Goal: Information Seeking & Learning: Find specific fact

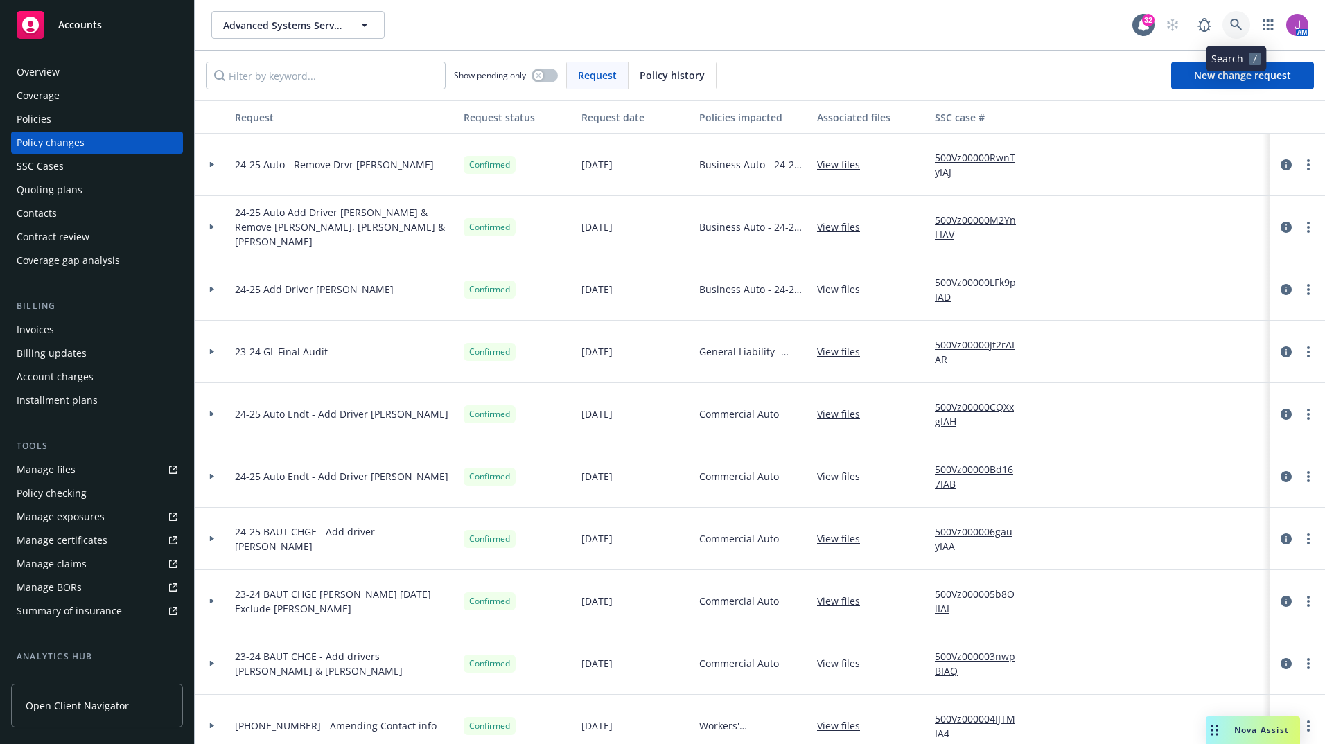
click at [1237, 25] on icon at bounding box center [1236, 25] width 12 height 12
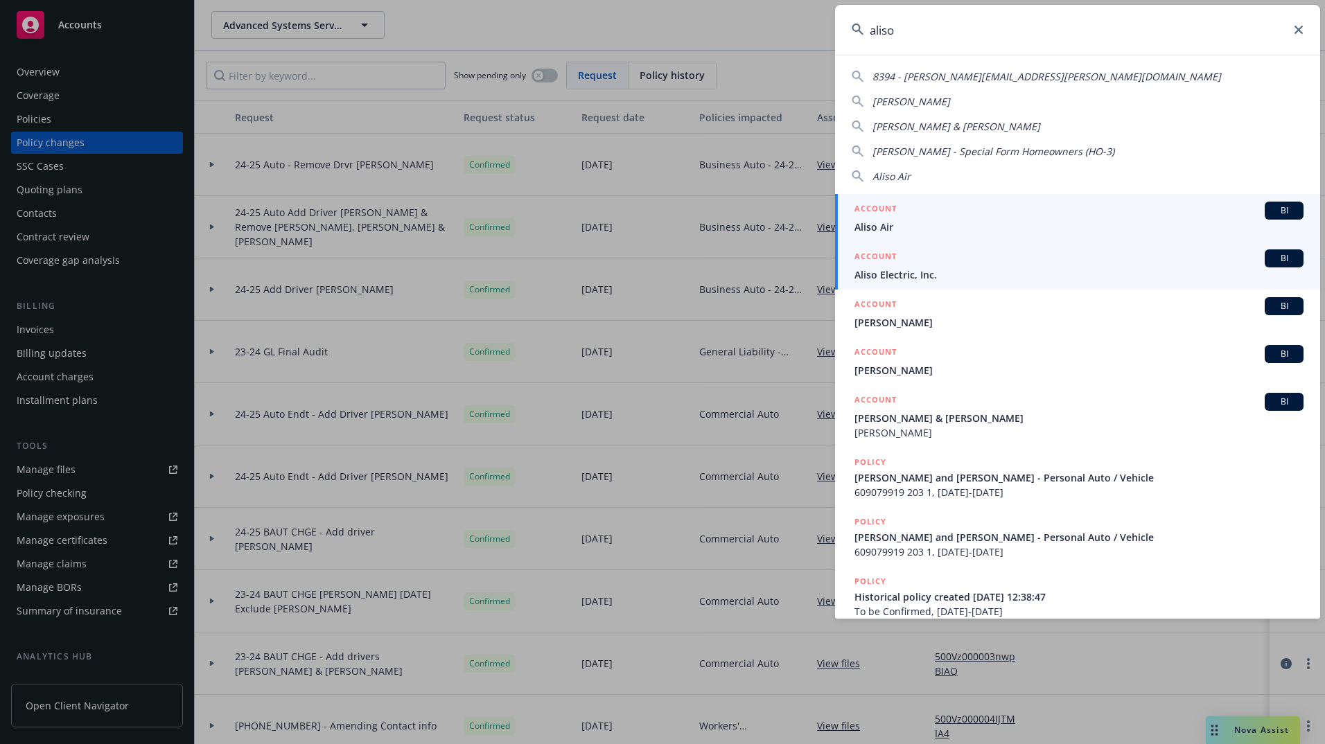
type input "aliso"
click at [881, 280] on span "Aliso Electric, Inc." at bounding box center [1079, 275] width 449 height 15
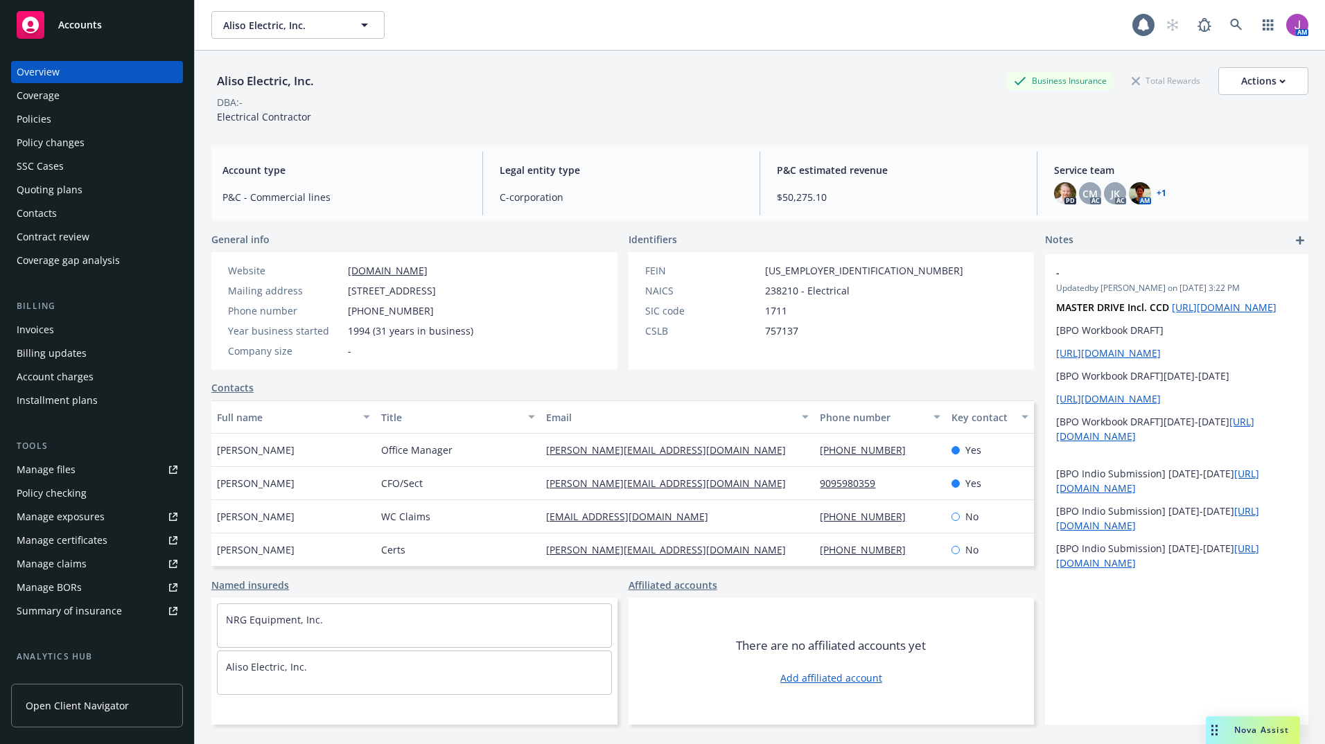
click at [73, 123] on div "Policies" at bounding box center [97, 119] width 161 height 22
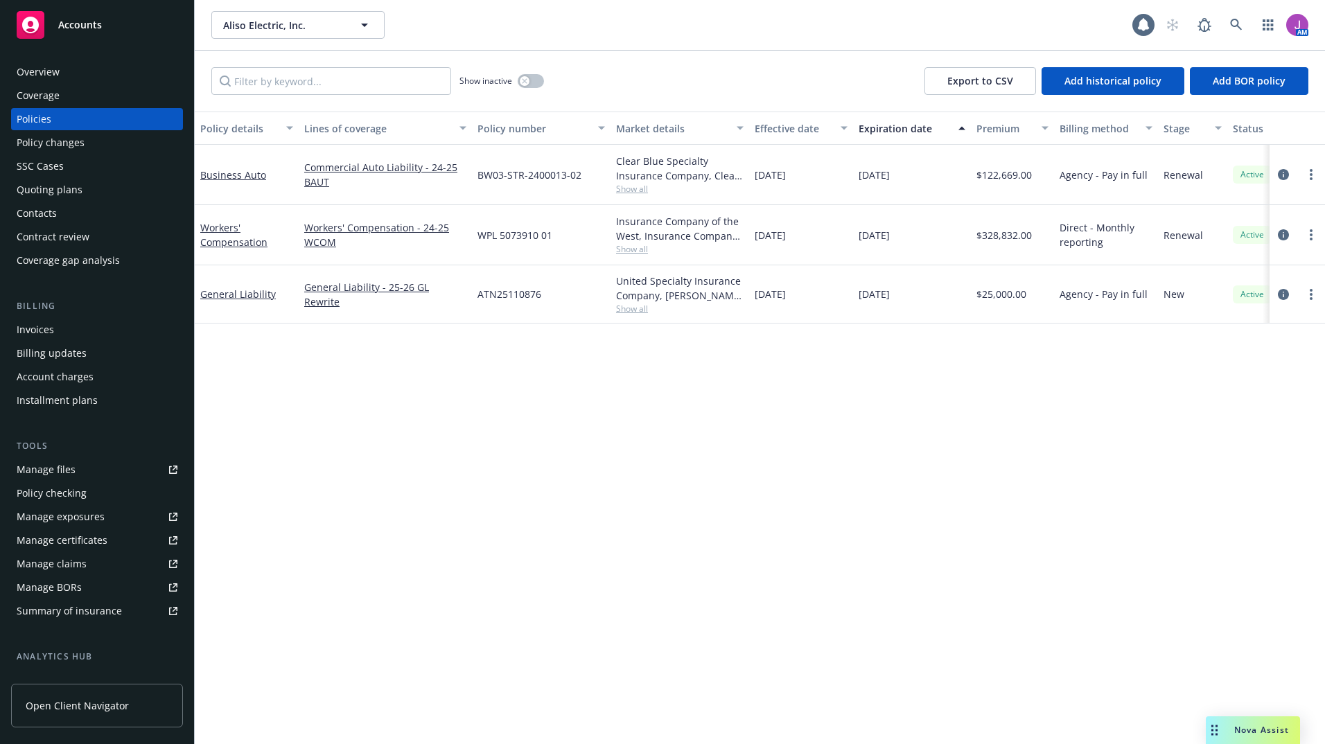
click at [39, 195] on div "Quoting plans" at bounding box center [50, 190] width 66 height 22
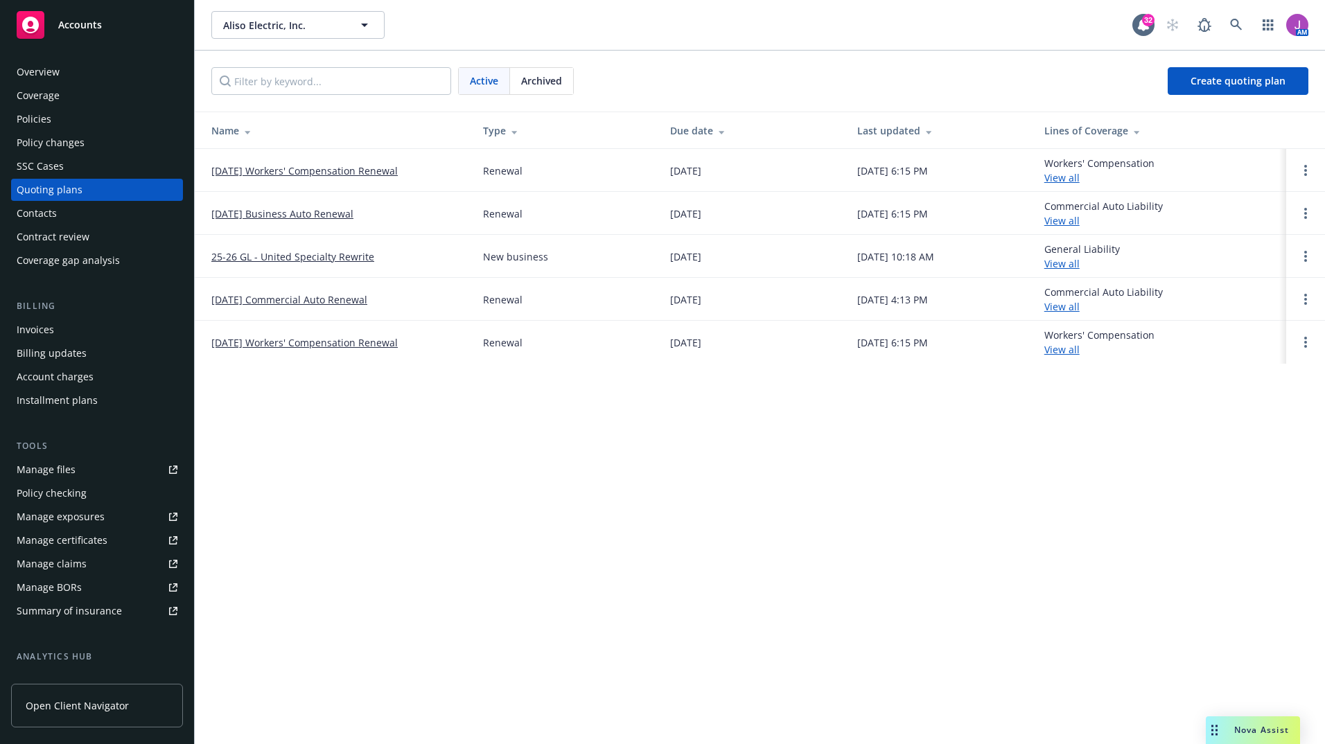
click at [283, 207] on link "10/24/25 Business Auto Renewal" at bounding box center [282, 214] width 142 height 15
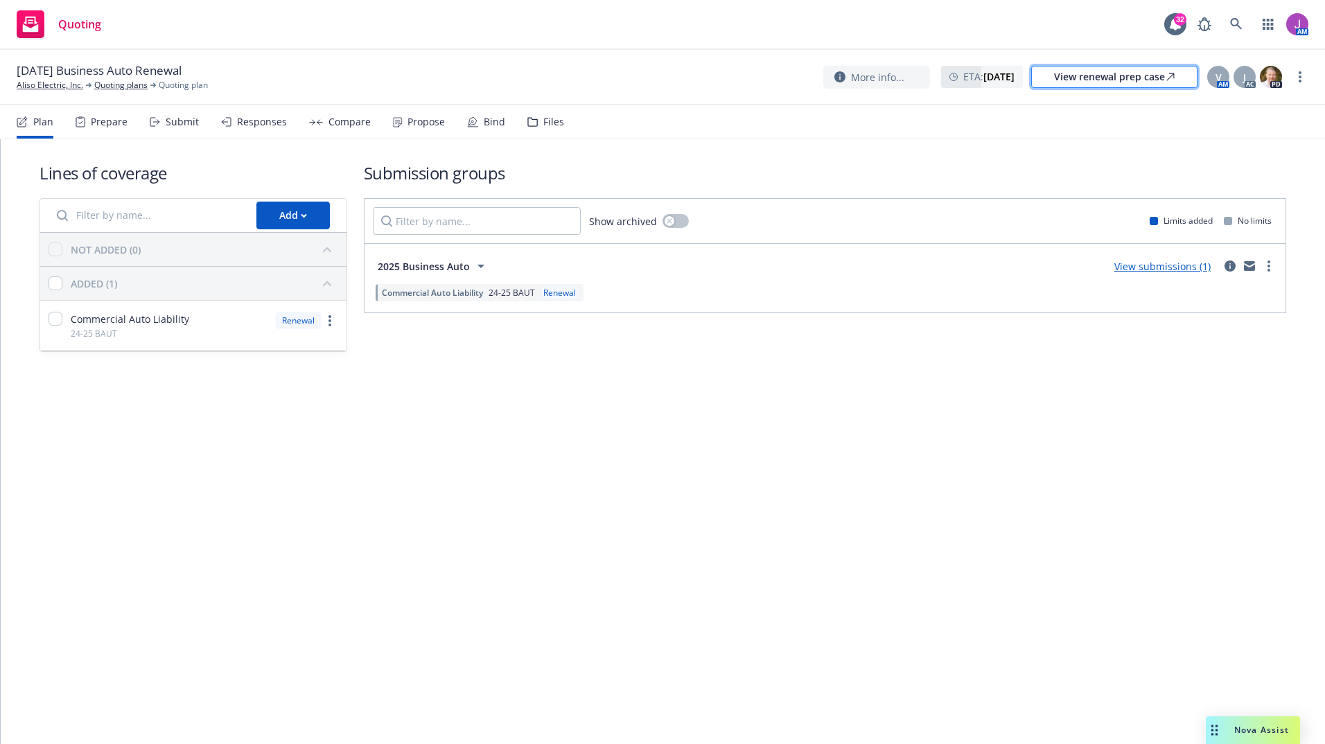
click at [1131, 83] on div "View renewal prep case" at bounding box center [1114, 77] width 121 height 21
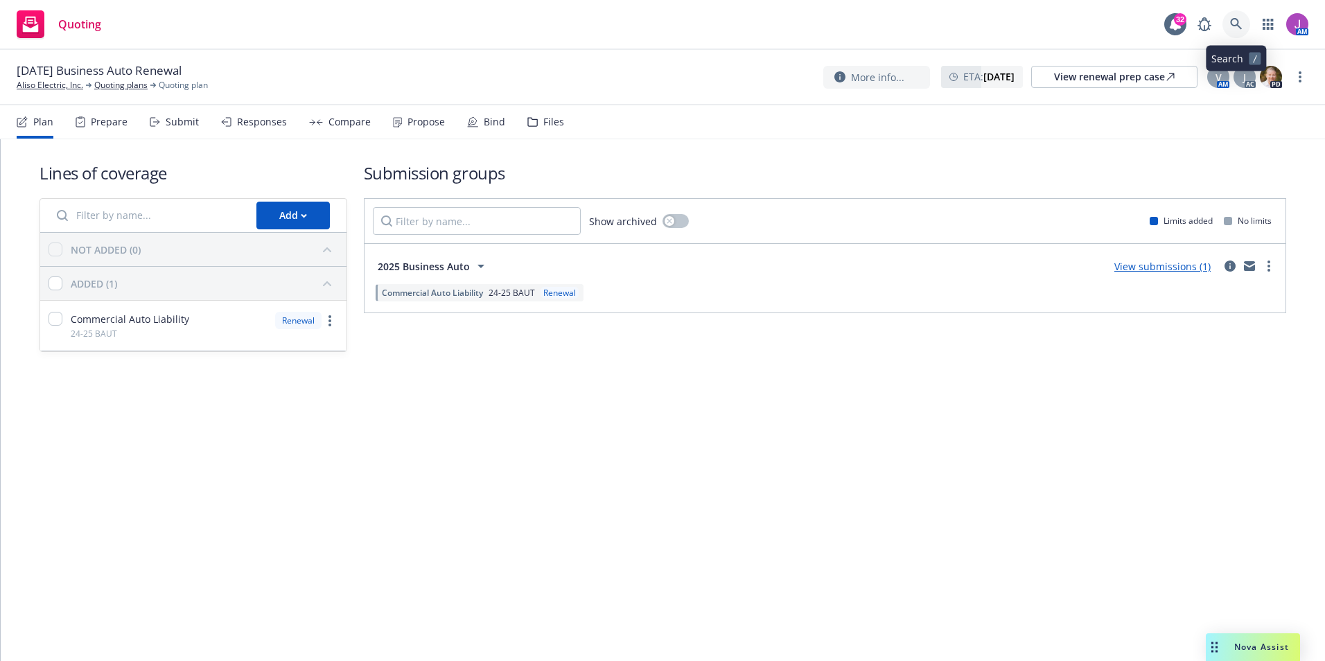
click at [1237, 28] on icon at bounding box center [1236, 24] width 12 height 12
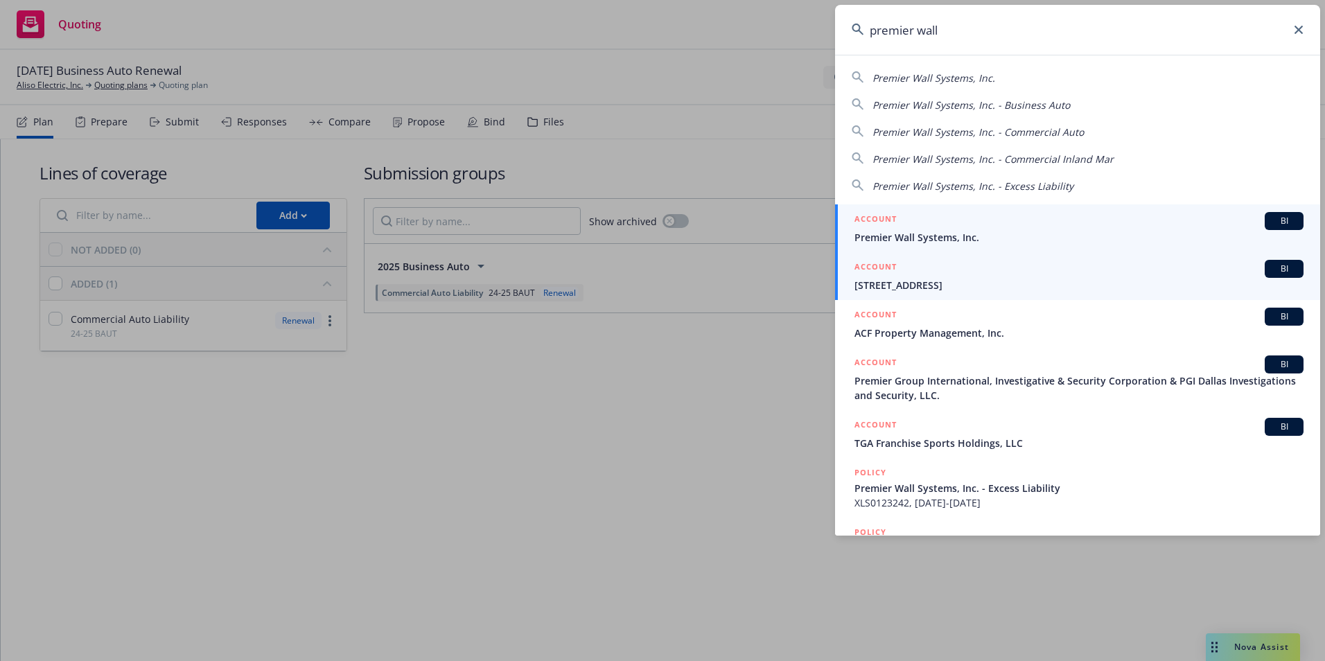
type input "premier wall"
click at [948, 233] on span "Premier Wall Systems, Inc." at bounding box center [1079, 237] width 449 height 15
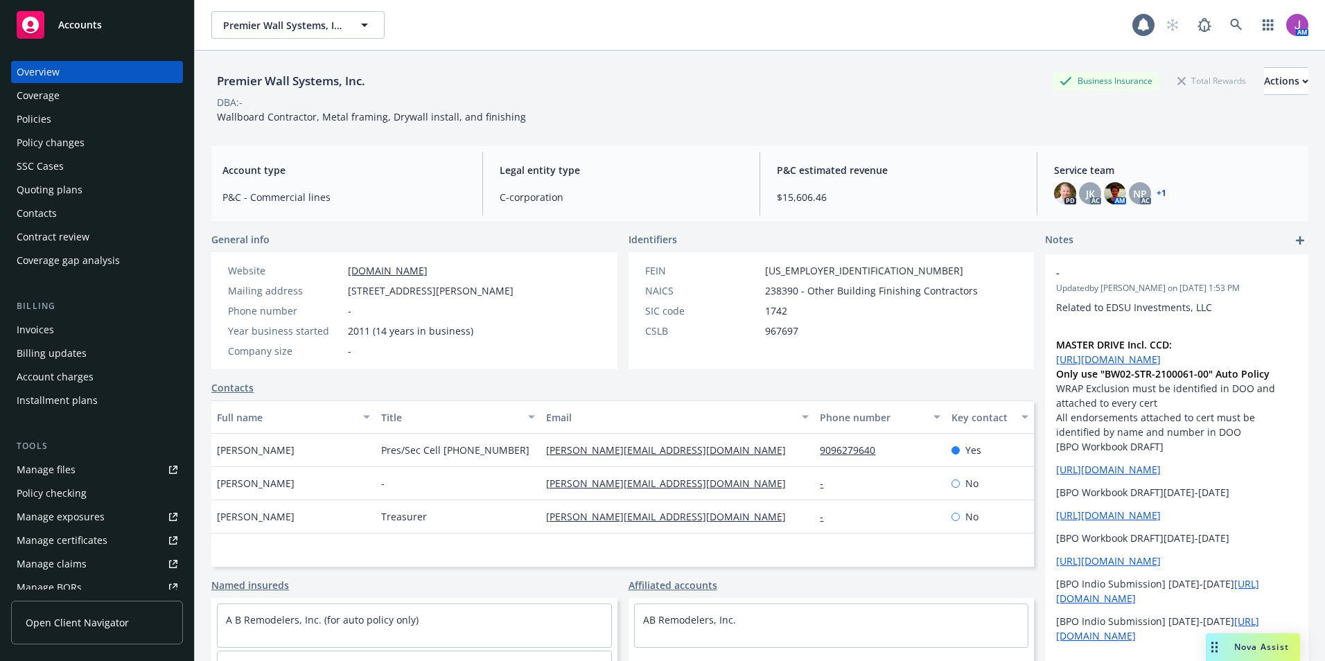
click at [49, 186] on div "Quoting plans" at bounding box center [50, 190] width 66 height 22
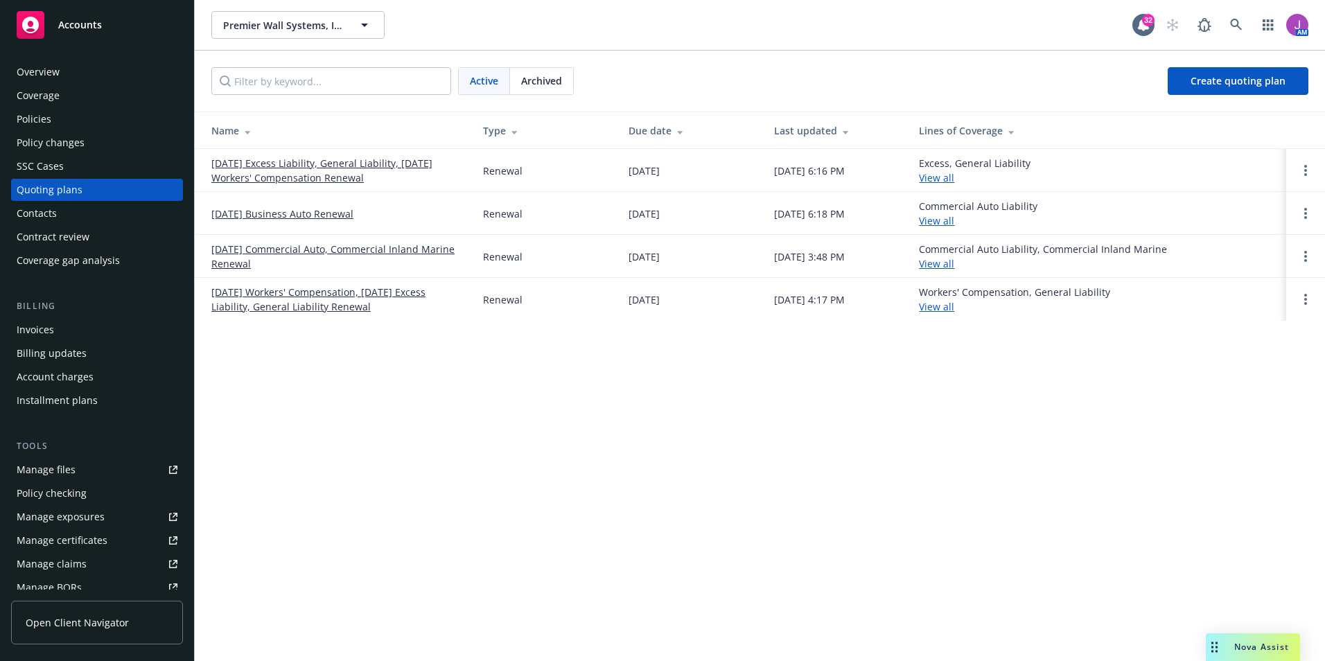
click at [245, 172] on link "[DATE] Excess Liability, General Liability, [DATE] Workers' Compensation Renewal" at bounding box center [336, 170] width 250 height 29
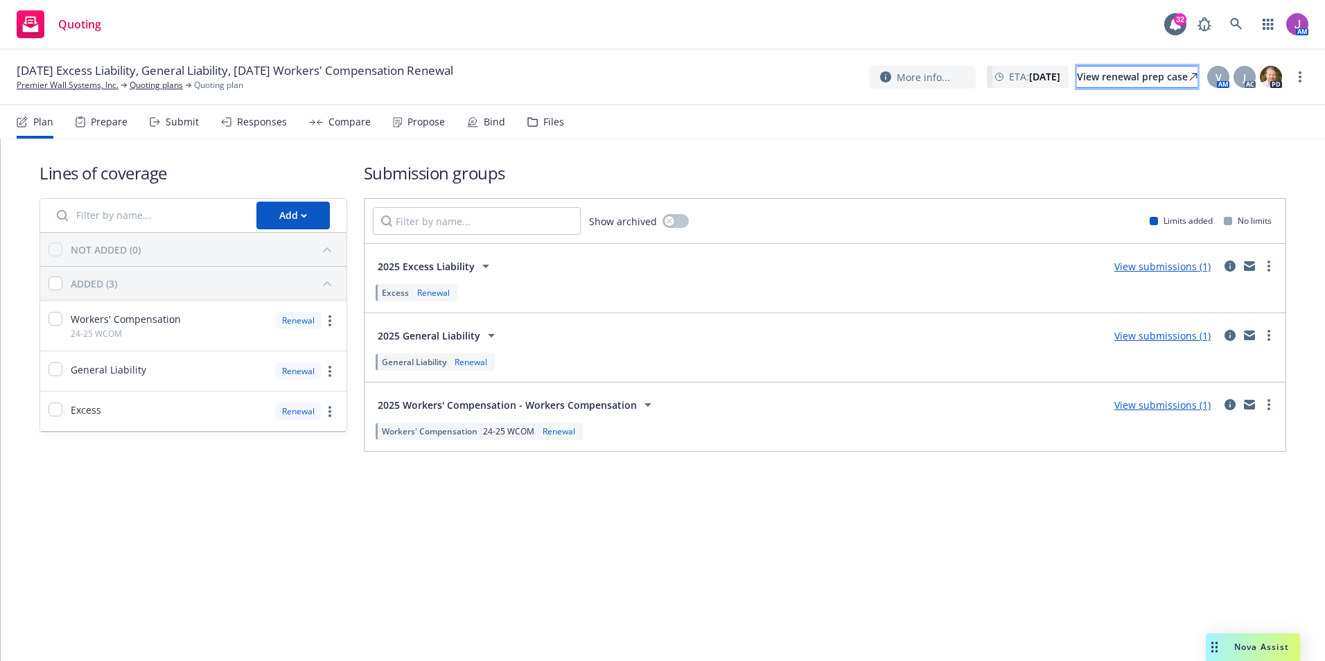
click at [1086, 78] on div "View renewal prep case" at bounding box center [1137, 77] width 121 height 21
click at [1229, 27] on link at bounding box center [1237, 24] width 28 height 28
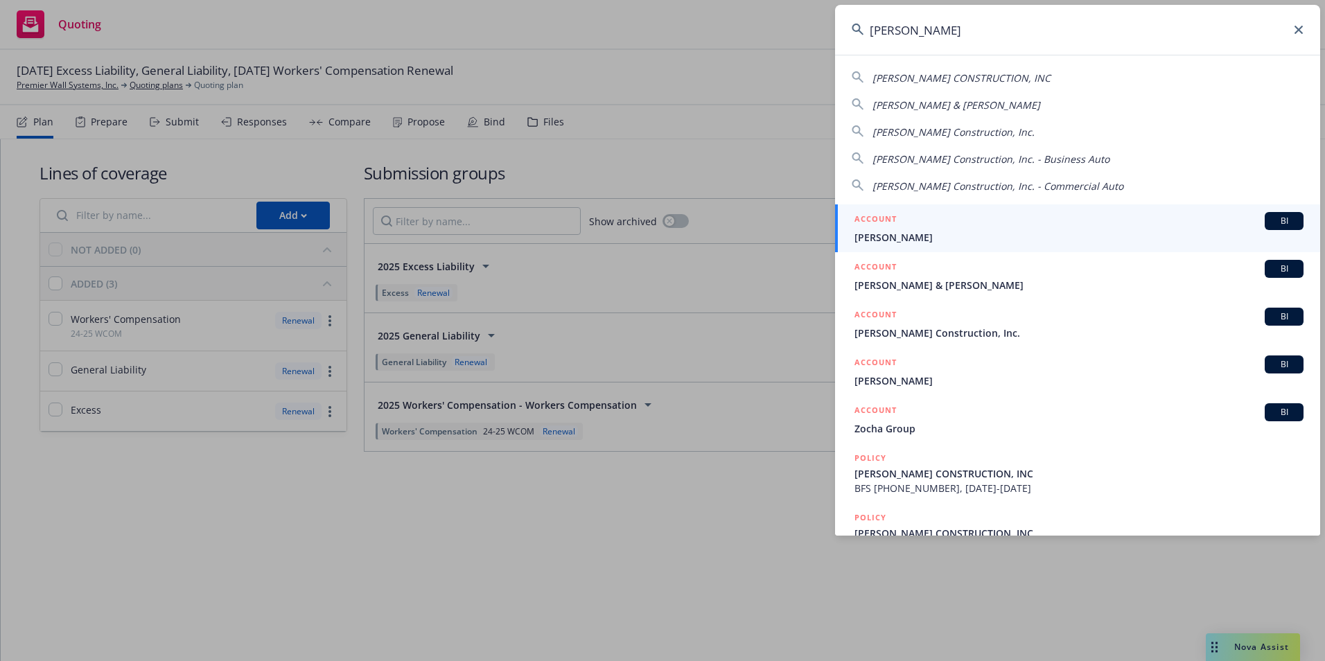
click at [925, 76] on span "ALONZO CONSTRUCTION, INC" at bounding box center [962, 77] width 178 height 13
type input "ALONZO CONSTRUCTION, INC"
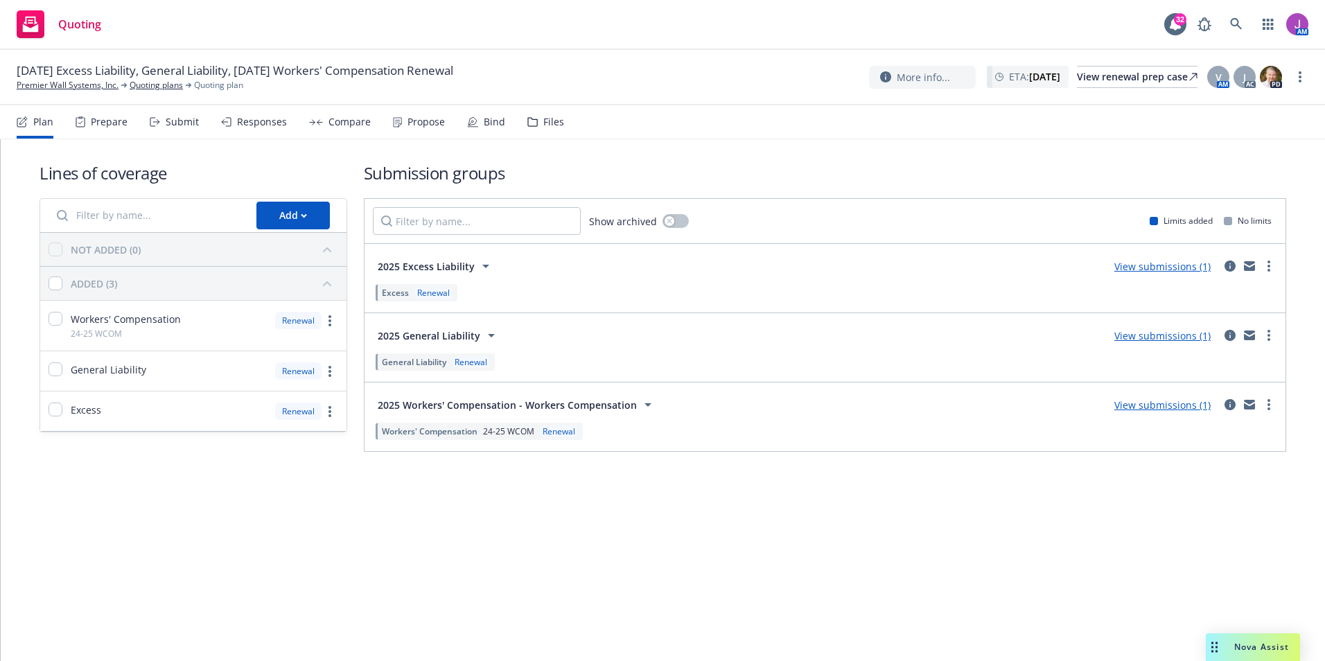
click at [595, 527] on div "Lines of coverage Add NOT ADDED (0) ADDED (3) Workers' Compensation 24-25 WCOM …" at bounding box center [663, 400] width 1325 height 522
click at [1237, 22] on icon at bounding box center [1236, 24] width 12 height 12
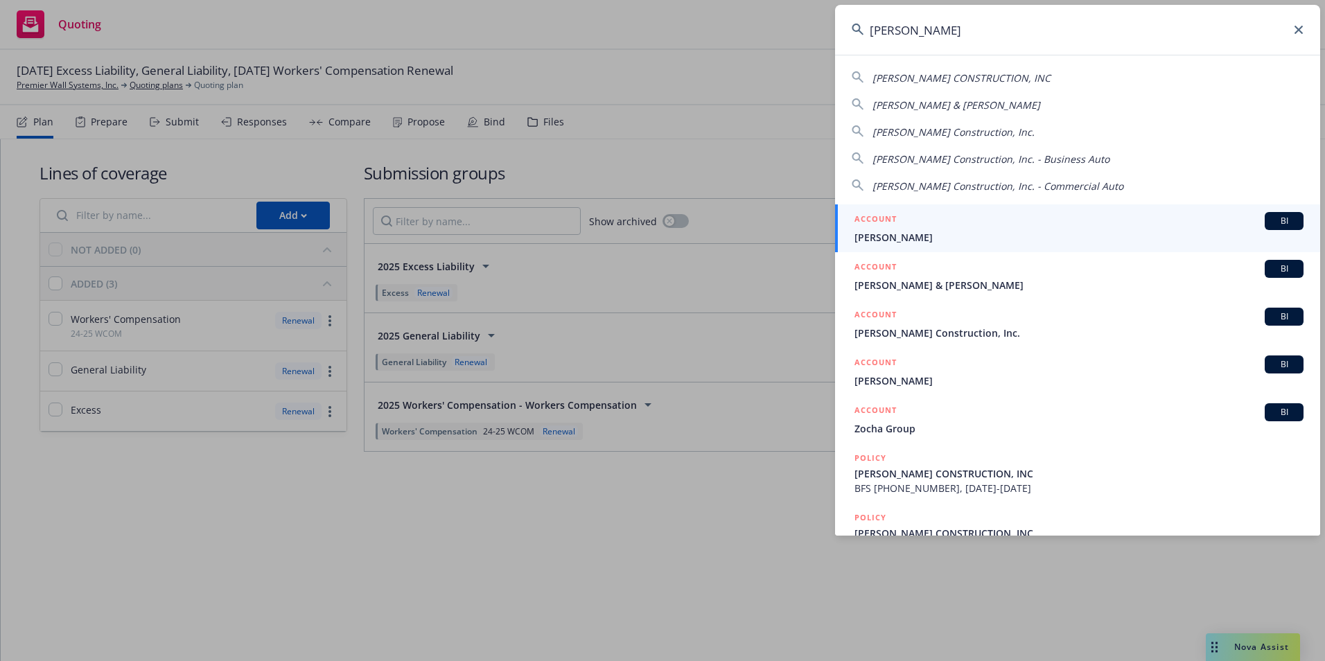
click at [943, 78] on span "ALONZO CONSTRUCTION, INC" at bounding box center [962, 77] width 178 height 13
type input "ALONZO CONSTRUCTION, INC"
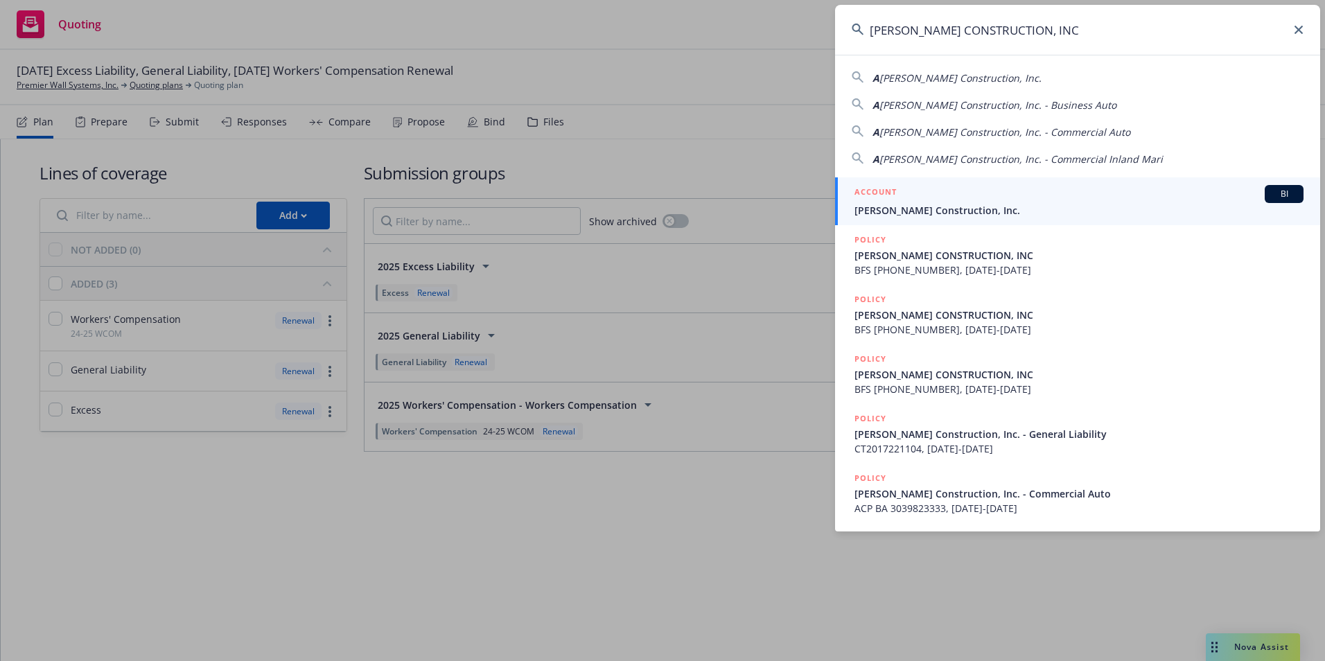
click at [937, 196] on div "ACCOUNT BI" at bounding box center [1079, 194] width 449 height 18
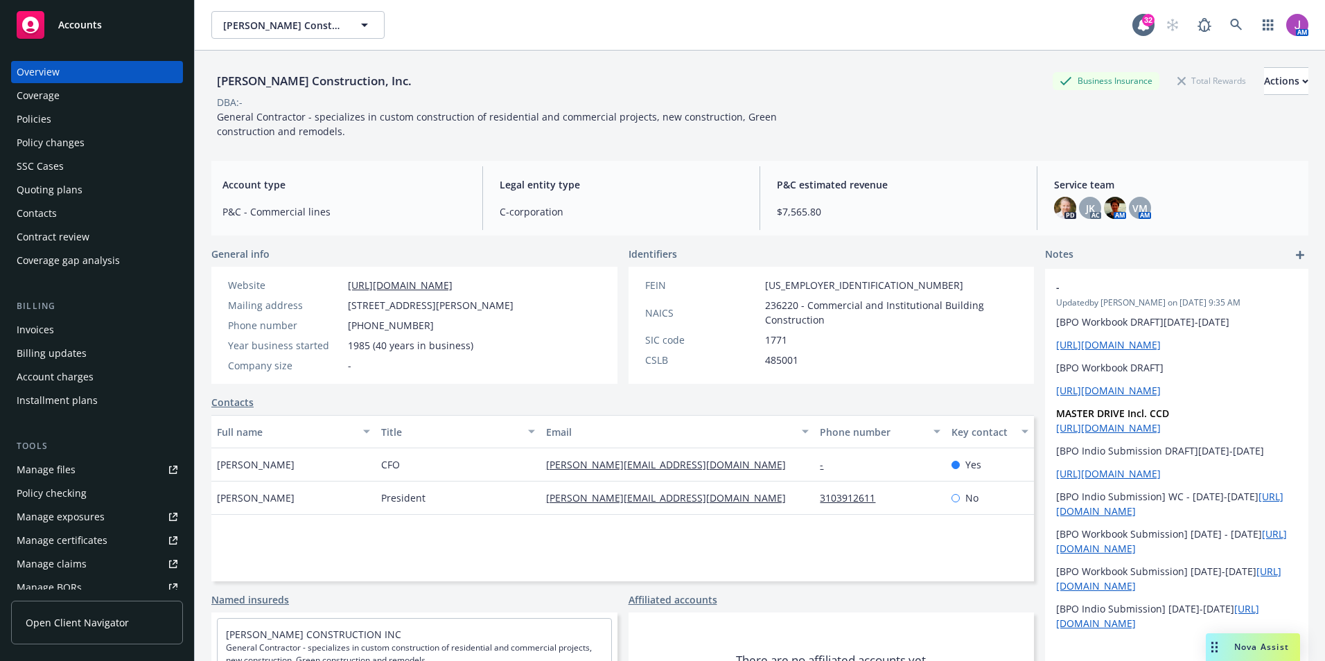
click at [71, 199] on div "Quoting plans" at bounding box center [50, 190] width 66 height 22
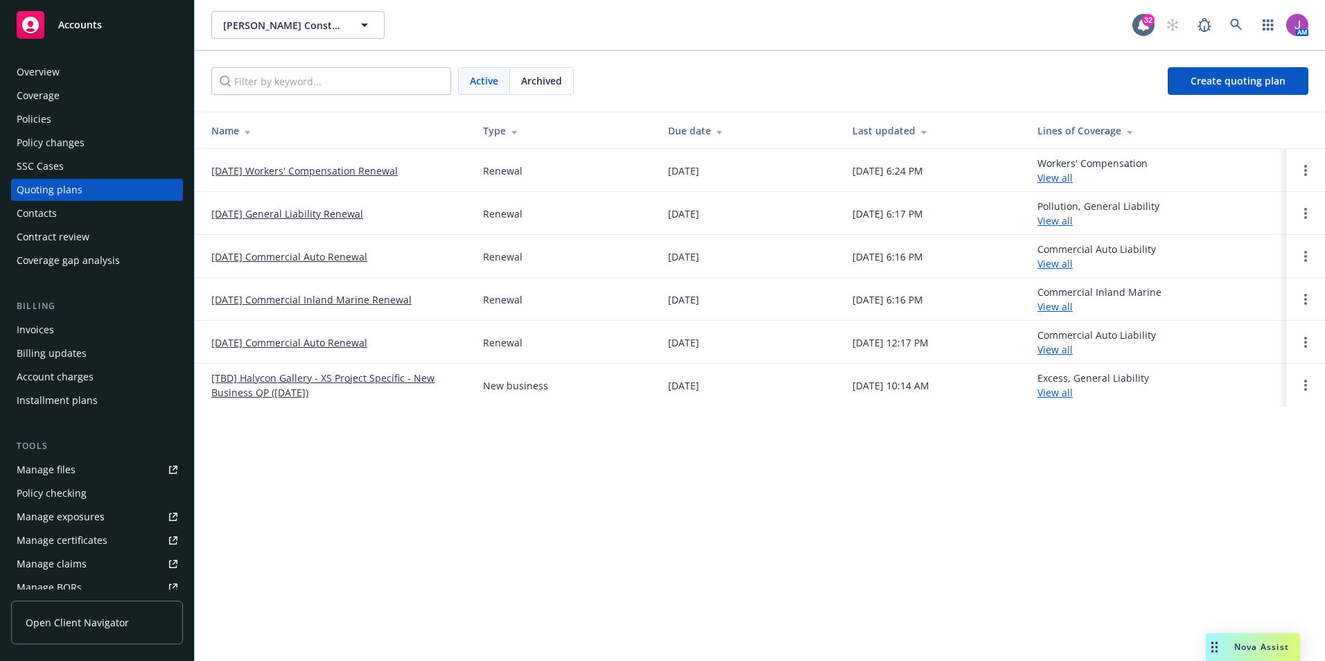
click at [274, 208] on link "[DATE] General Liability Renewal" at bounding box center [287, 214] width 152 height 15
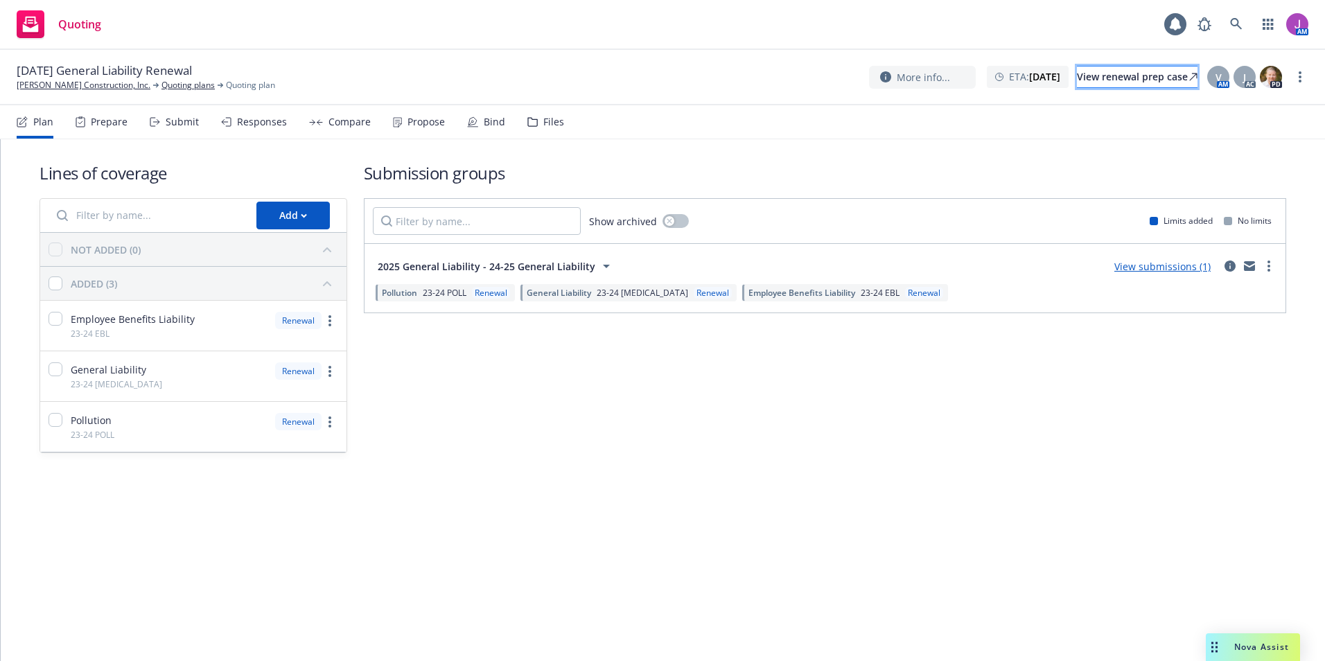
click at [1094, 73] on div "View renewal prep case" at bounding box center [1137, 77] width 121 height 21
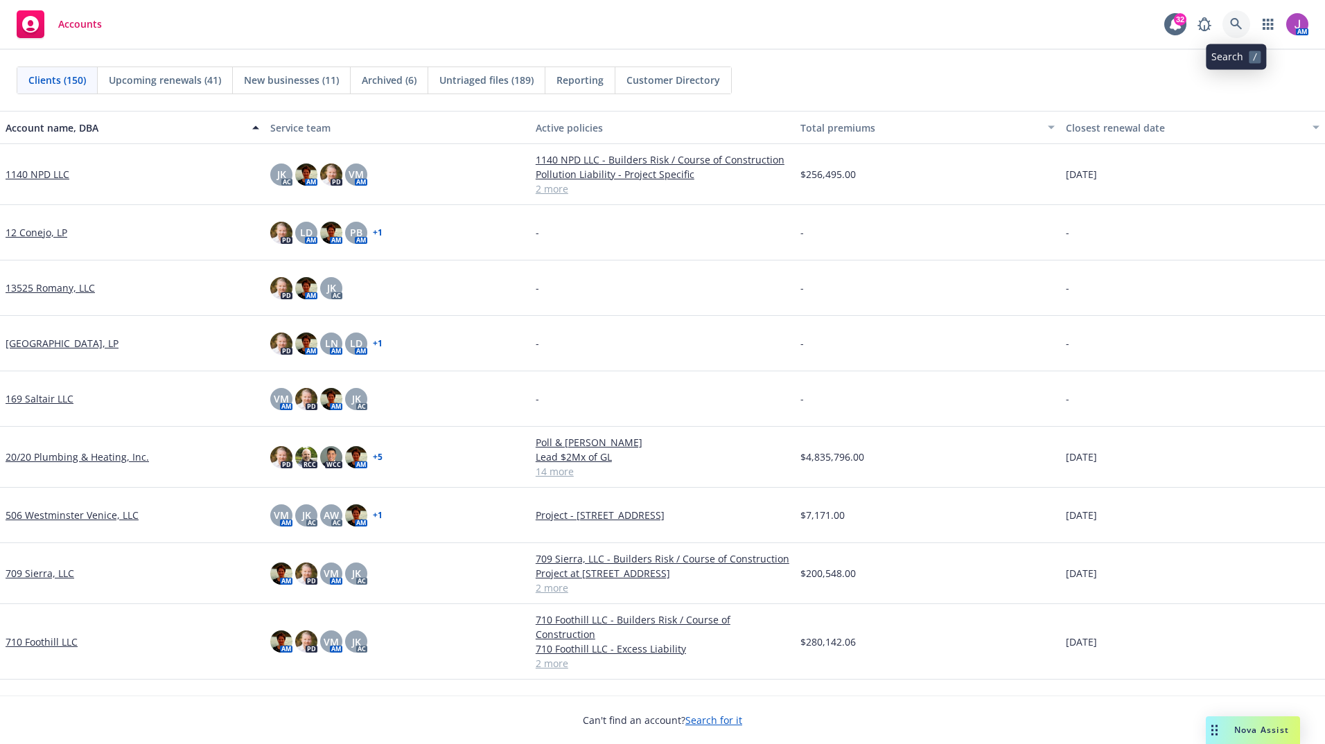
click at [1238, 21] on icon at bounding box center [1236, 24] width 12 height 12
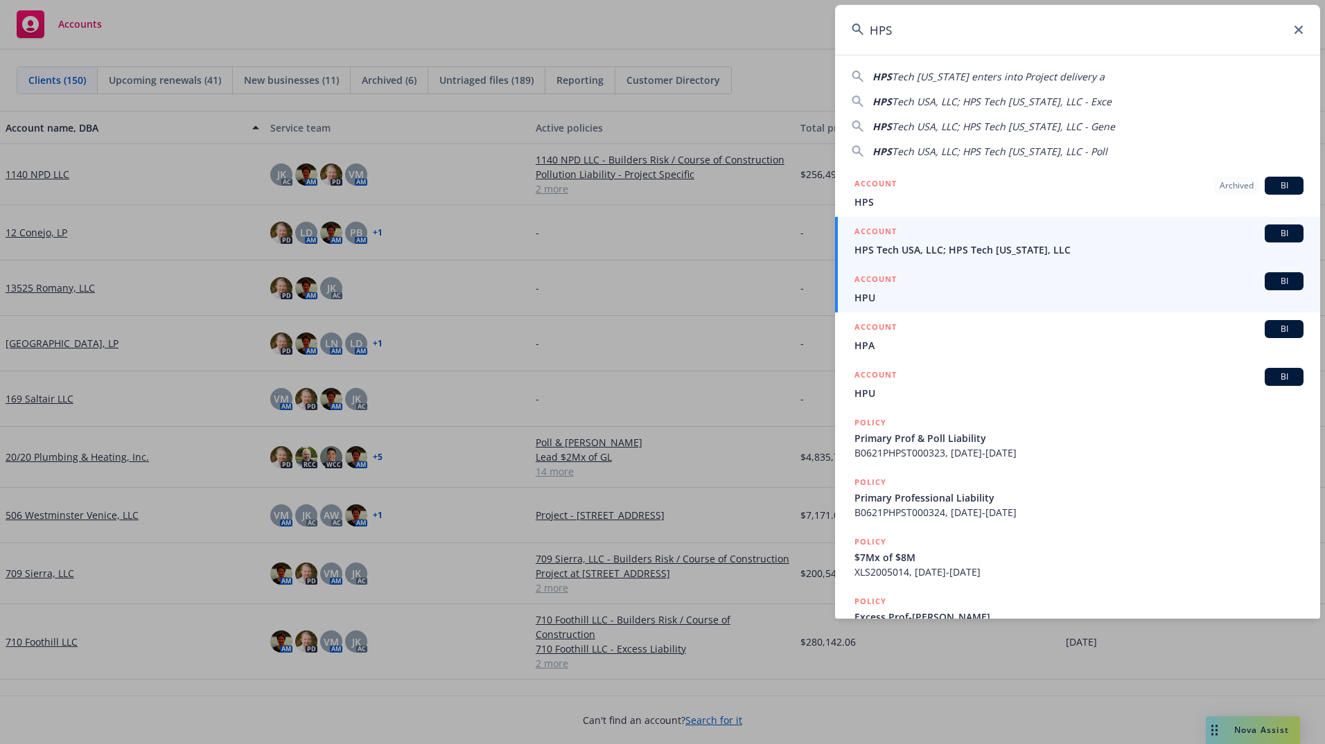
type input "HPS"
click at [935, 259] on link "ACCOUNT BI HPS Tech USA, LLC; HPS Tech California, LLC" at bounding box center [1077, 241] width 485 height 48
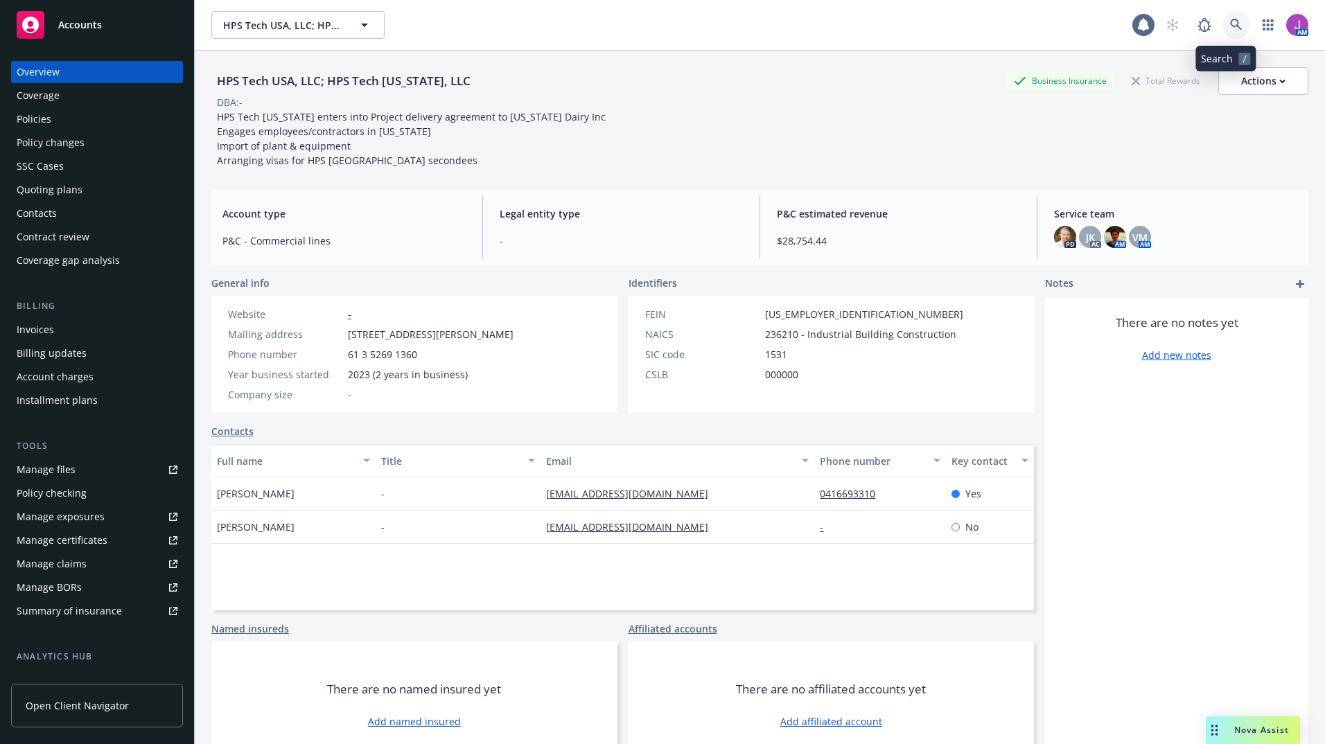
click at [1237, 23] on link at bounding box center [1237, 25] width 28 height 28
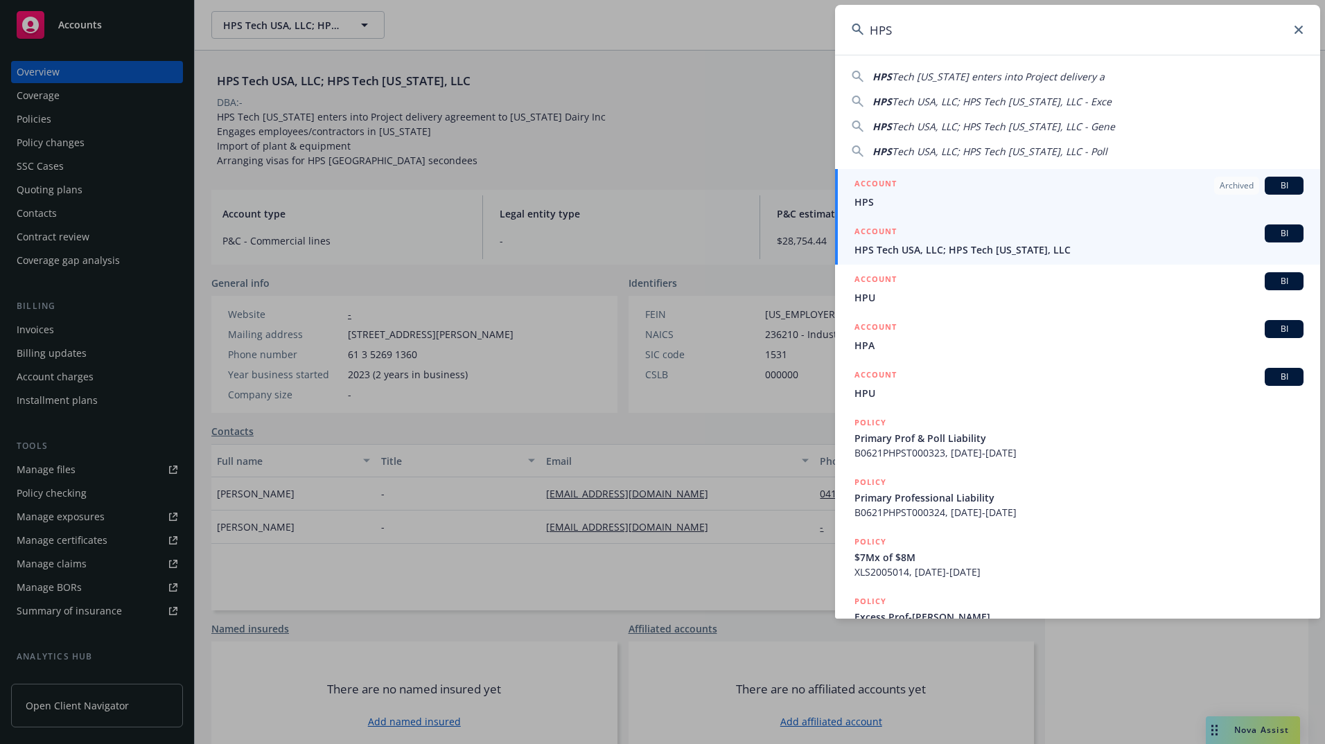
type input "HPS"
click at [909, 250] on span "HPS Tech USA, LLC; HPS Tech [US_STATE], LLC" at bounding box center [1079, 250] width 449 height 15
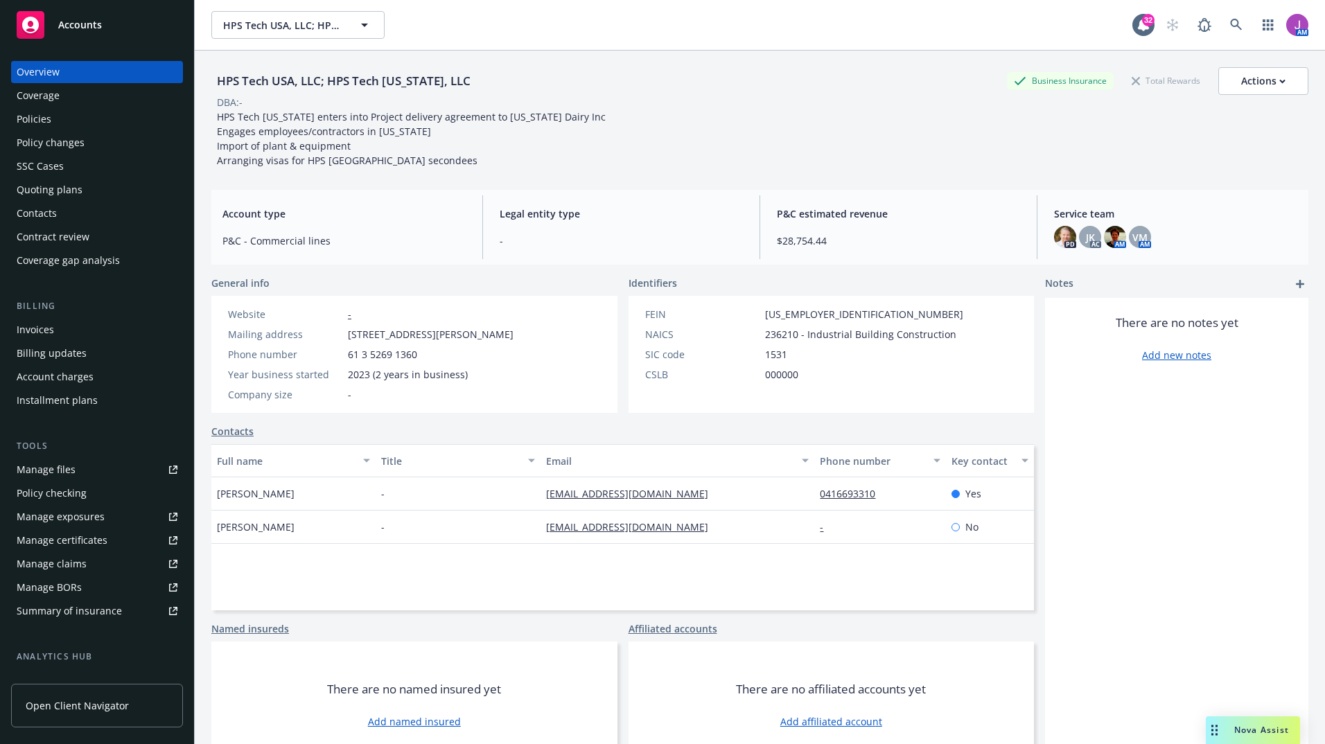
click at [50, 121] on div "Policies" at bounding box center [34, 119] width 35 height 22
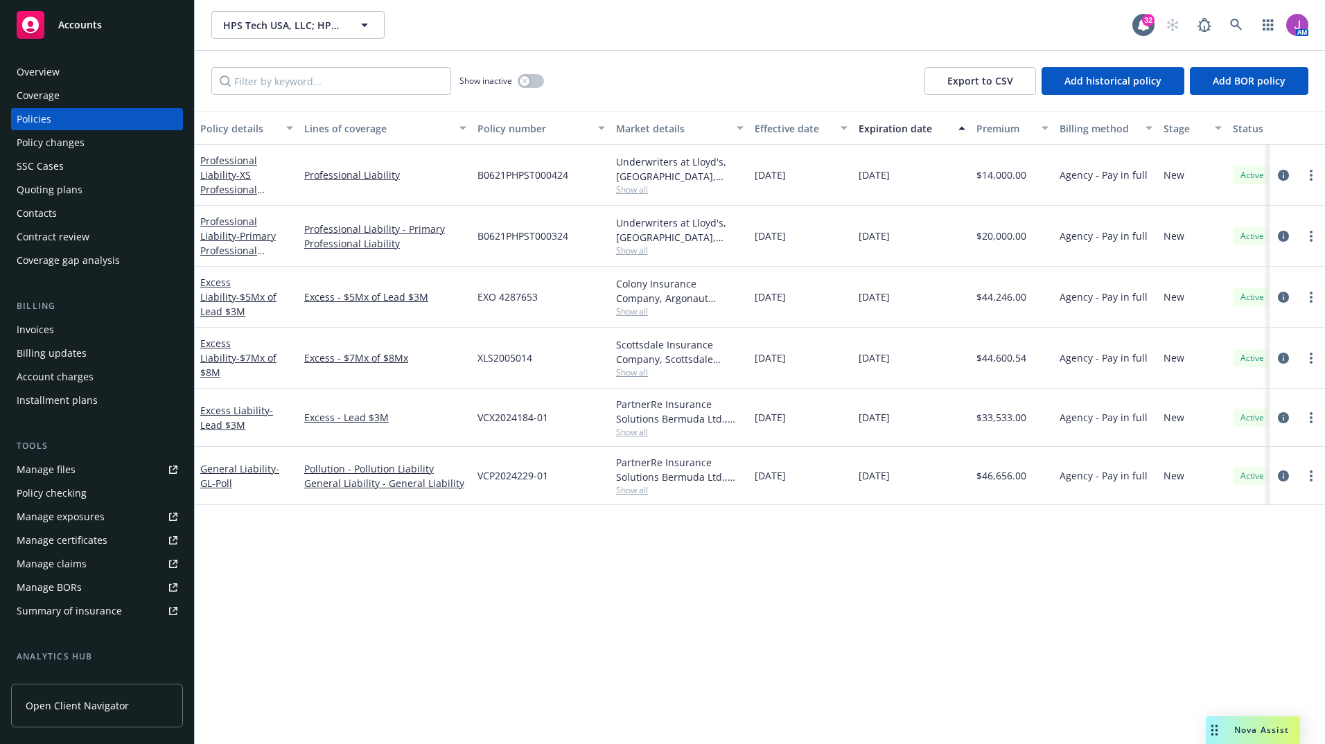
click at [73, 189] on div "Quoting plans" at bounding box center [50, 190] width 66 height 22
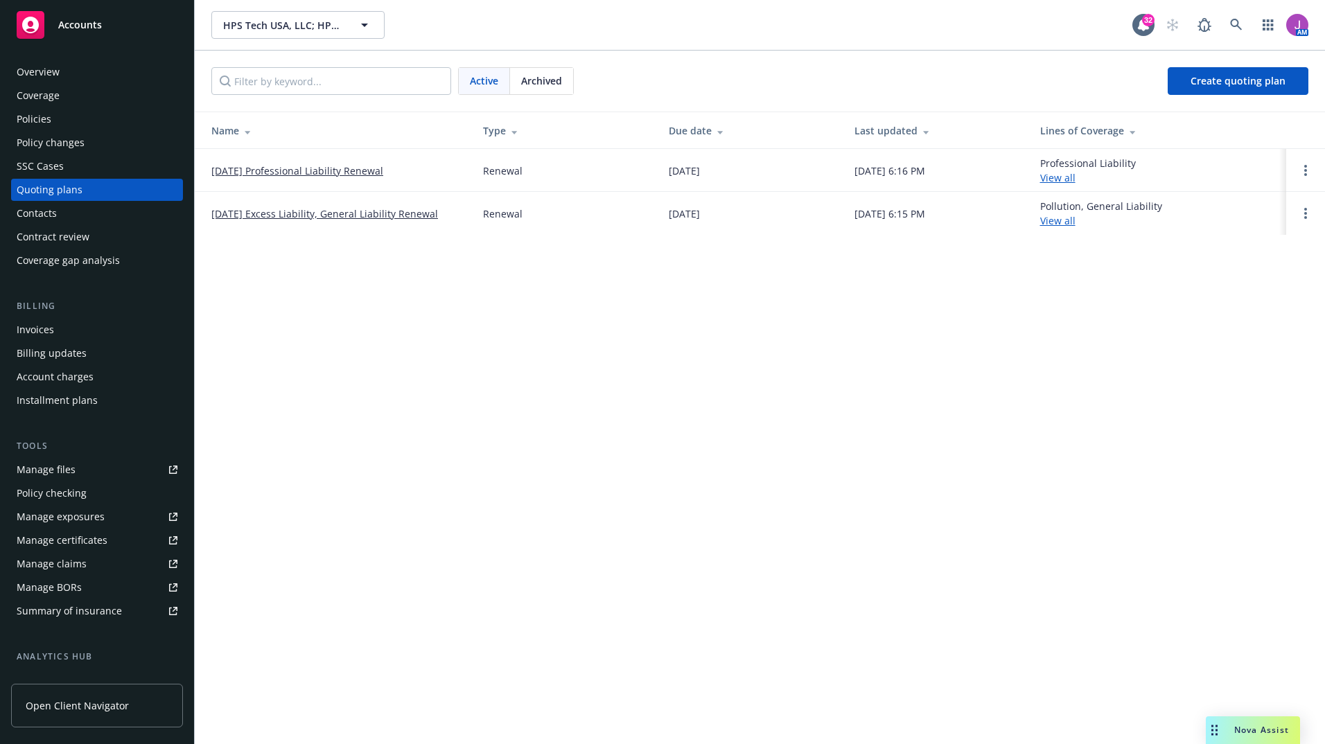
click at [309, 216] on link "[DATE] Excess Liability, General Liability Renewal" at bounding box center [324, 214] width 227 height 15
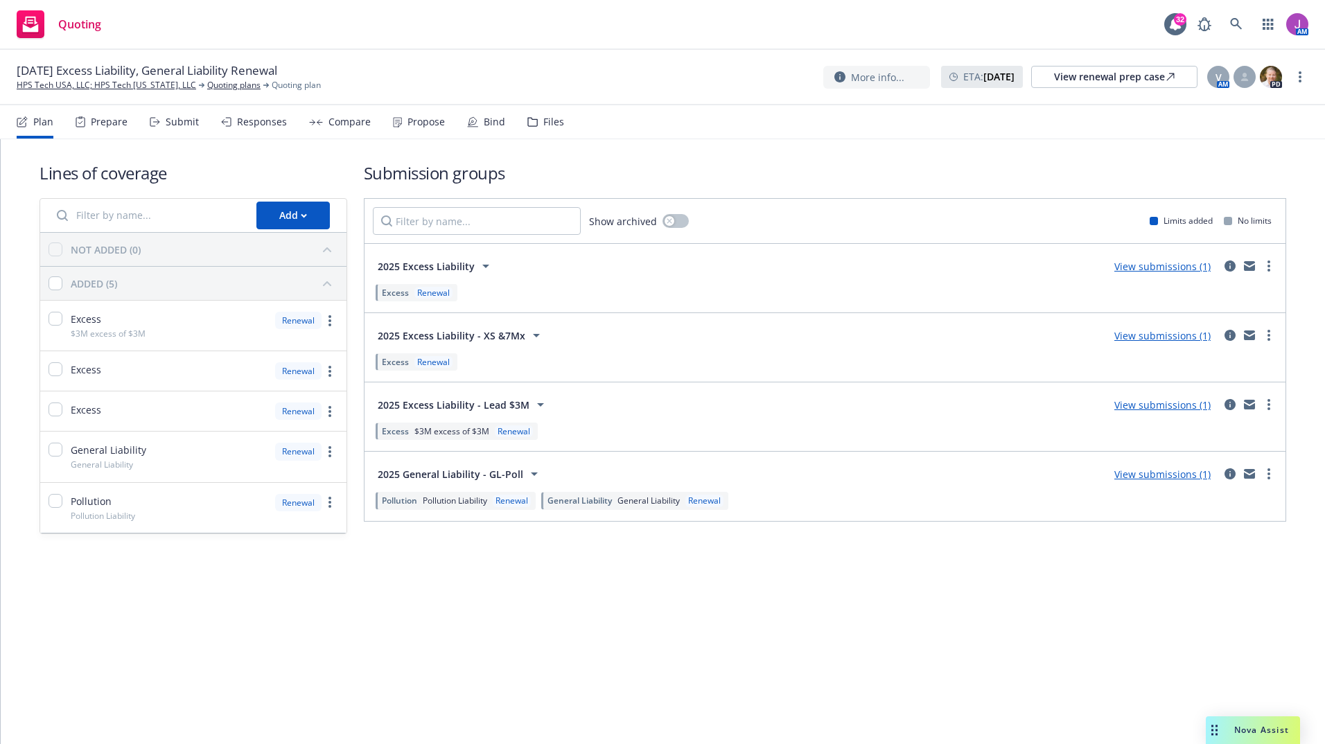
click at [530, 126] on icon at bounding box center [532, 122] width 9 height 8
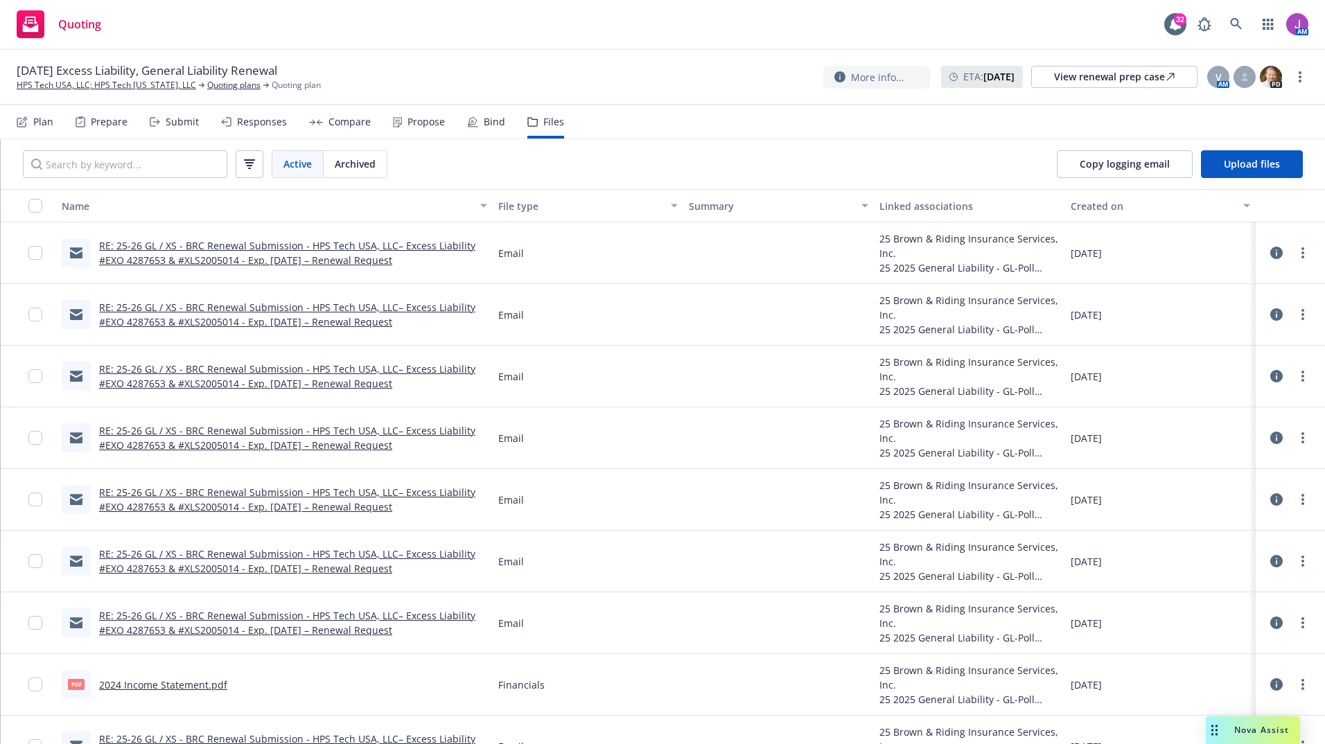
click at [261, 263] on link "RE: 25-26 GL / XS - BRC Renewal Submission - HPS Tech USA, LLC– Excess Liabilit…" at bounding box center [287, 253] width 376 height 28
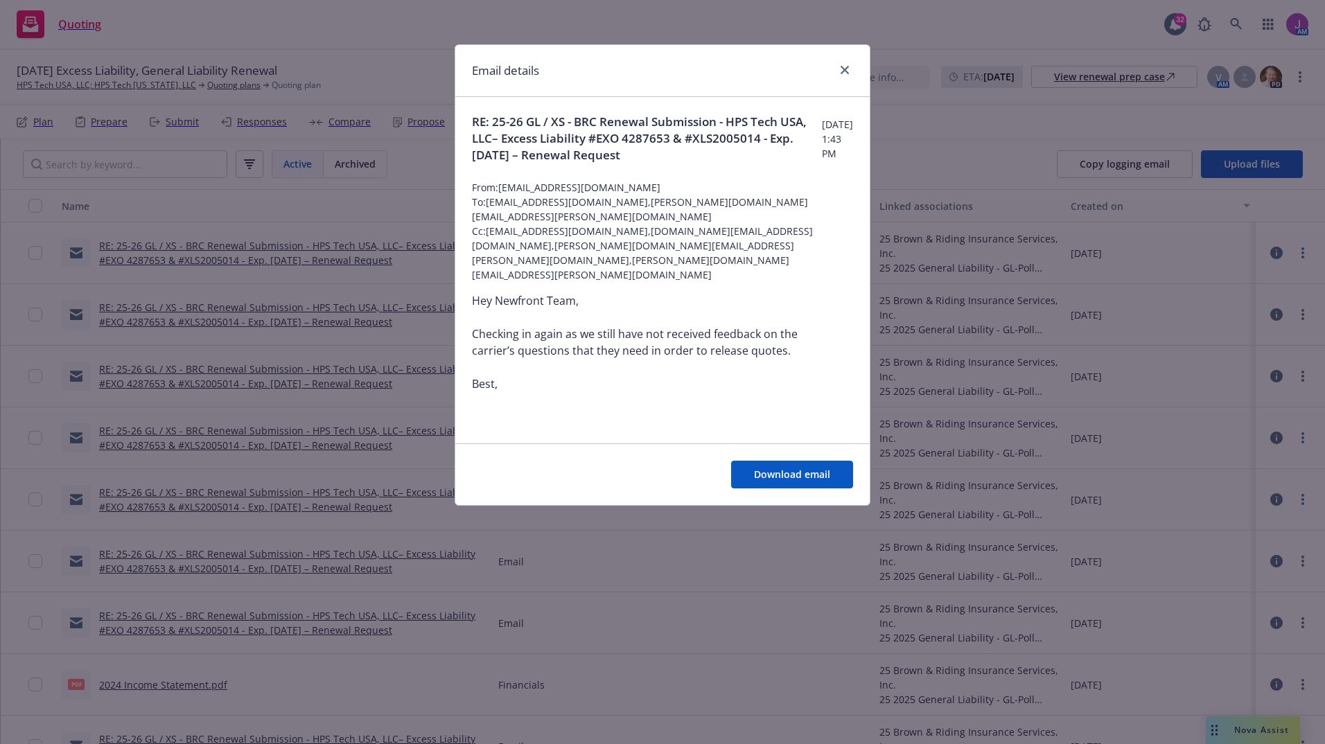
drag, startPoint x: 470, startPoint y: 125, endPoint x: 764, endPoint y: 156, distance: 295.5
copy span "RE: 25-26 GL / XS - BRC Renewal Submission - HPS Tech USA, LLC– Excess Liabilit…"
click at [849, 72] on link "close" at bounding box center [845, 70] width 17 height 17
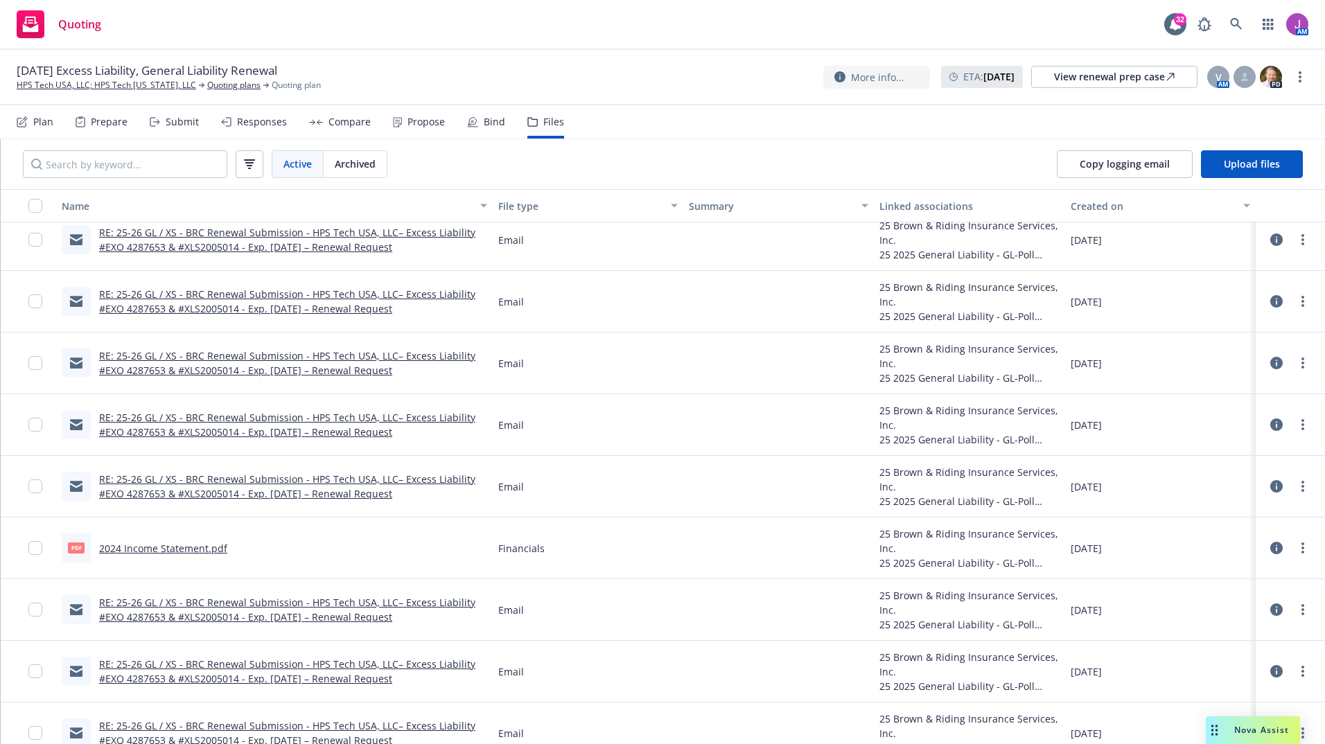
scroll to position [139, 0]
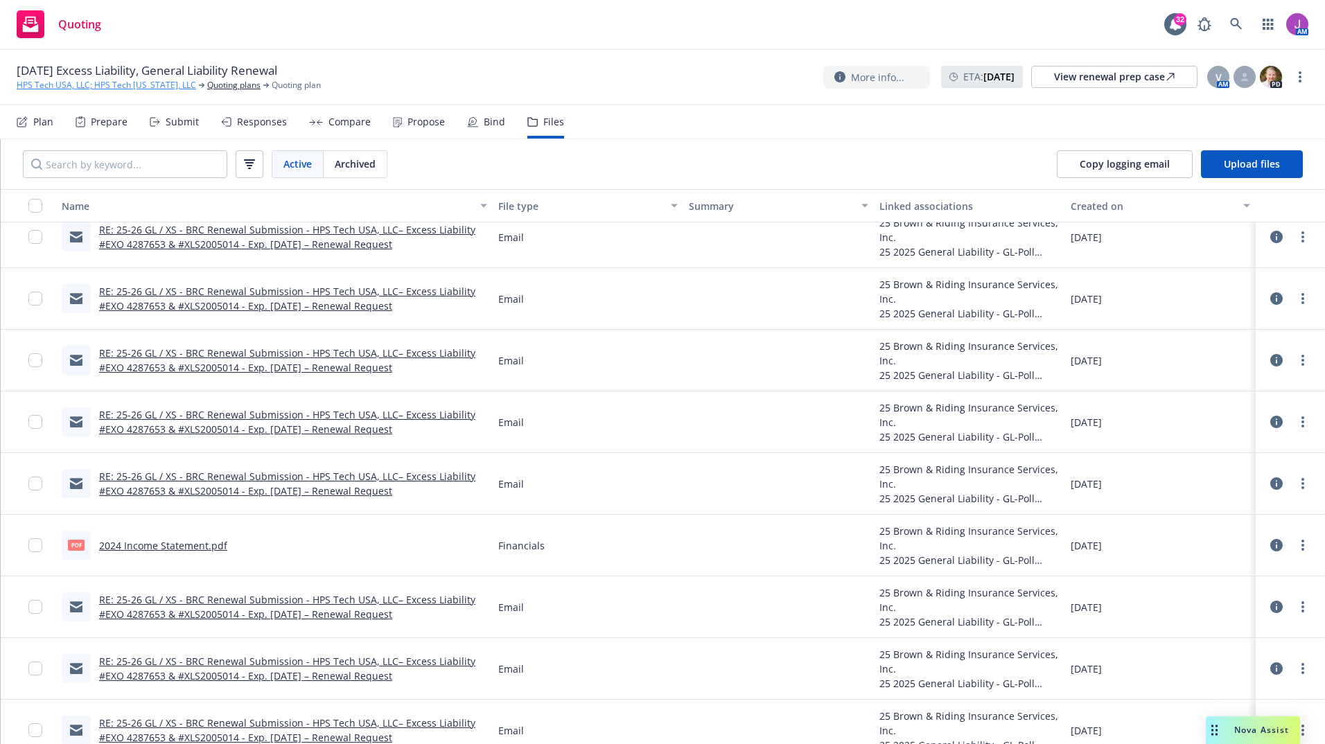
click at [155, 87] on link "HPS Tech USA, LLC; HPS Tech [US_STATE], LLC" at bounding box center [107, 85] width 180 height 12
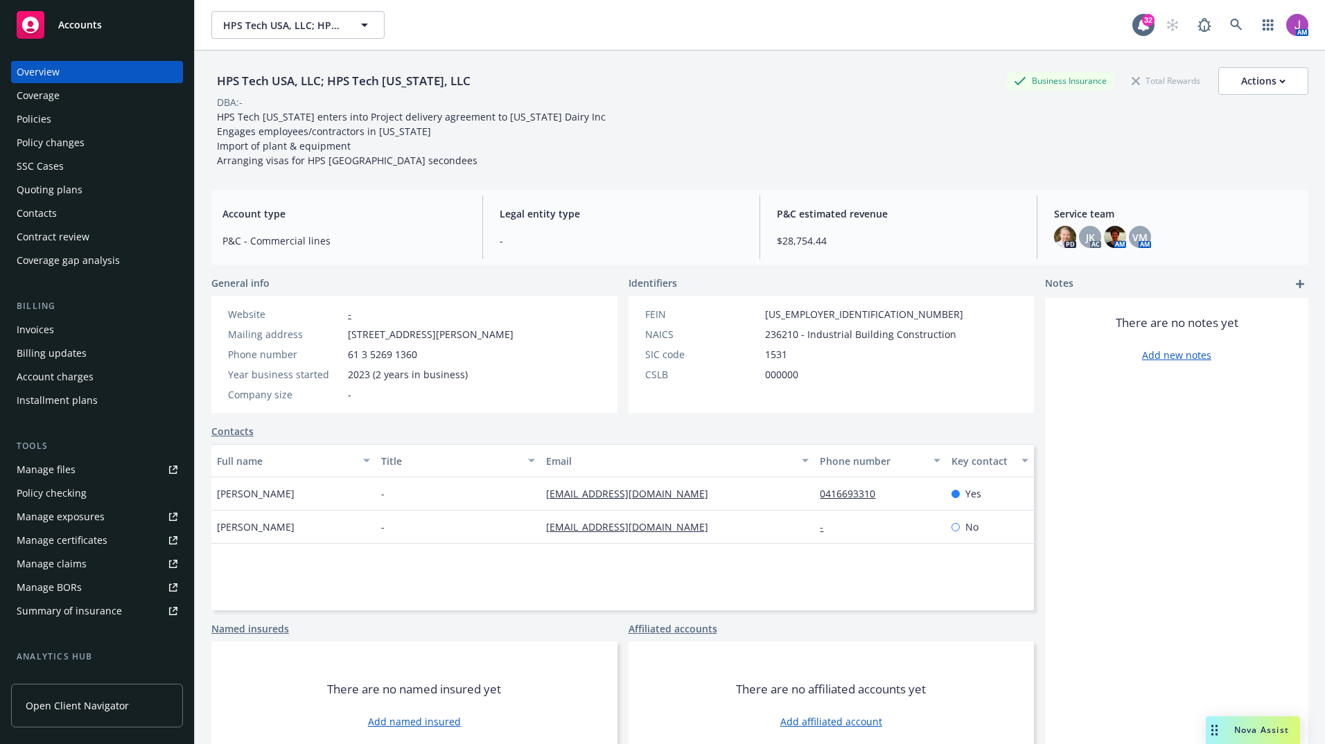
click at [29, 132] on div "Policy changes" at bounding box center [51, 143] width 68 height 22
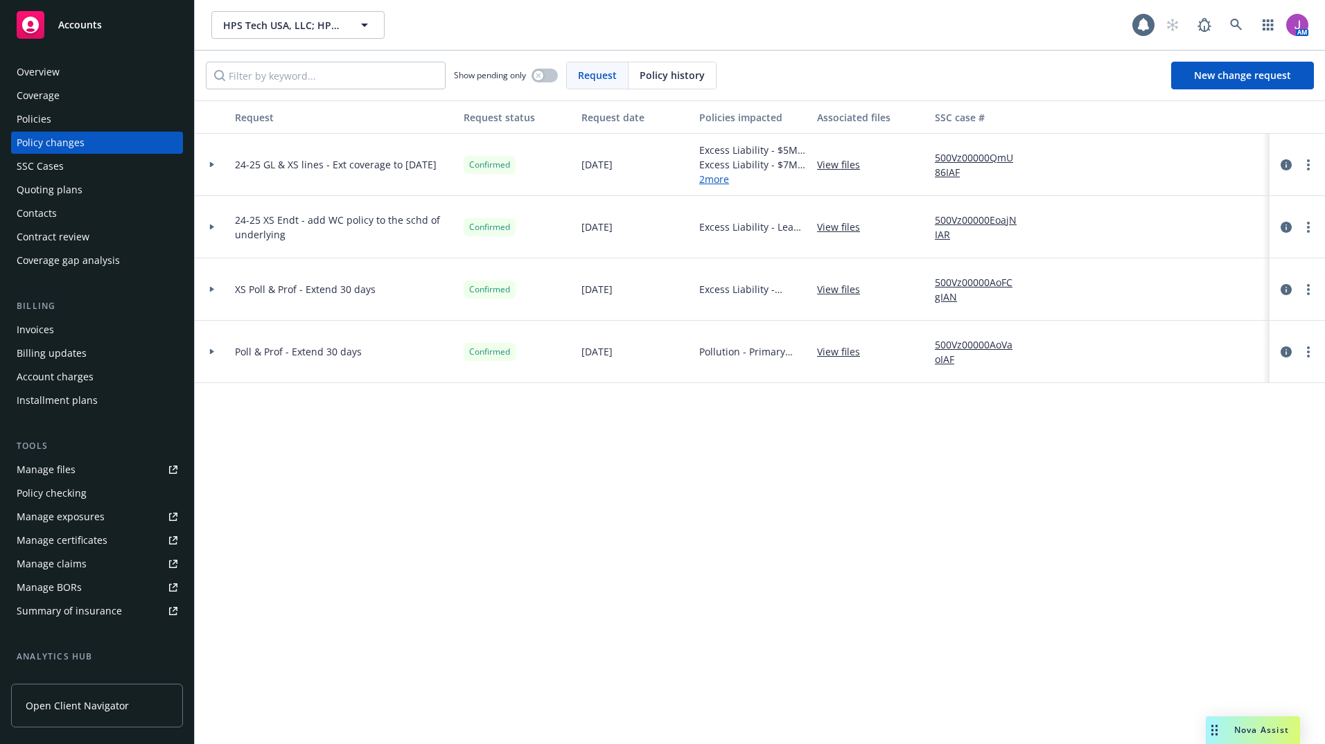
click at [32, 127] on div "Policies" at bounding box center [34, 119] width 35 height 22
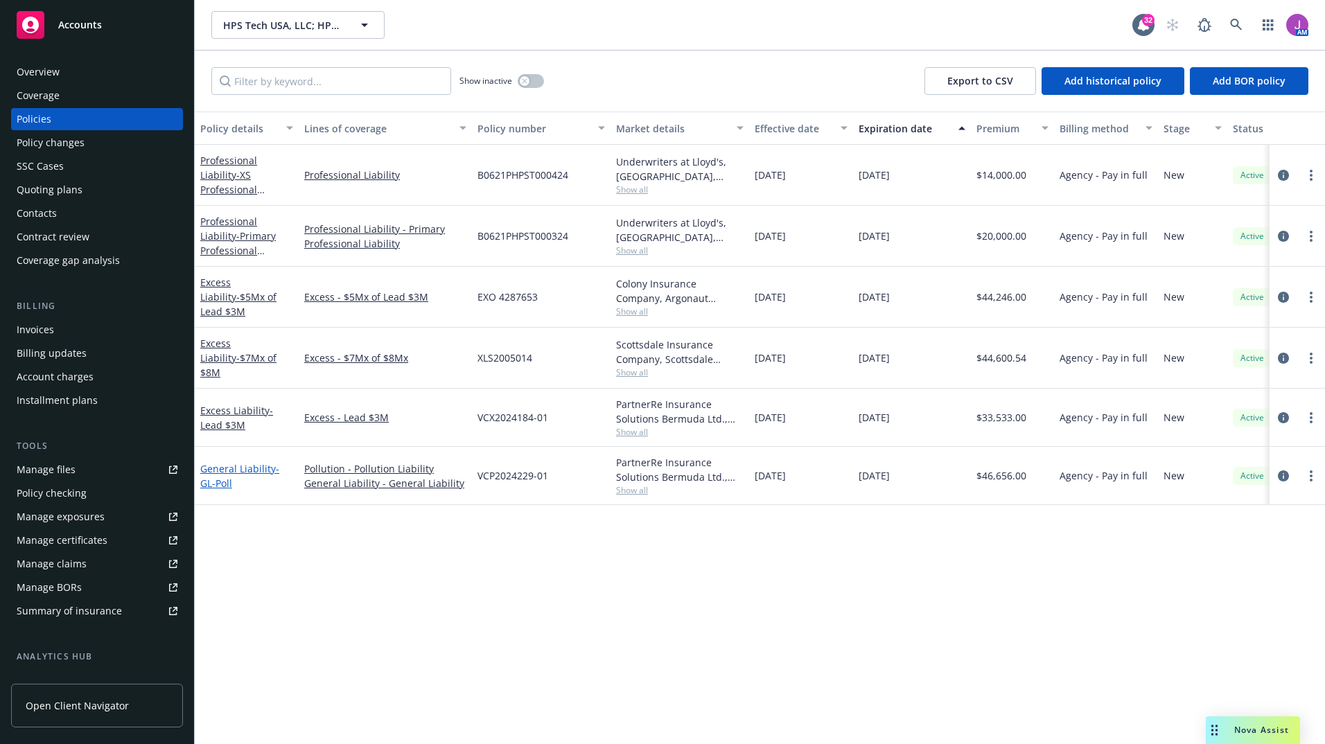
click at [246, 462] on link "General Liability - GL-Poll" at bounding box center [239, 476] width 79 height 28
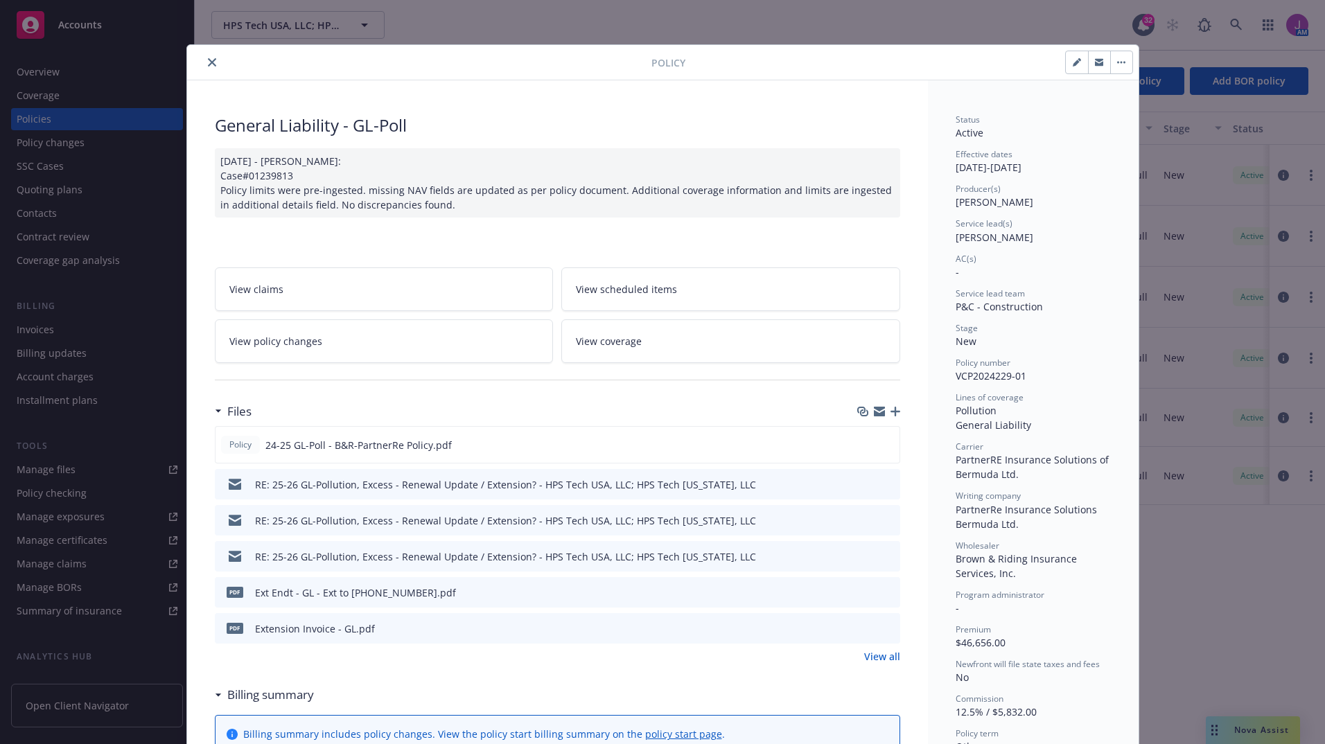
click at [873, 484] on div at bounding box center [877, 485] width 35 height 15
click at [881, 483] on icon "preview file" at bounding box center [887, 484] width 12 height 10
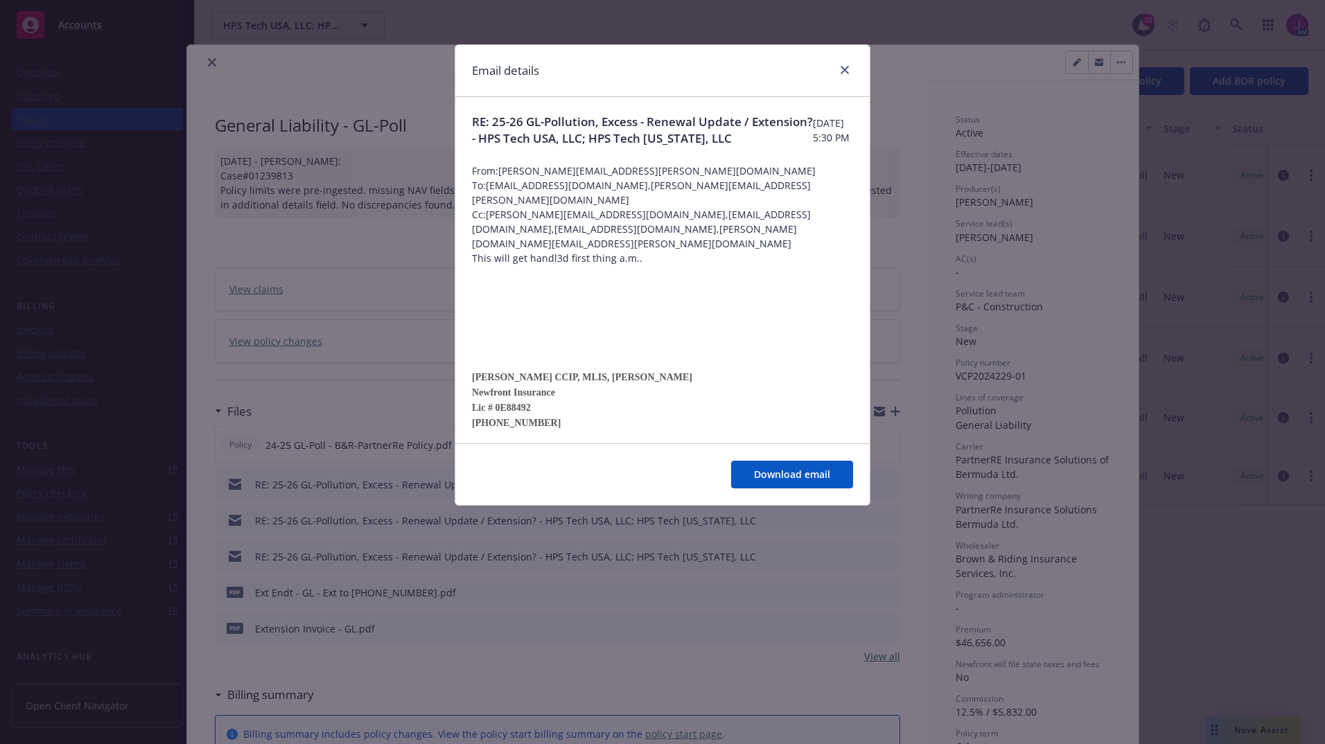
click at [960, 59] on div "Email details RE: 25-26 GL-Pollution, Excess - Renewal Update / Extension? - HP…" at bounding box center [662, 372] width 1325 height 744
click at [842, 68] on icon "close" at bounding box center [845, 70] width 8 height 8
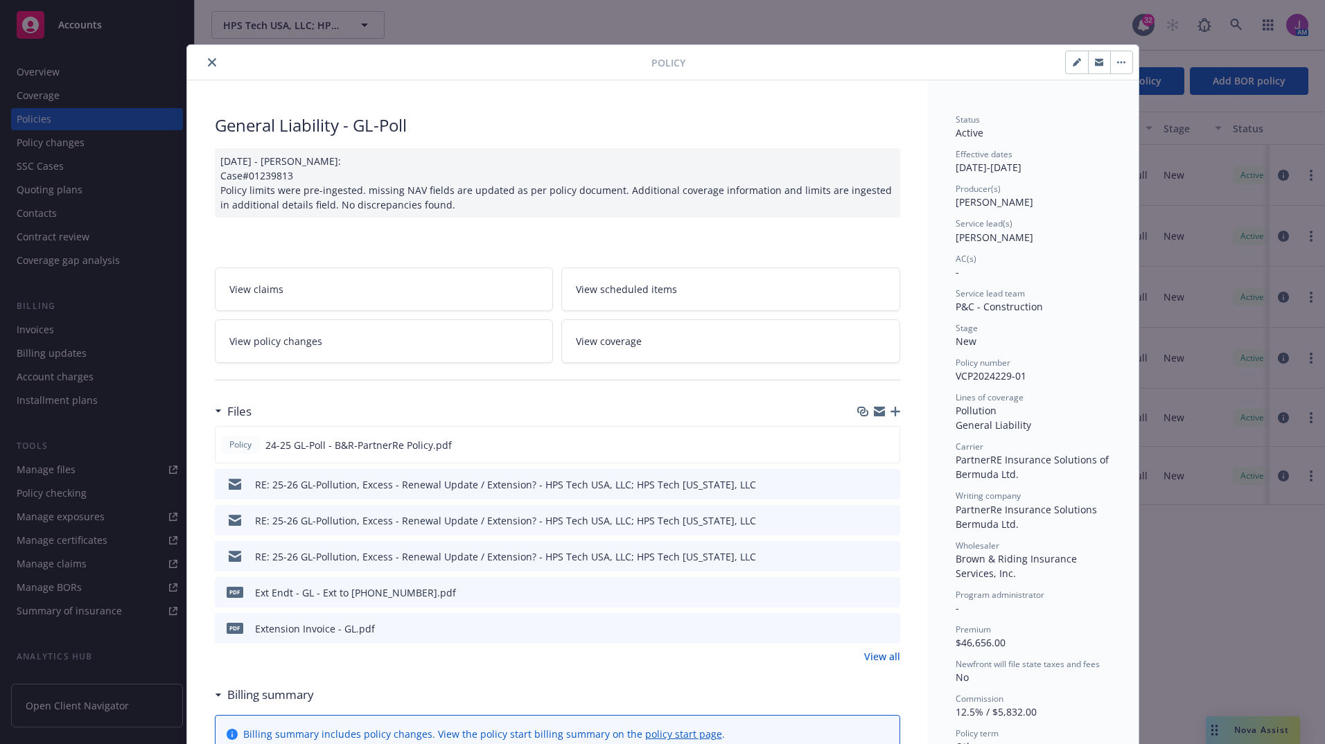
click at [198, 67] on div at bounding box center [422, 62] width 459 height 17
click at [210, 64] on icon "close" at bounding box center [212, 62] width 8 height 8
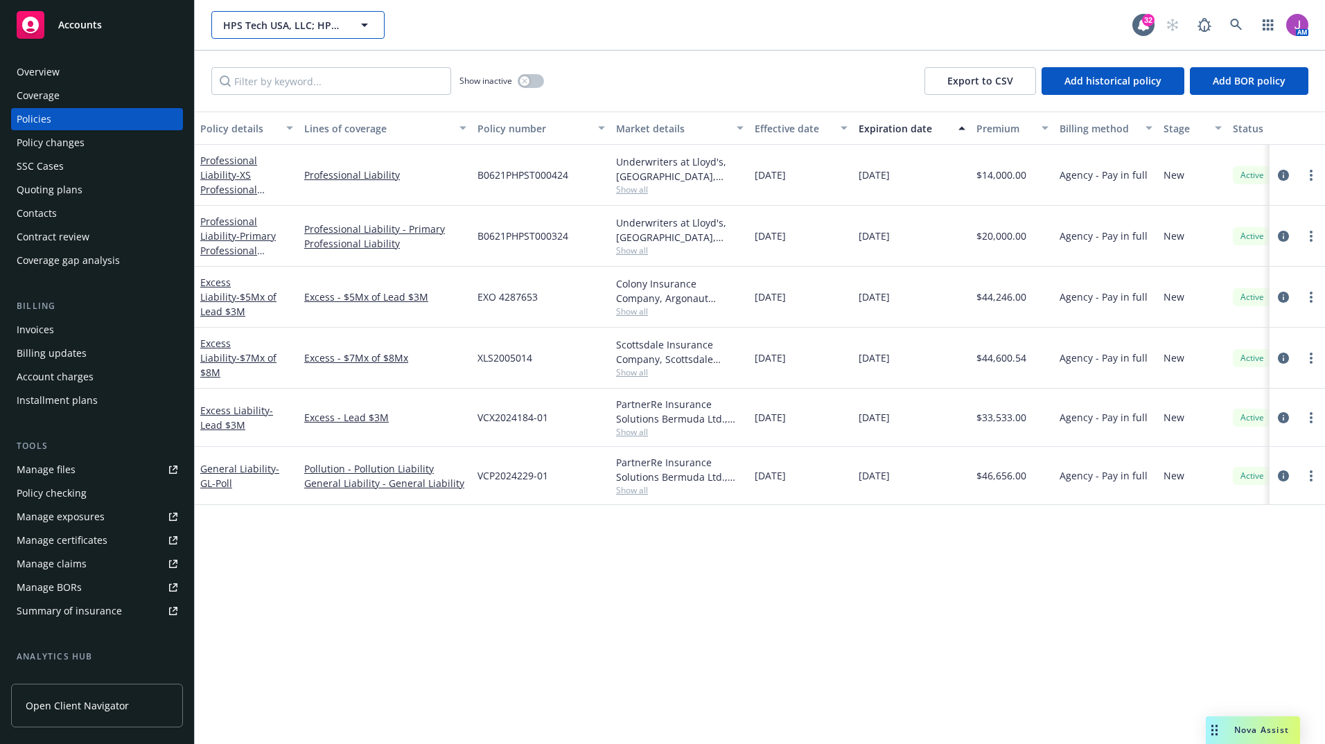
click at [276, 27] on span "HPS Tech USA, LLC; HPS Tech [US_STATE], LLC" at bounding box center [283, 25] width 120 height 15
type input "[US_STATE] cars"
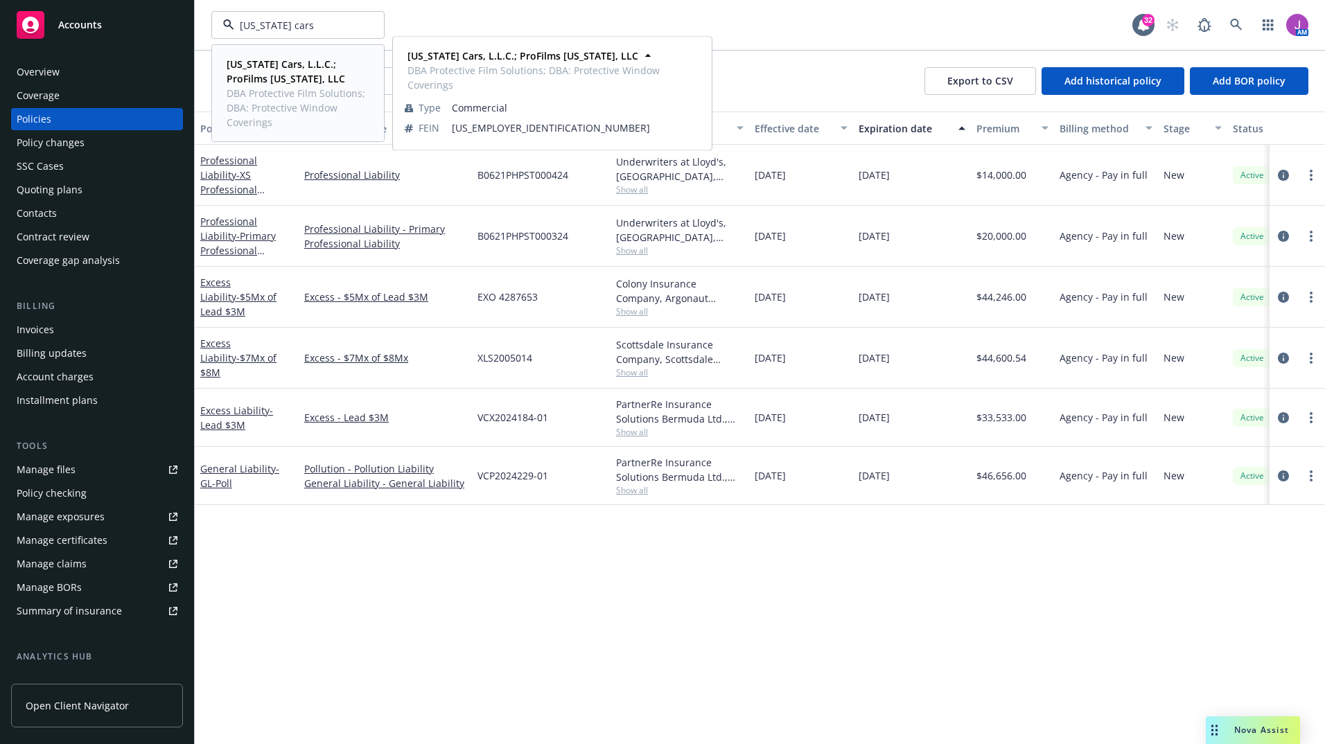
click at [301, 72] on span "[US_STATE] Cars, L.L.C.; ProFilms [US_STATE], LLC" at bounding box center [297, 71] width 140 height 29
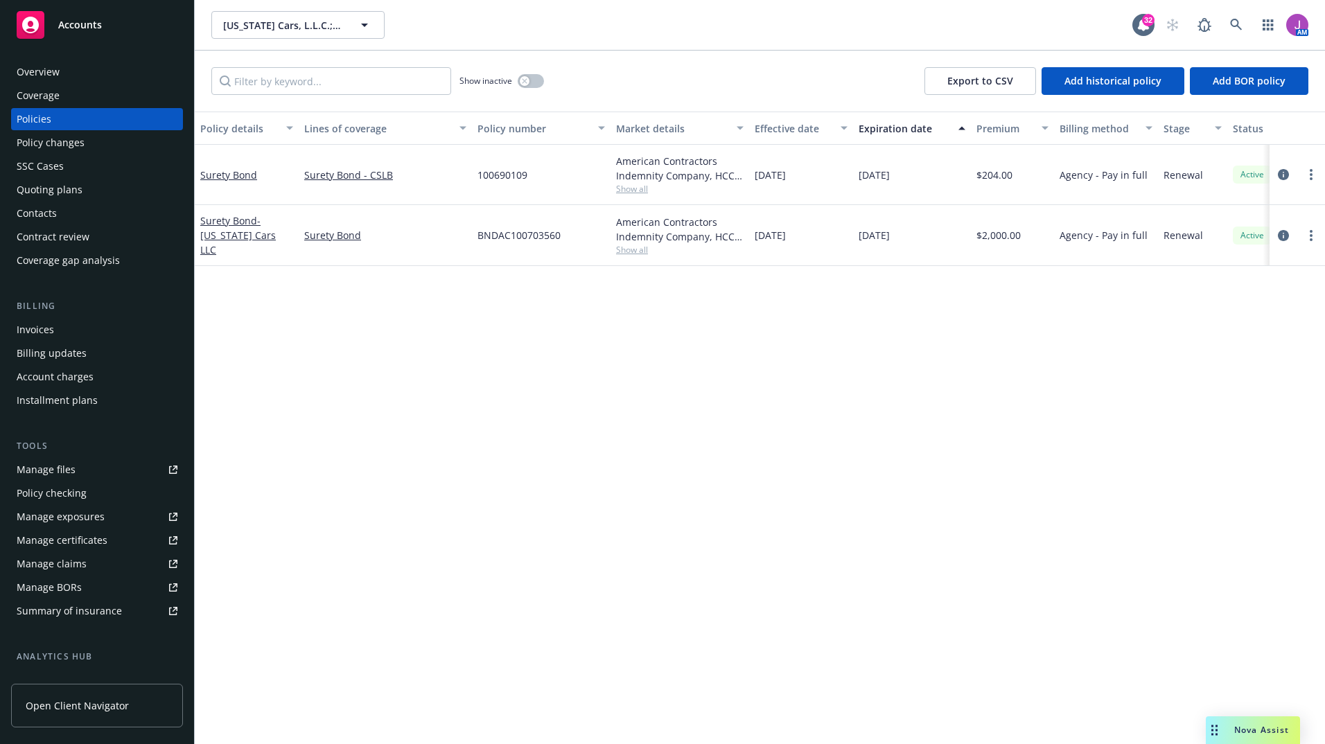
click at [635, 192] on span "Show all" at bounding box center [680, 189] width 128 height 12
click at [817, 329] on div "Policy details Lines of coverage Policy number Market details Effective date Ex…" at bounding box center [760, 428] width 1130 height 633
drag, startPoint x: 471, startPoint y: 179, endPoint x: 535, endPoint y: 177, distance: 63.8
click at [535, 177] on div "Surety Bond Surety Bond - CSLB 100690109 American Contractors Indemnity Company…" at bounding box center [864, 175] width 1338 height 60
copy div "100690109"
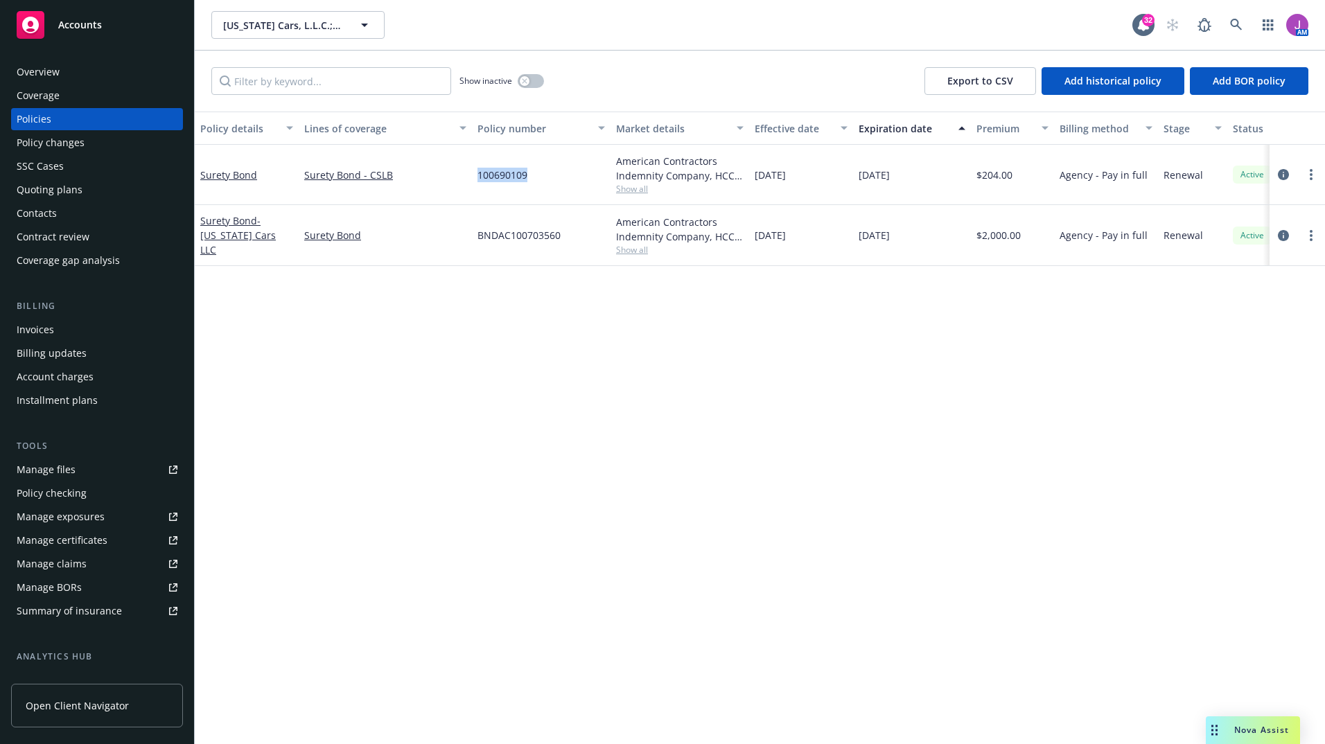
copy div "100690109"
click at [59, 216] on div "Contacts" at bounding box center [97, 213] width 161 height 22
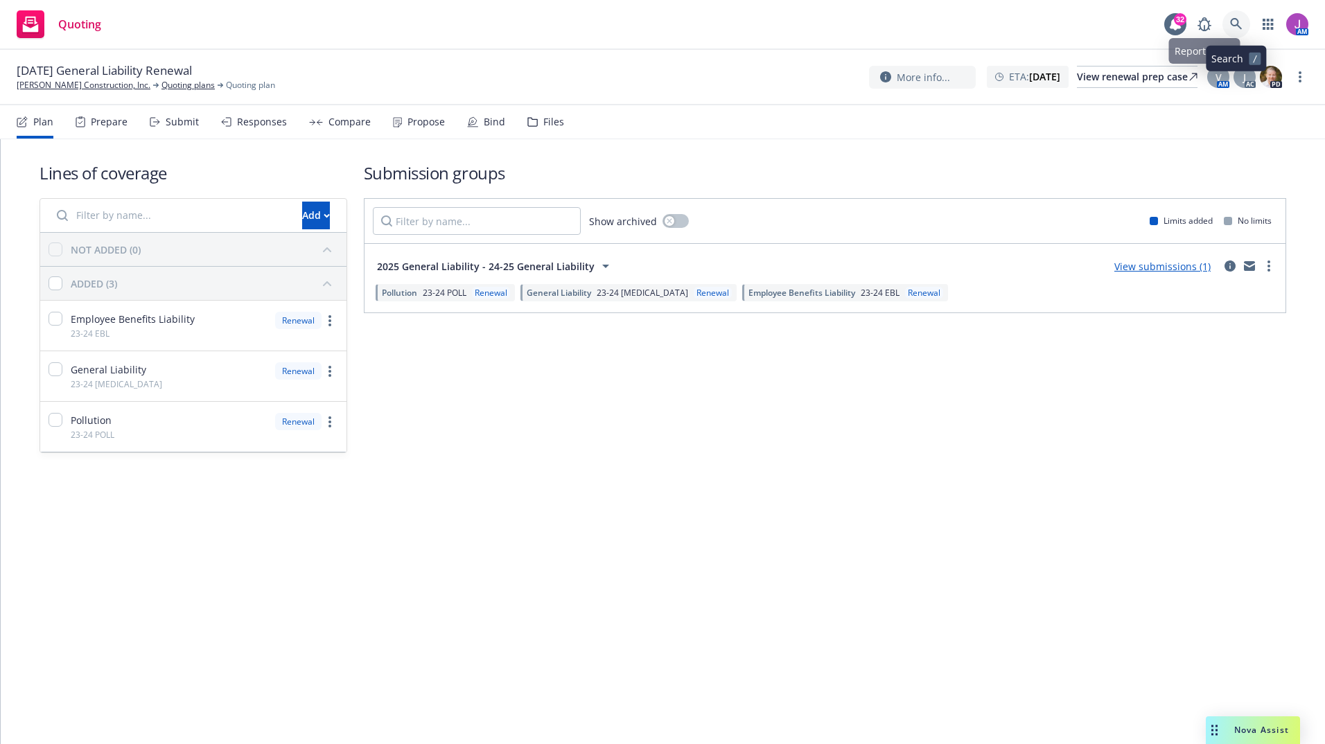
click at [1234, 19] on icon at bounding box center [1236, 24] width 12 height 12
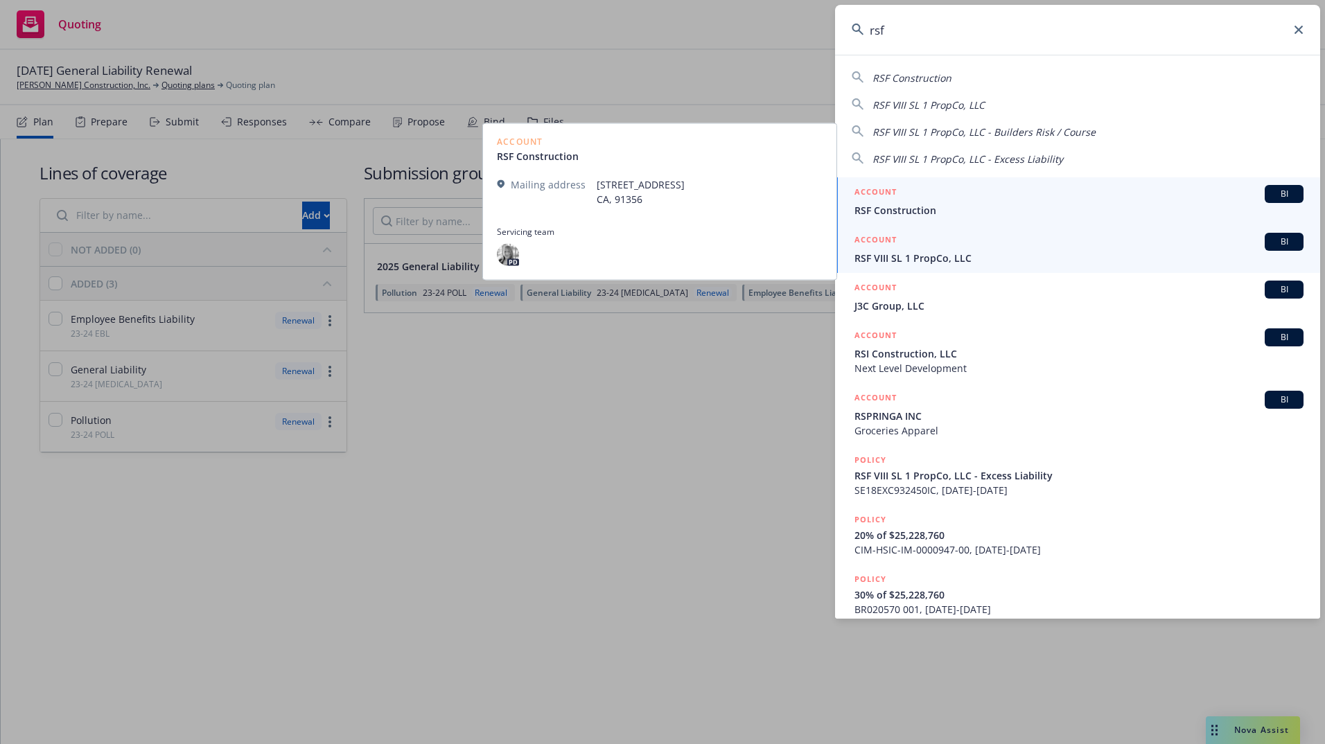
type input "rsf"
click at [902, 250] on div "ACCOUNT BI" at bounding box center [1079, 242] width 449 height 18
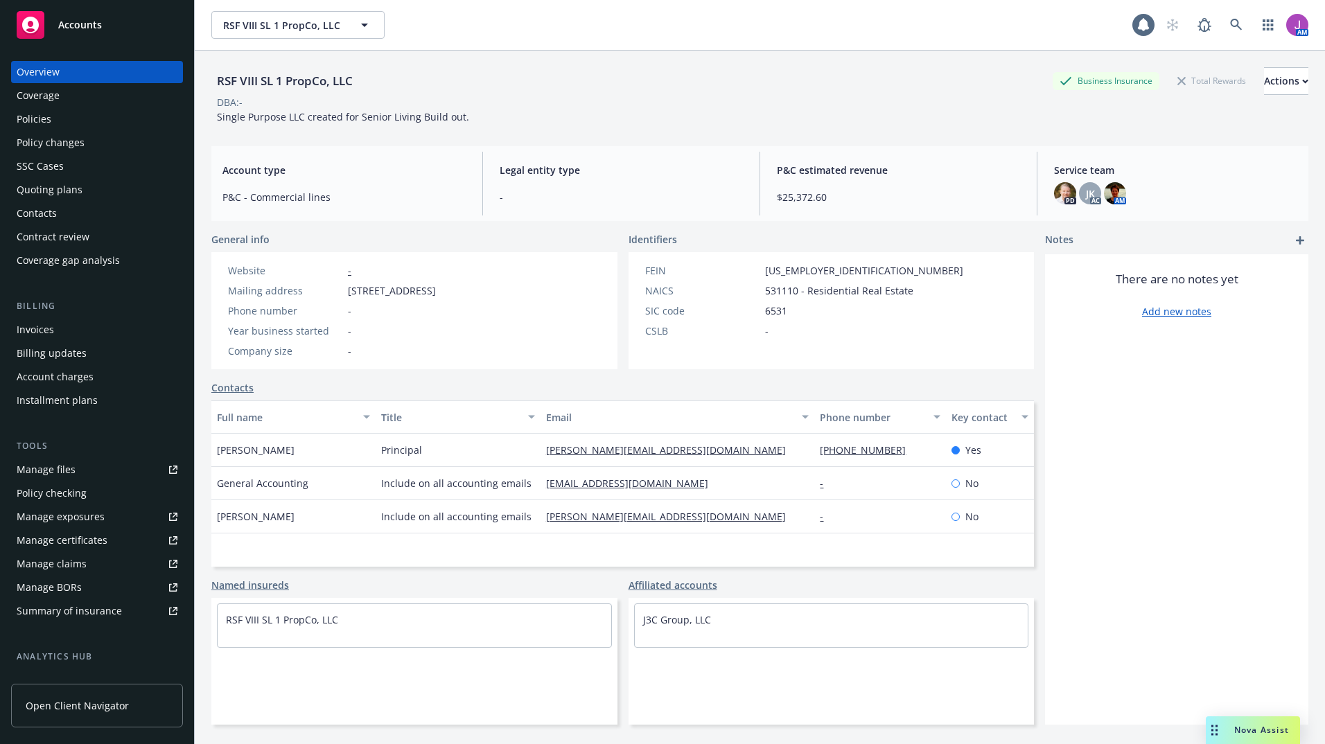
click at [73, 126] on div "Policies" at bounding box center [97, 119] width 161 height 22
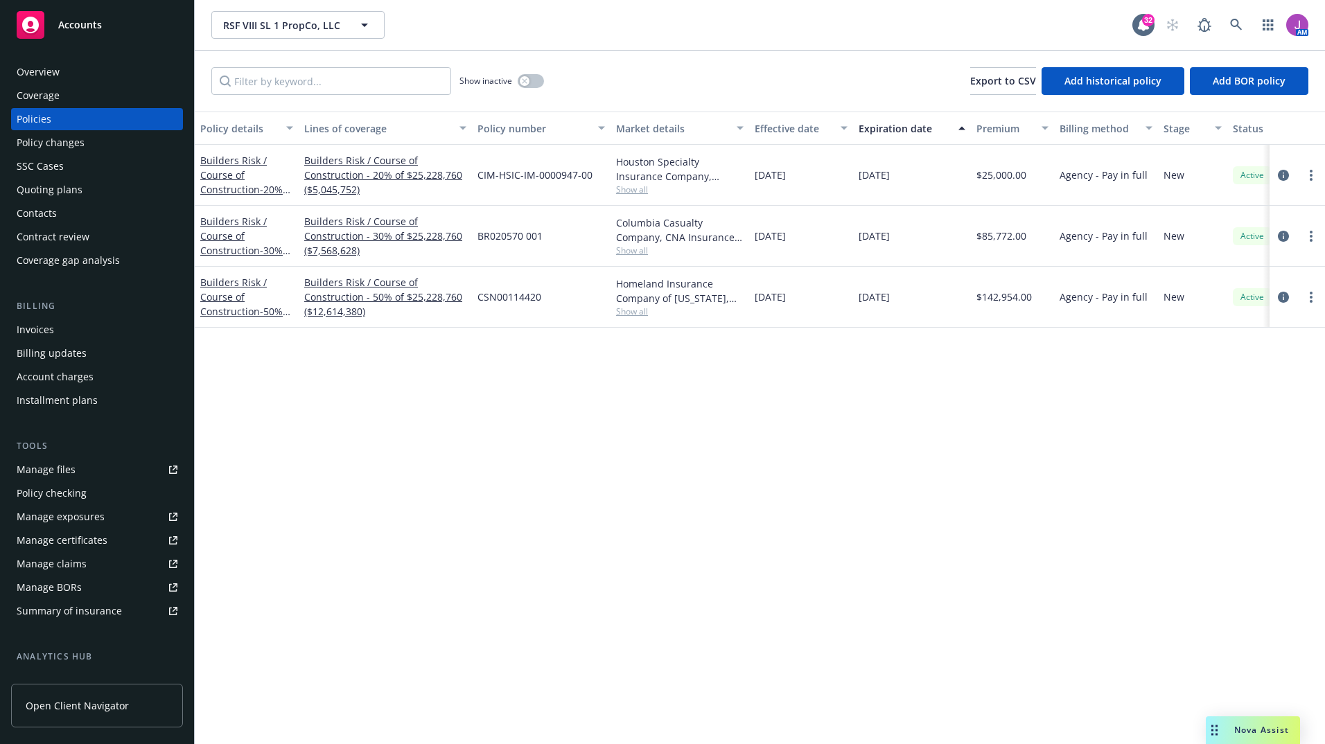
click at [55, 149] on div "Policy changes" at bounding box center [51, 143] width 68 height 22
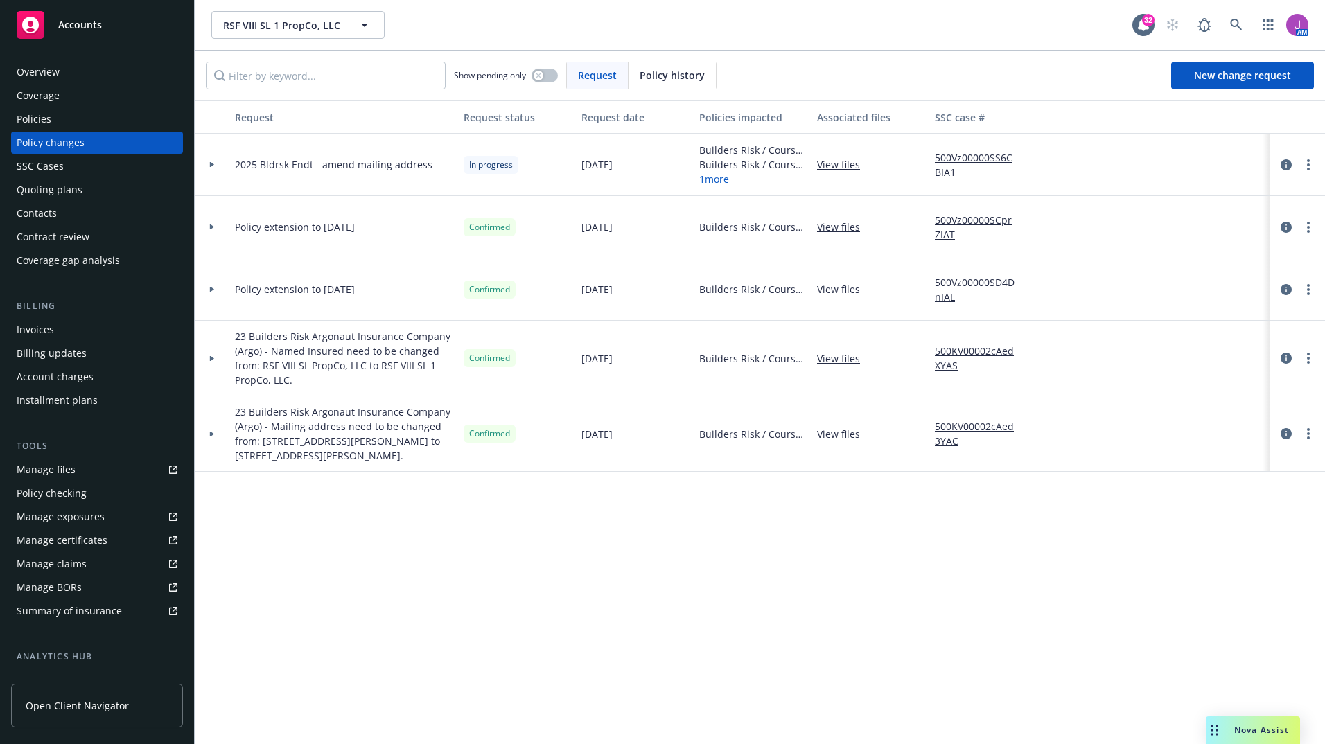
click at [208, 223] on div at bounding box center [212, 227] width 35 height 62
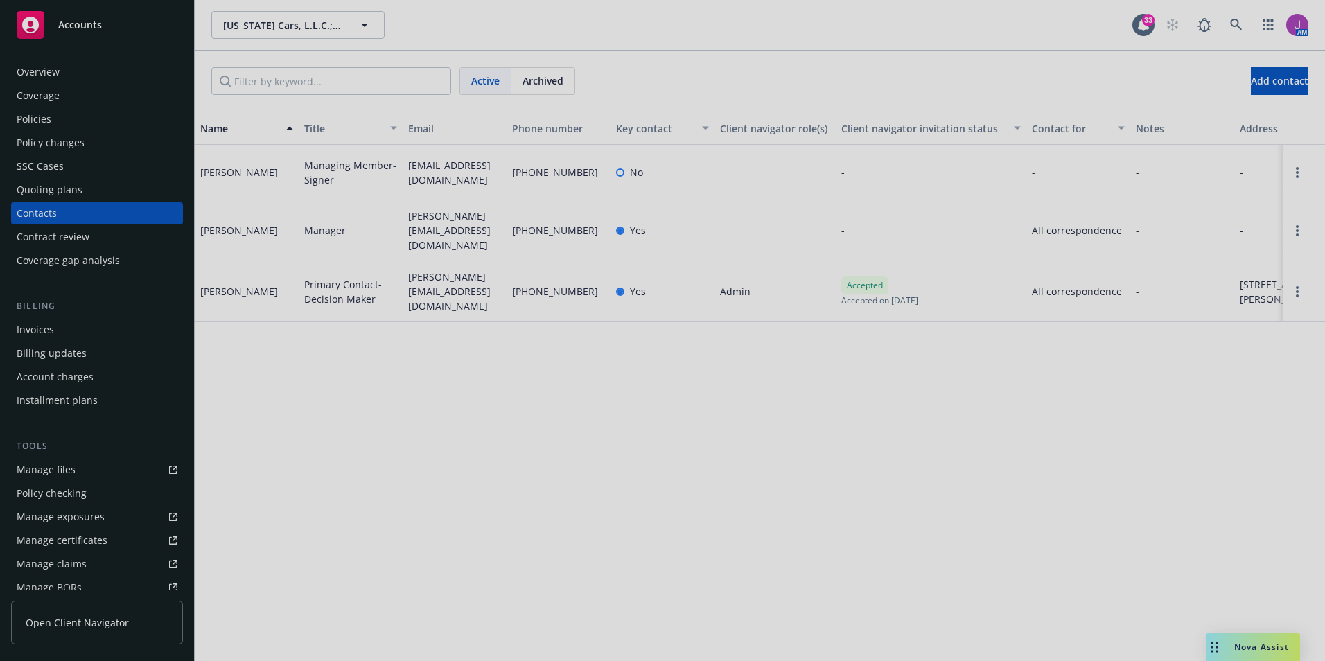
click at [292, 26] on div at bounding box center [662, 330] width 1325 height 661
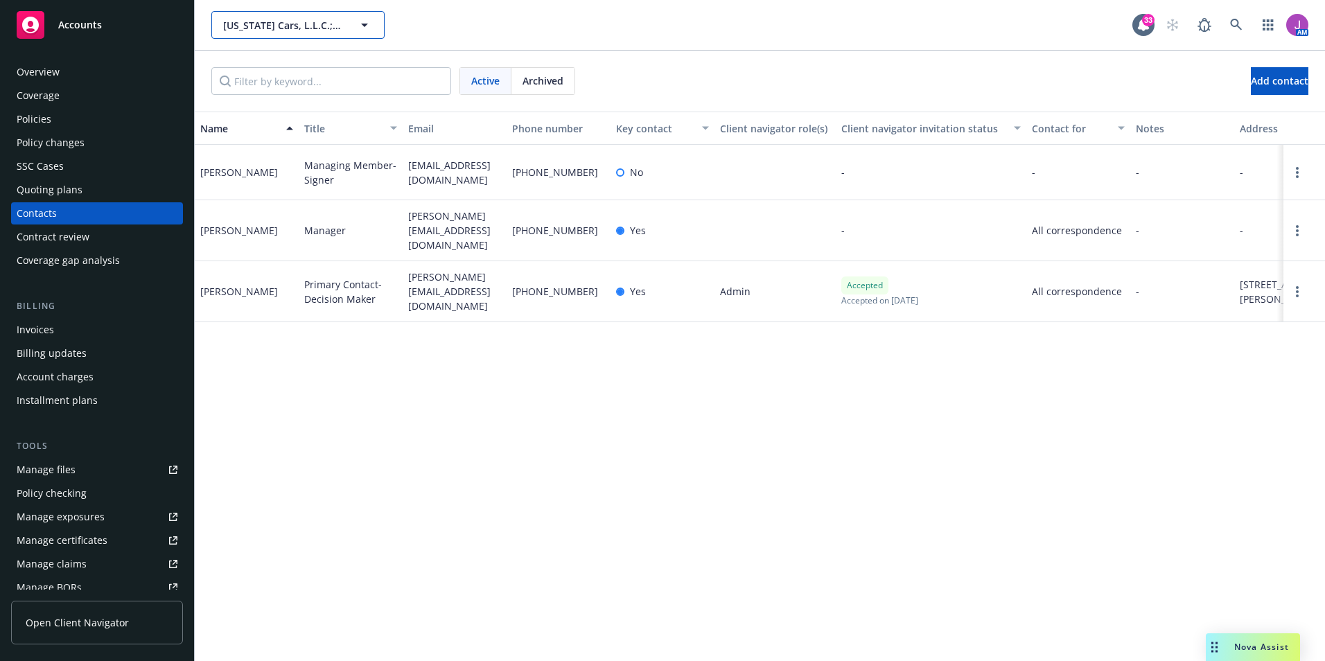
click at [286, 20] on span "[US_STATE] Cars, L.L.C.; ProFilms [US_STATE], LLC" at bounding box center [283, 25] width 120 height 15
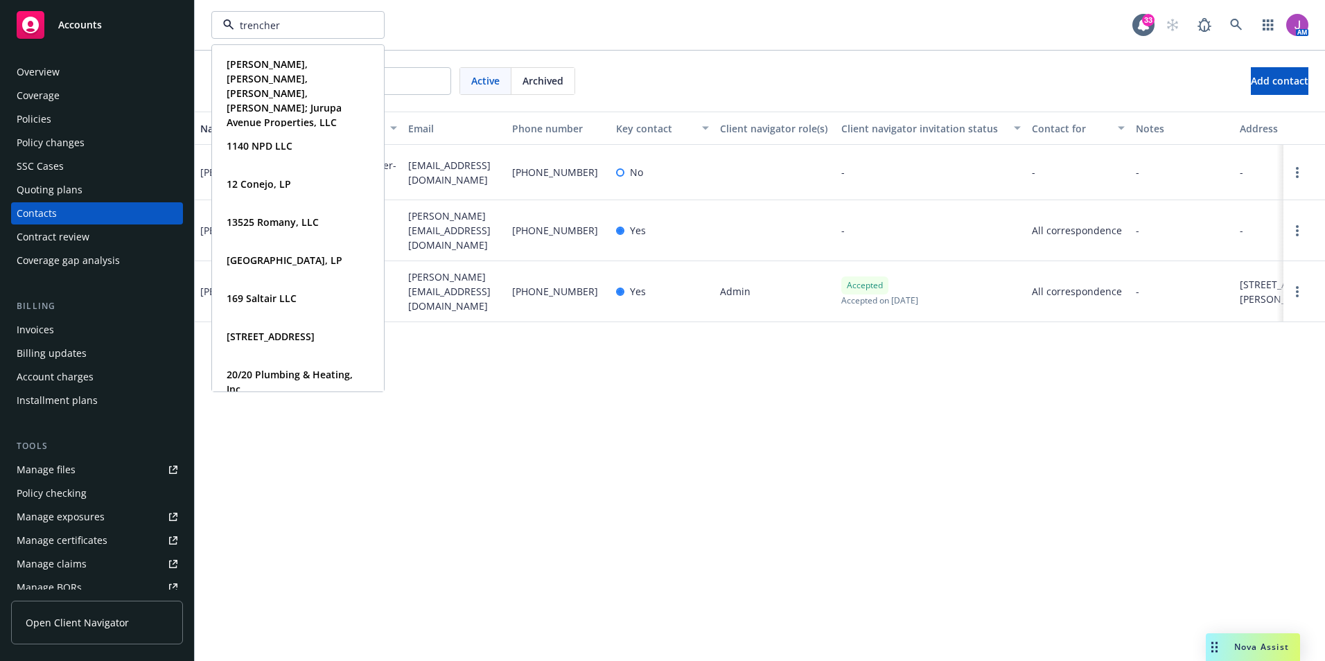
type input "trenchers"
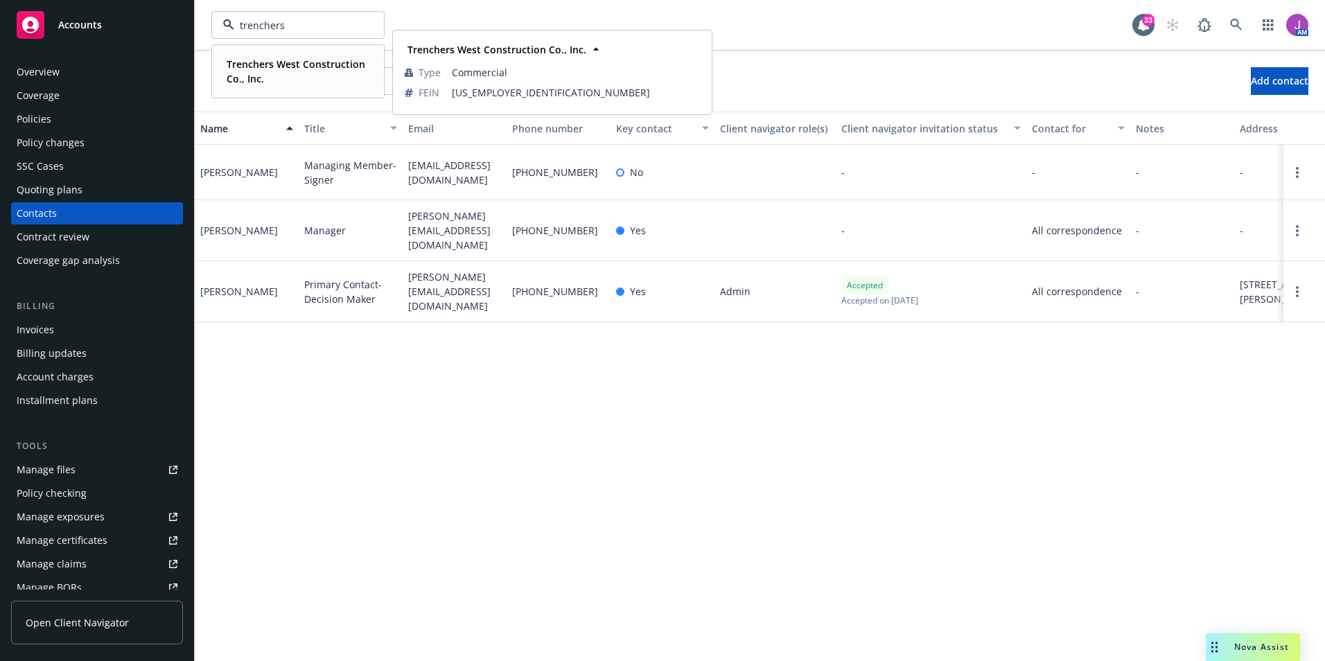
click at [279, 70] on strong "Trenchers West Construction Co., Inc." at bounding box center [296, 72] width 139 height 28
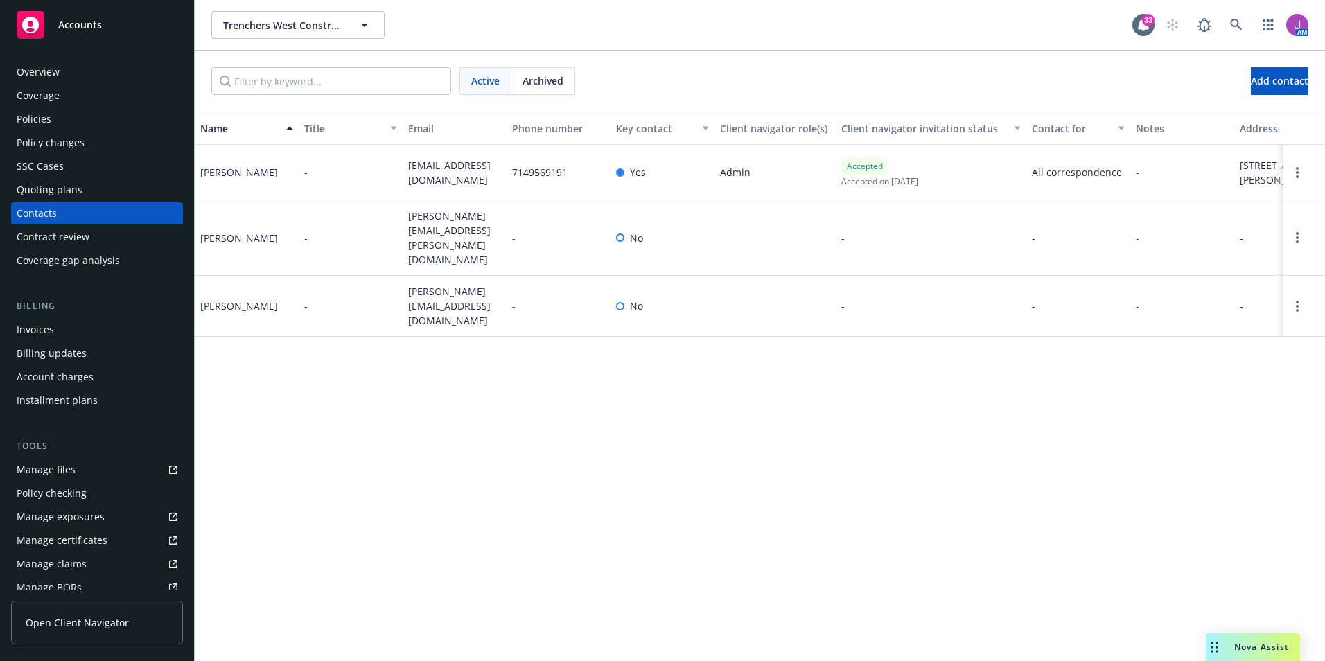
click at [85, 123] on div "Policies" at bounding box center [97, 119] width 161 height 22
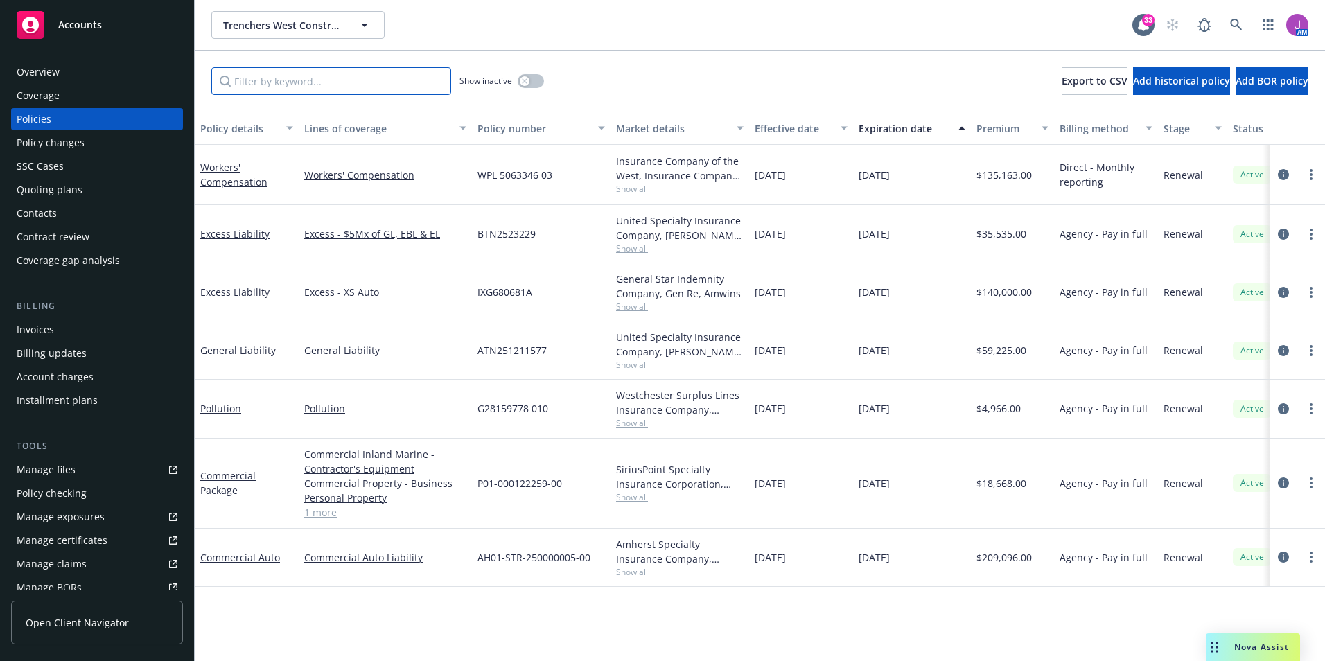
click at [259, 79] on input "Filter by keyword..." at bounding box center [331, 81] width 240 height 28
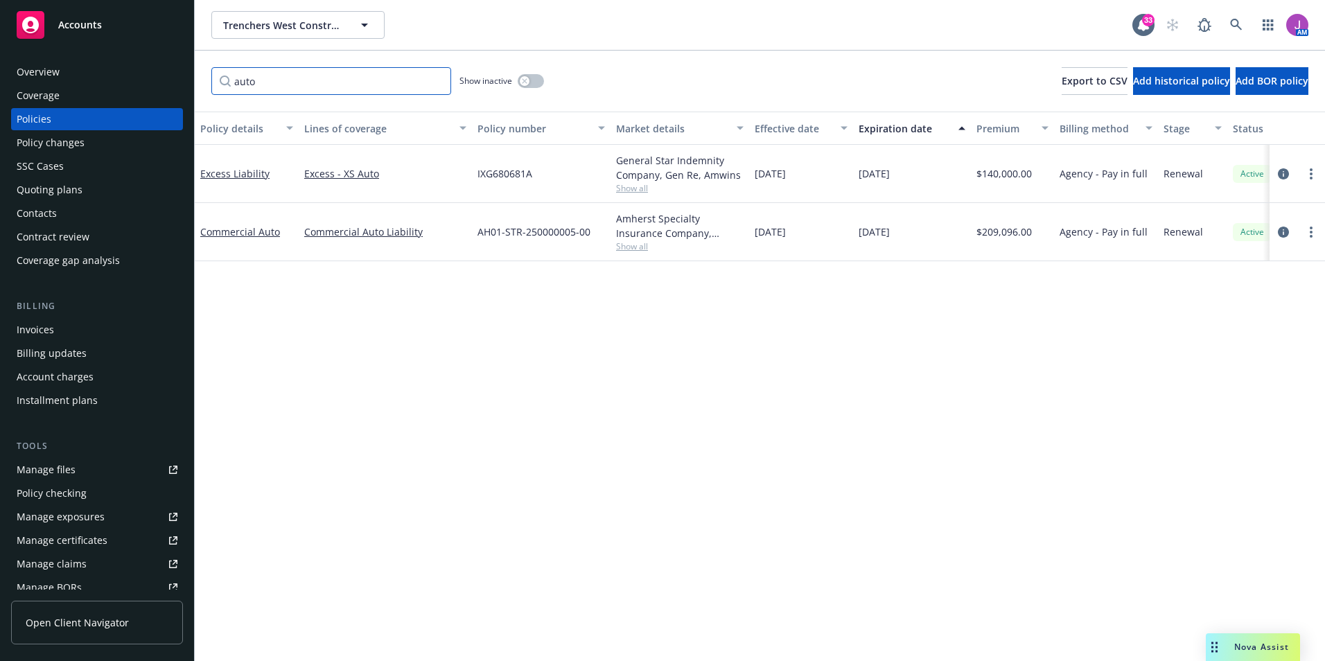
type input "auto"
click at [63, 71] on div "Overview" at bounding box center [97, 72] width 161 height 22
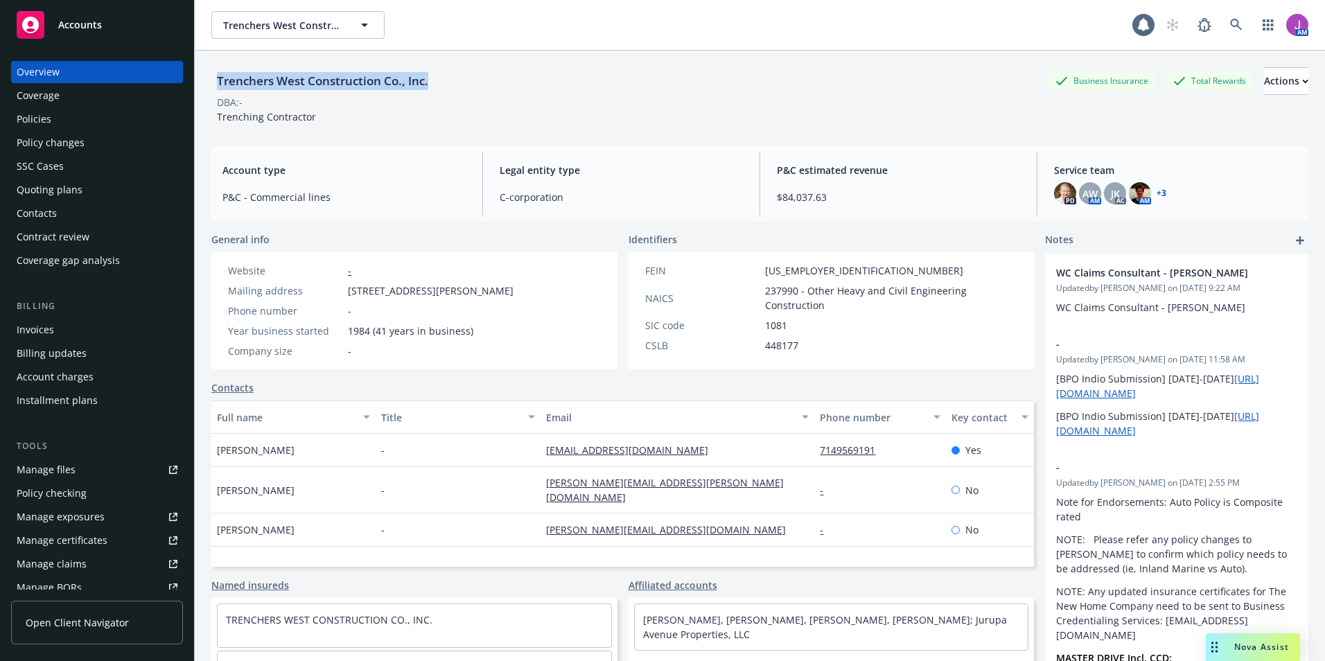
drag, startPoint x: 211, startPoint y: 78, endPoint x: 458, endPoint y: 80, distance: 247.5
click at [458, 80] on div "Trenchers West Construction Co., Inc. Business Insurance Total Rewards Actions …" at bounding box center [760, 381] width 1130 height 661
copy div "Trenchers West Construction Co., Inc."
click at [103, 121] on div "Policies" at bounding box center [97, 119] width 161 height 22
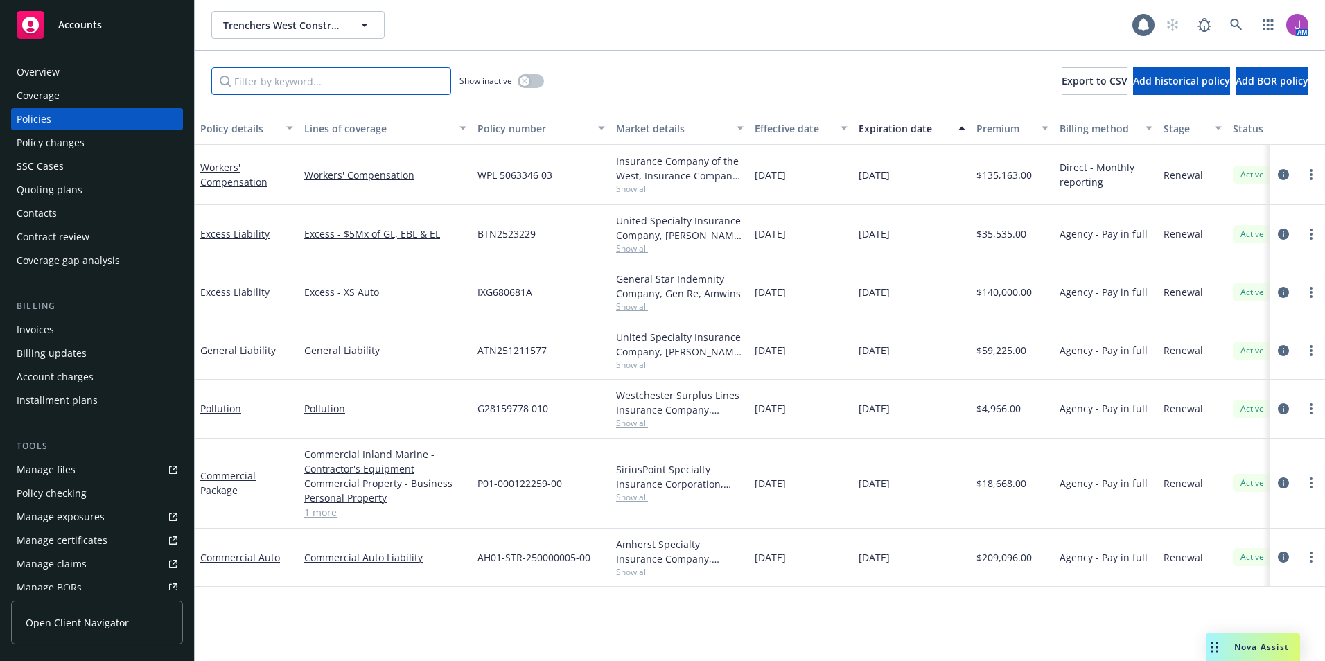
drag, startPoint x: 298, startPoint y: 84, endPoint x: 289, endPoint y: 87, distance: 9.4
click at [298, 84] on input "Filter by keyword..." at bounding box center [331, 81] width 240 height 28
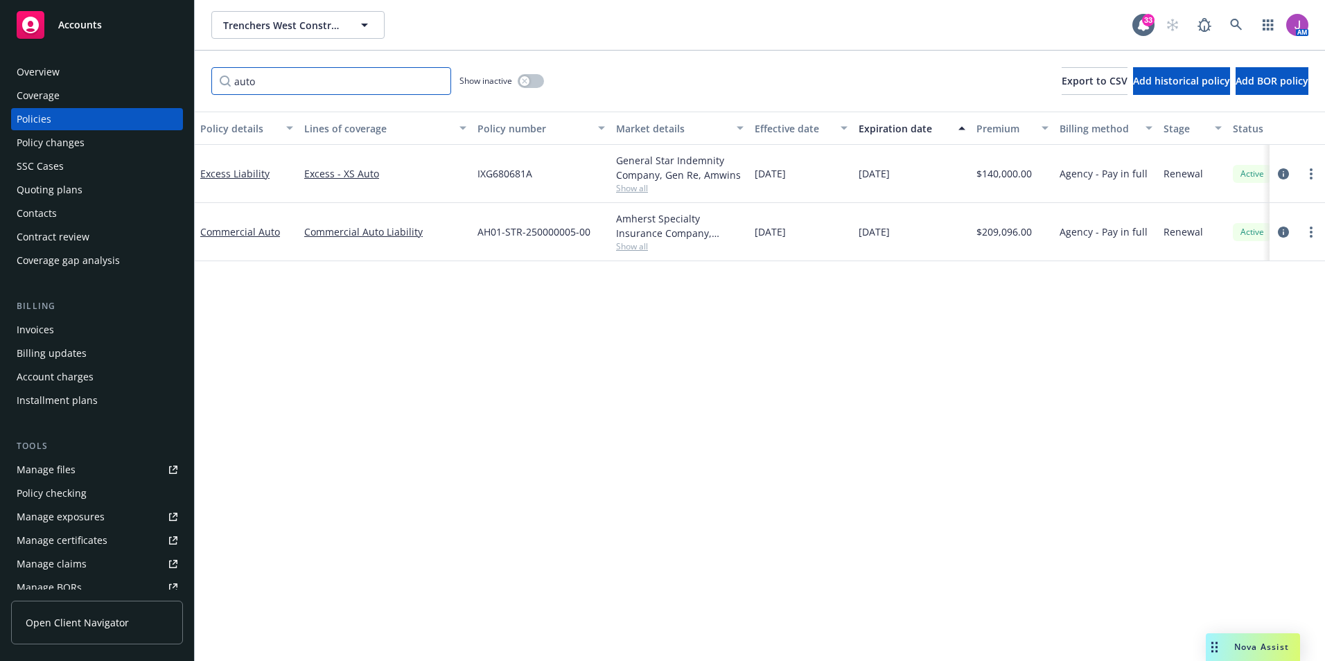
type input "auto"
drag, startPoint x: 611, startPoint y: 218, endPoint x: 706, endPoint y: 218, distance: 94.3
click at [706, 218] on div "Amherst Specialty Insurance Company, Amherst Specialty Insurance Company, Risk …" at bounding box center [680, 232] width 139 height 58
copy div "Amherst Specialty"
click at [78, 72] on div "Overview" at bounding box center [97, 72] width 161 height 22
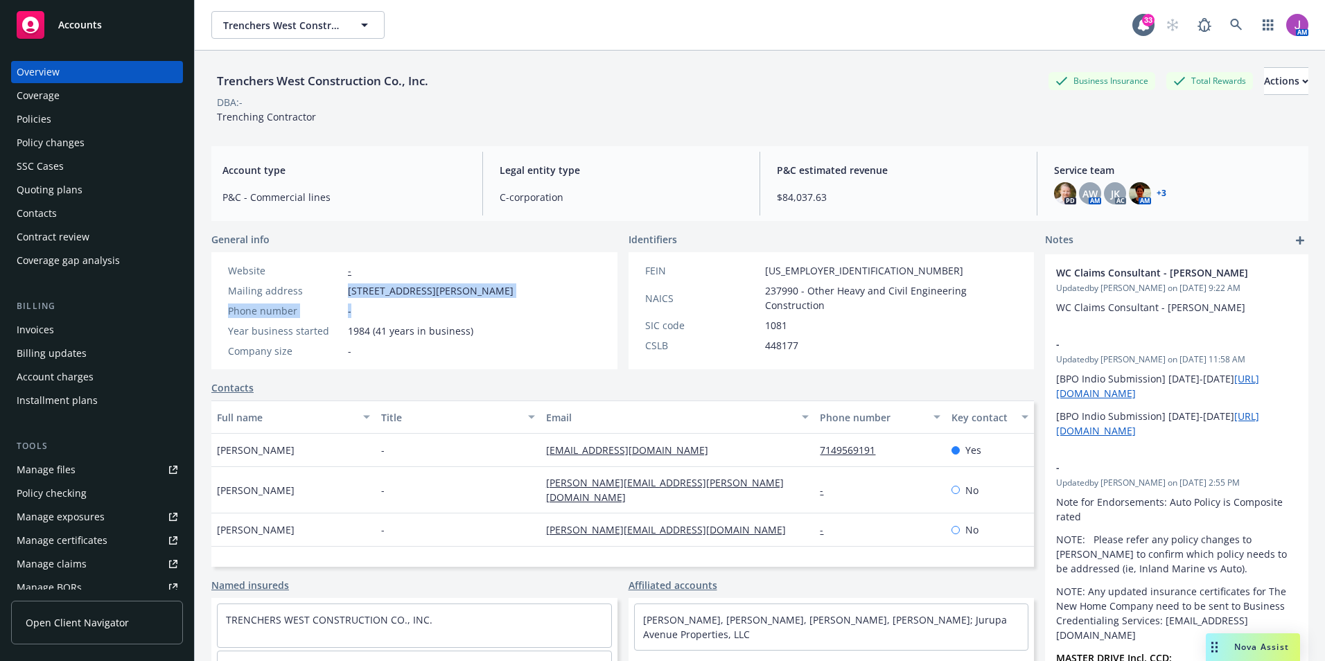
drag, startPoint x: 409, startPoint y: 292, endPoint x: 556, endPoint y: 306, distance: 147.5
click at [530, 306] on div "Website - Mailing address 520 S Claudina St Ste A, Anaheim, CA, 92805 Phone num…" at bounding box center [370, 310] width 319 height 117
drag, startPoint x: 556, startPoint y: 306, endPoint x: 356, endPoint y: 288, distance: 200.4
click at [377, 299] on div "Website - Mailing address 520 S Claudina St Ste A, Anaheim, CA, 92805 Phone num…" at bounding box center [370, 310] width 297 height 95
drag, startPoint x: 349, startPoint y: 290, endPoint x: 588, endPoint y: 295, distance: 239.2
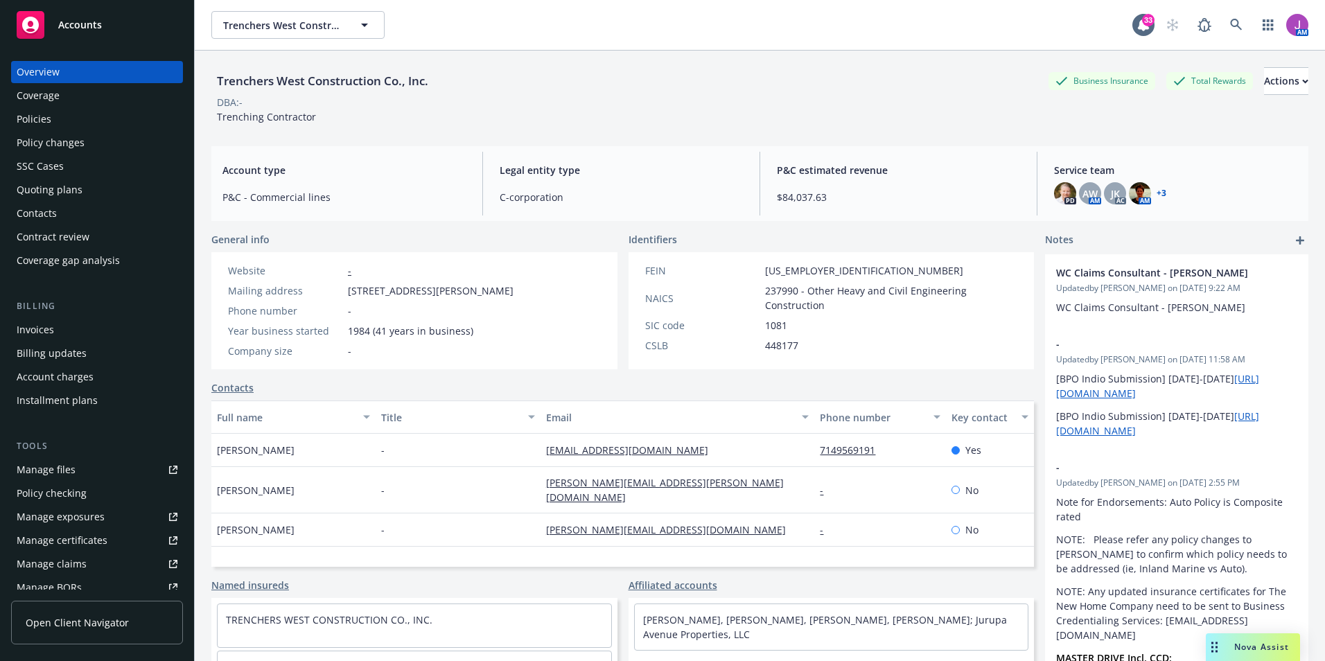
click at [588, 295] on div "Website - Mailing address 520 S Claudina St Ste A, Anaheim, CA, 92805 Phone num…" at bounding box center [414, 310] width 406 height 117
copy span "520 S Claudina St Ste A, Anaheim, CA, 92805"
click at [61, 110] on div "Policies" at bounding box center [97, 119] width 161 height 22
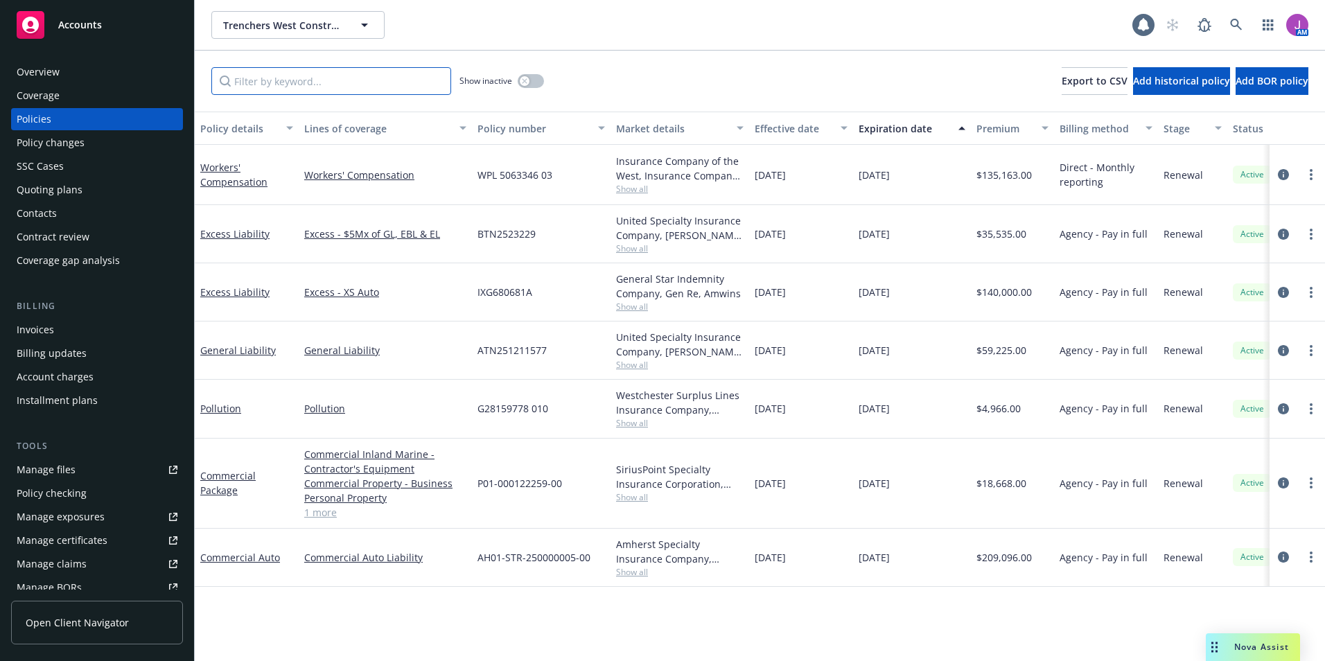
click at [342, 89] on input "Filter by keyword..." at bounding box center [331, 81] width 240 height 28
click at [55, 324] on div "Invoices" at bounding box center [97, 330] width 161 height 22
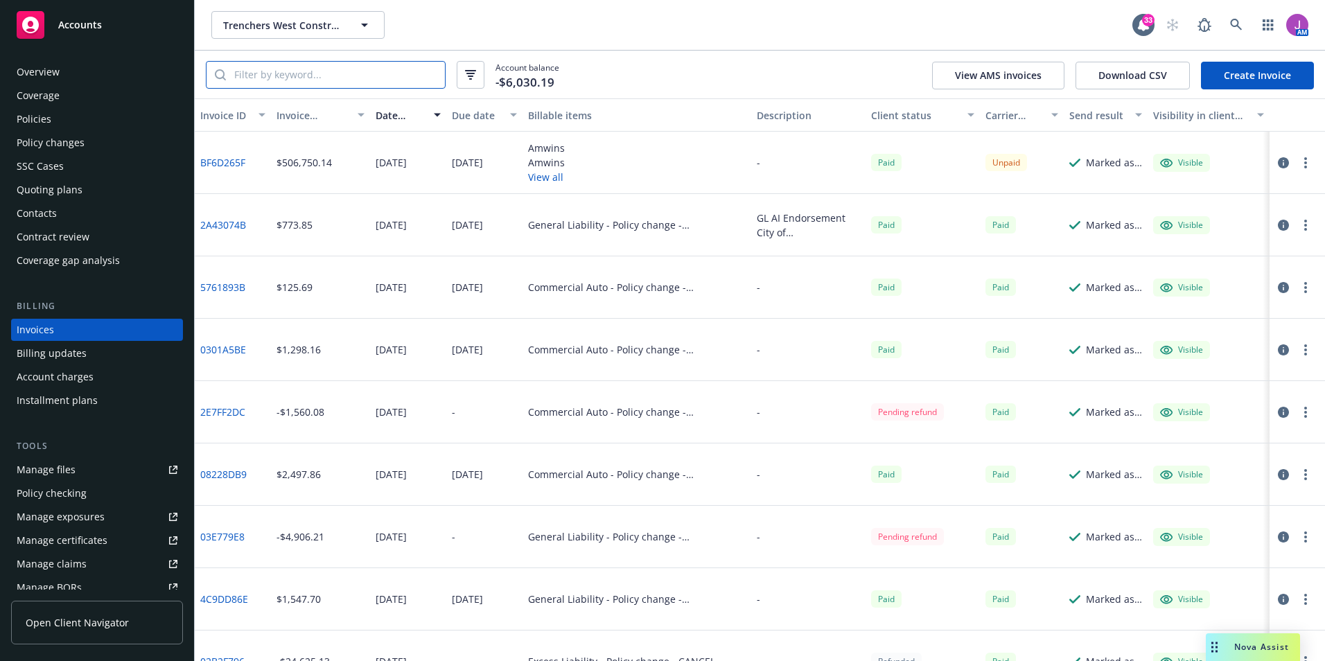
click at [406, 73] on input "search" at bounding box center [335, 75] width 219 height 26
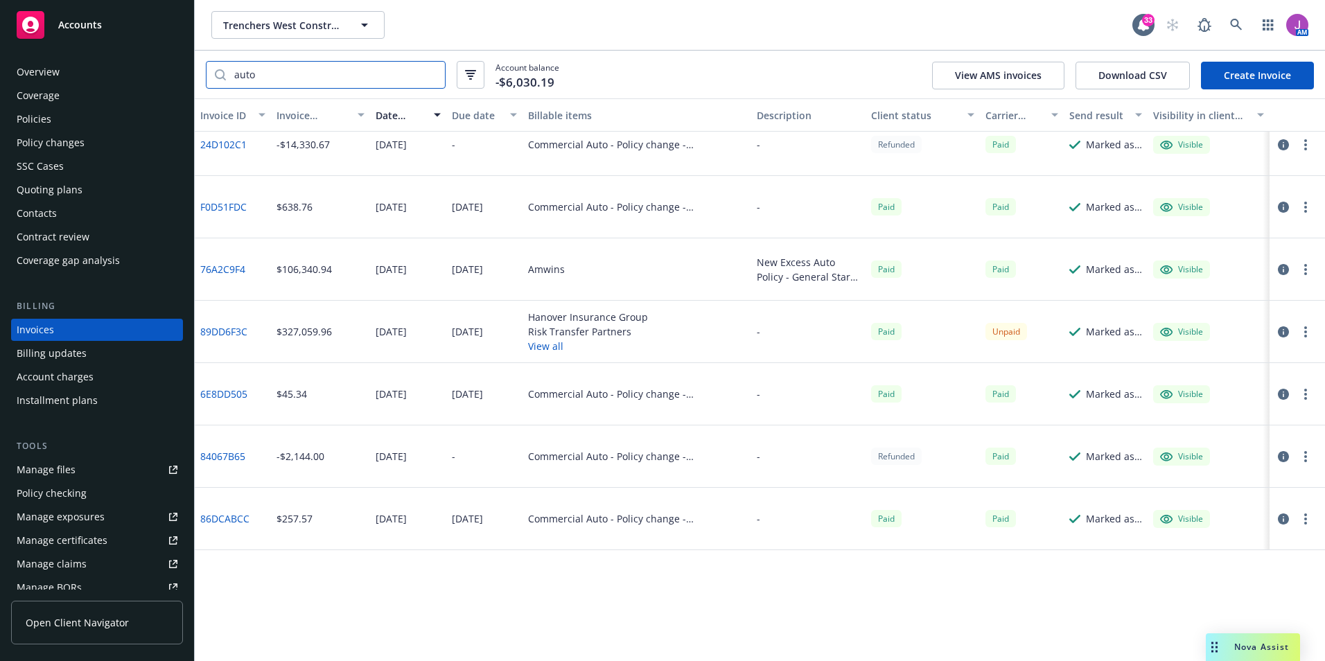
scroll to position [247, 0]
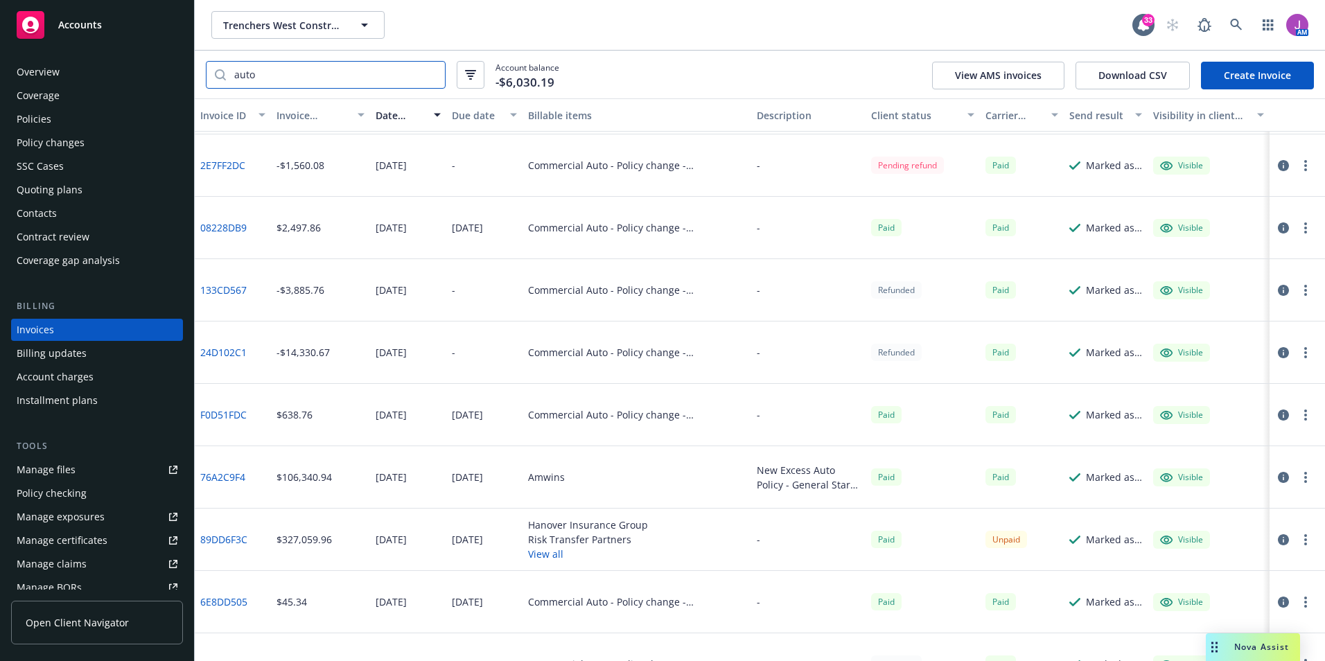
type input "auto"
click at [84, 130] on div "Policies" at bounding box center [97, 119] width 161 height 22
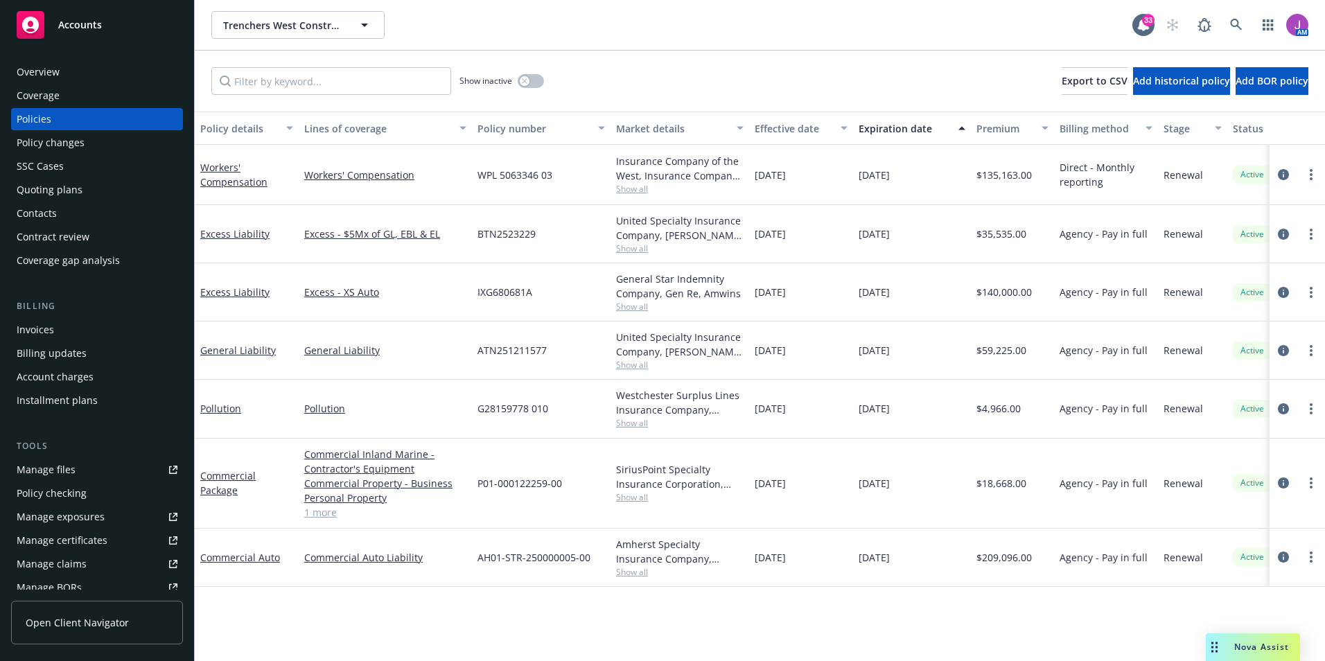
click at [85, 336] on div "Invoices" at bounding box center [97, 330] width 161 height 22
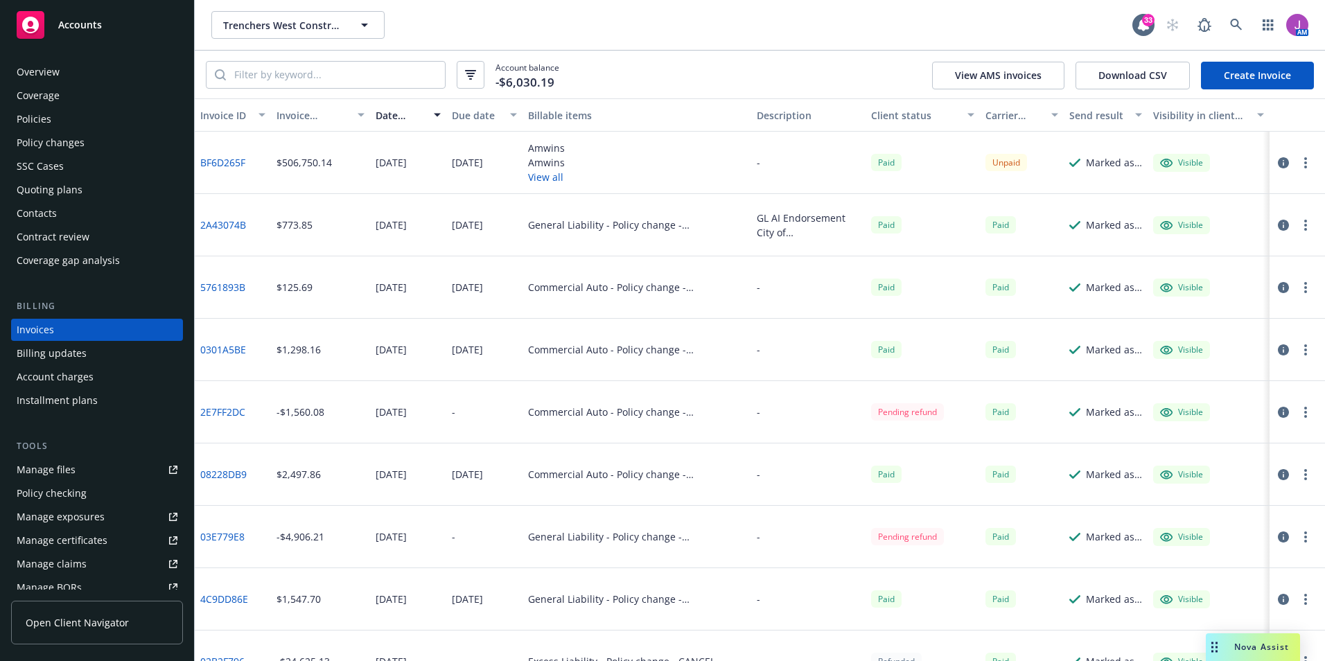
click at [538, 179] on button "View all" at bounding box center [546, 177] width 37 height 15
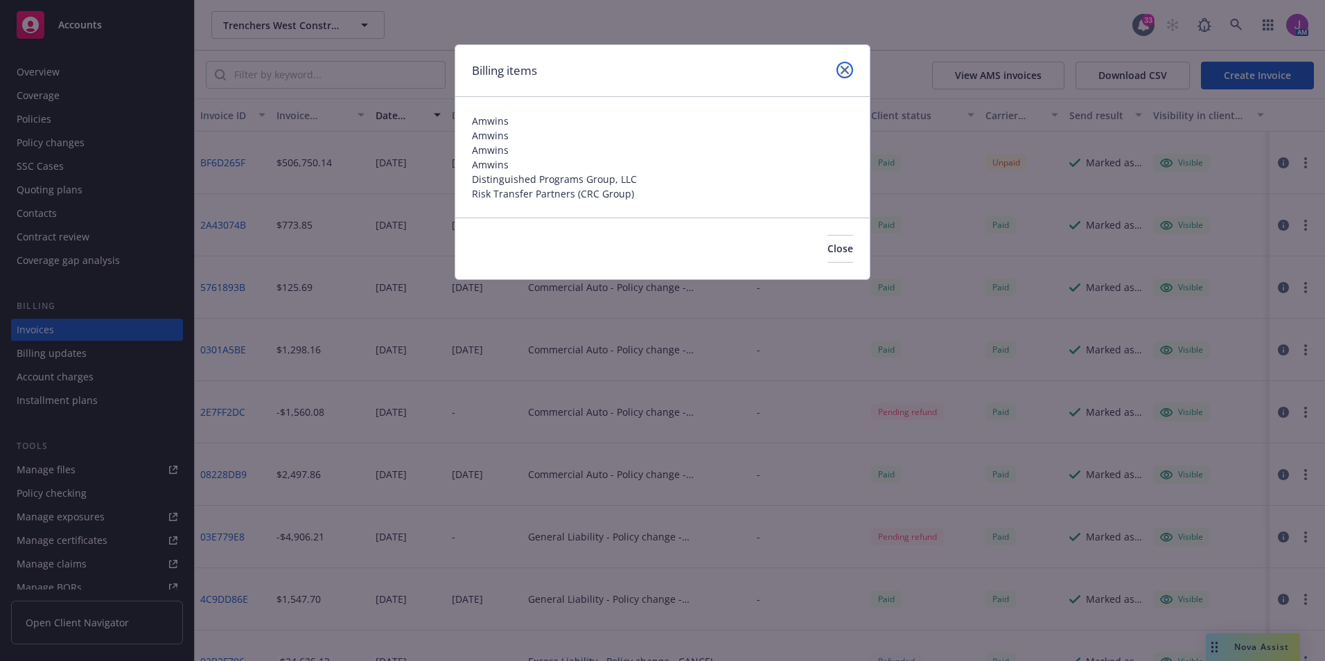
click at [843, 70] on icon "close" at bounding box center [845, 70] width 8 height 8
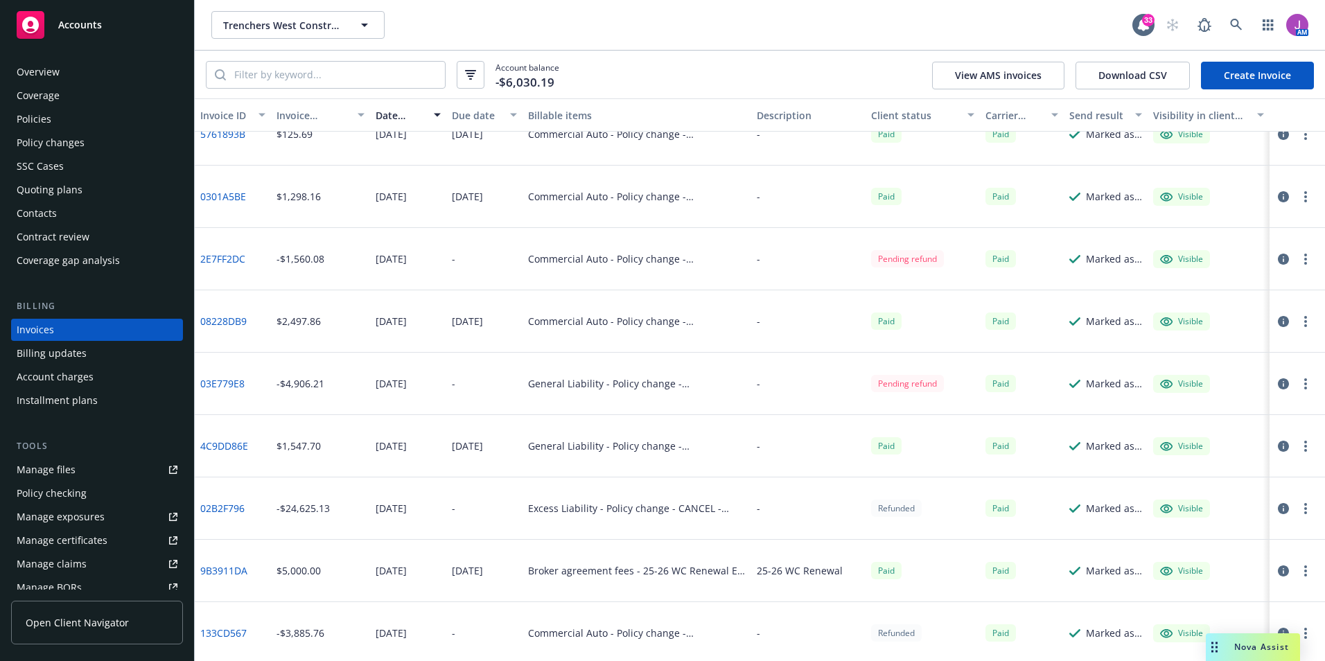
scroll to position [208, 0]
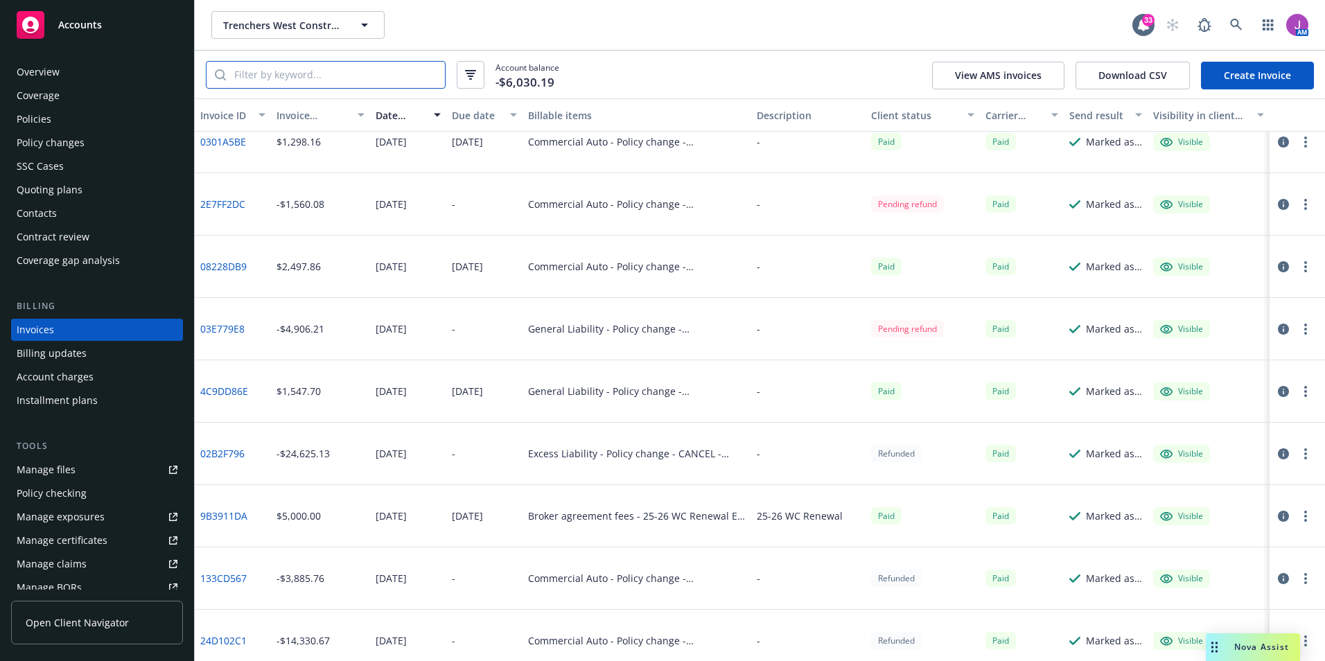
click at [261, 74] on input "search" at bounding box center [335, 75] width 219 height 26
type input "230"
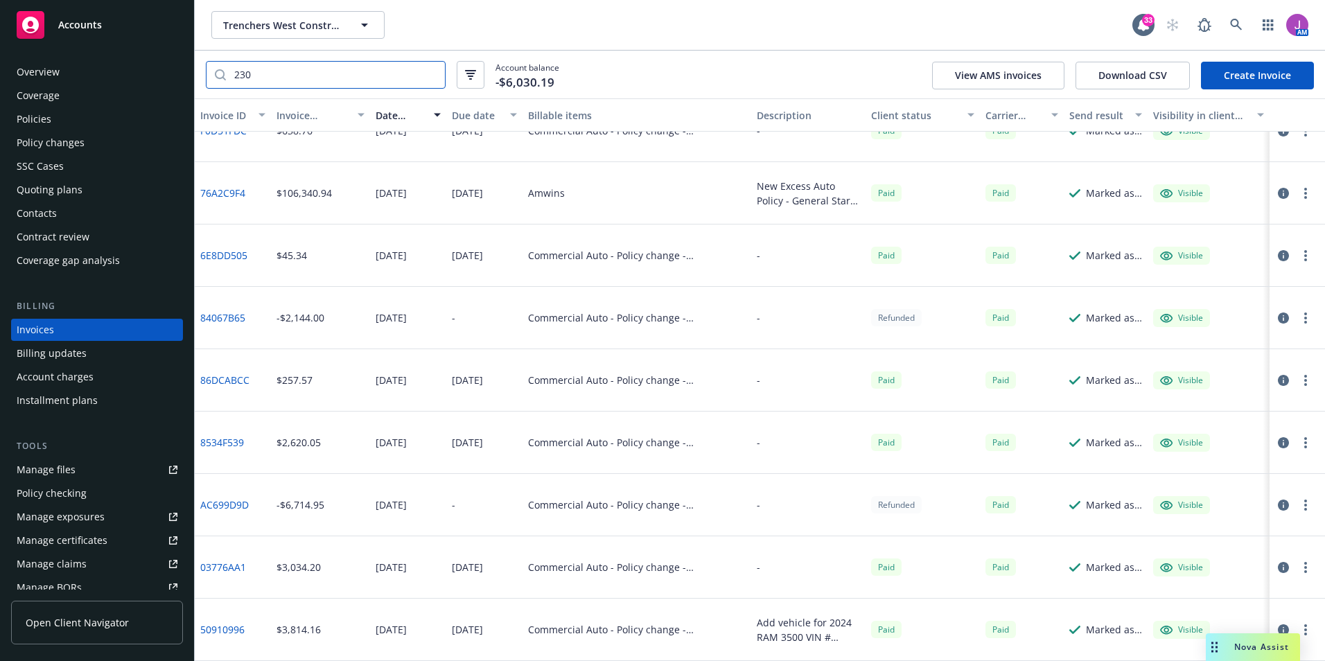
drag, startPoint x: 212, startPoint y: 65, endPoint x: 143, endPoint y: 62, distance: 68.7
click at [146, 63] on div "Accounts Overview Coverage Policies Policy changes SSC Cases Quoting plans Cont…" at bounding box center [662, 330] width 1325 height 661
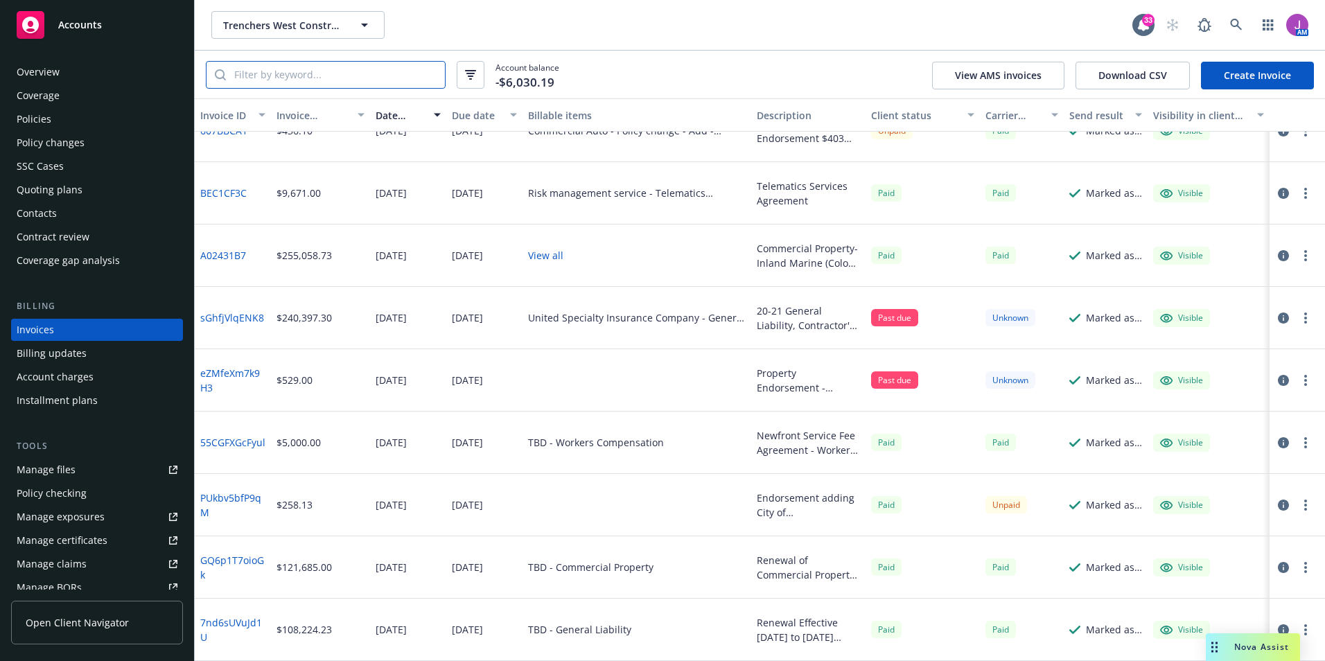
scroll to position [2652, 0]
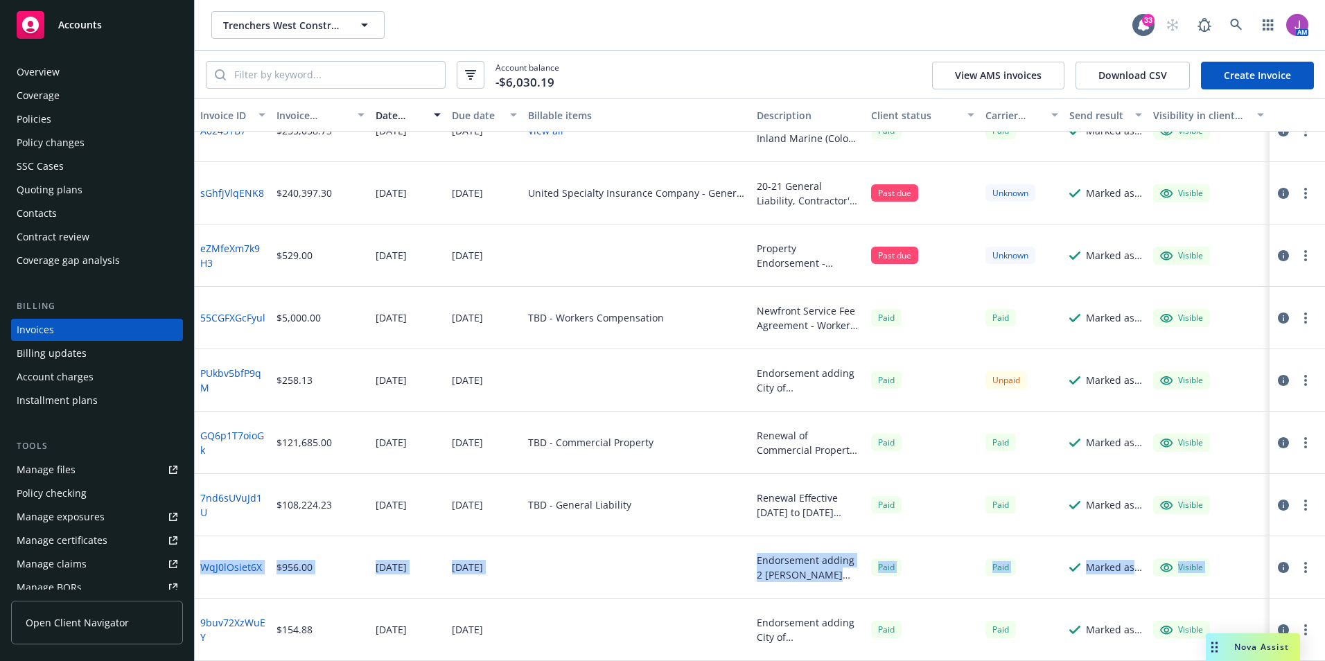
drag, startPoint x: 1313, startPoint y: 582, endPoint x: 1300, endPoint y: 502, distance: 81.5
click at [1300, 502] on div "BEC1CF3C $9,671.00 09/16/2022 09/30/2022 Risk management service - Telematics S…" at bounding box center [760, 349] width 1130 height 624
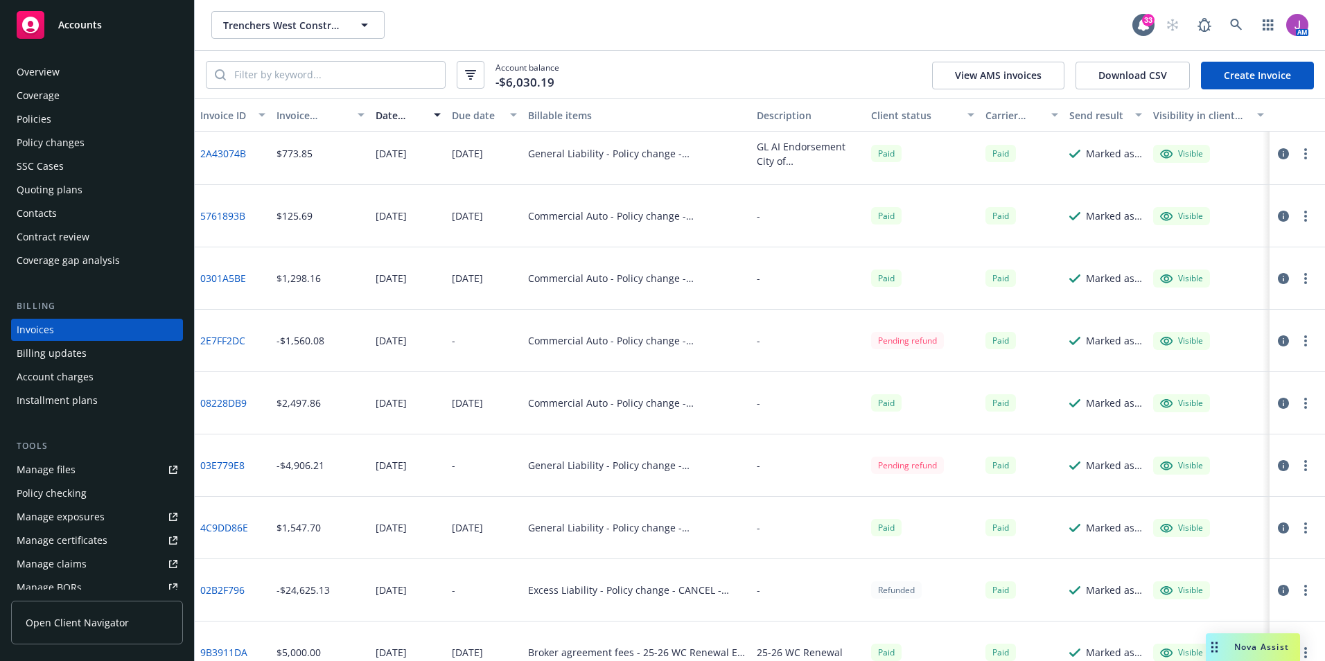
scroll to position [0, 0]
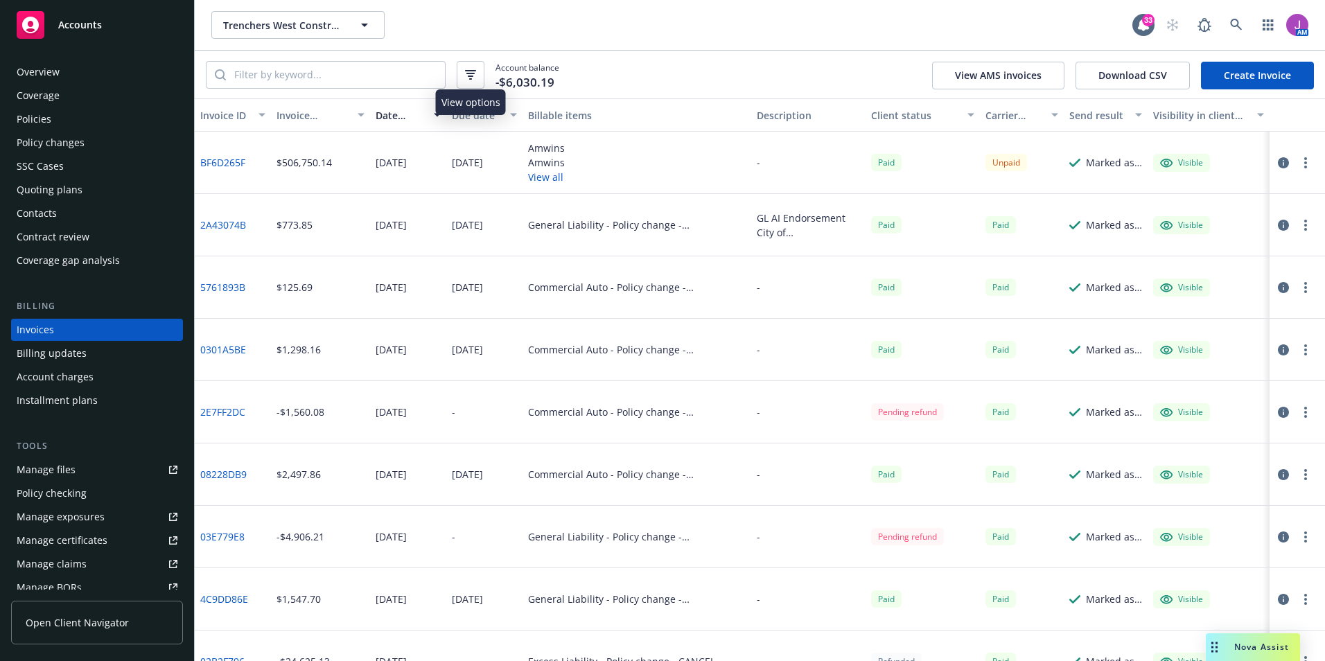
click at [469, 84] on button "button" at bounding box center [471, 75] width 28 height 28
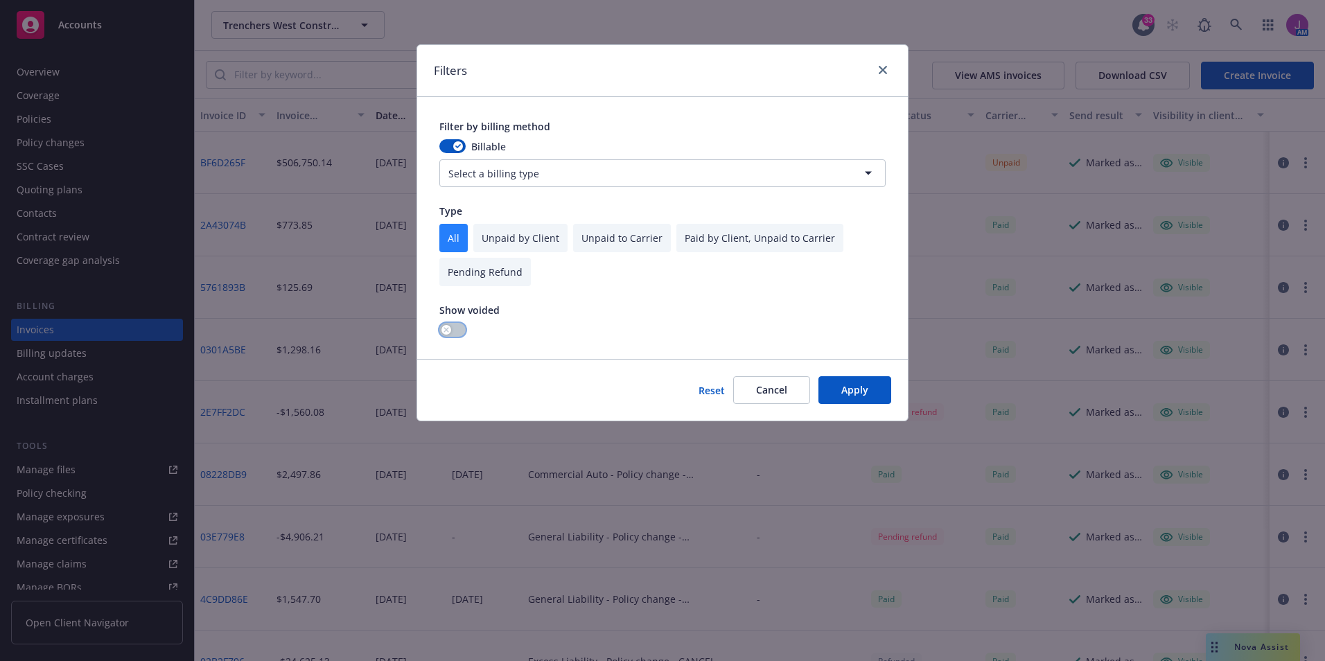
click at [457, 326] on button "button" at bounding box center [452, 330] width 26 height 14
click at [871, 392] on button "Apply" at bounding box center [855, 390] width 73 height 28
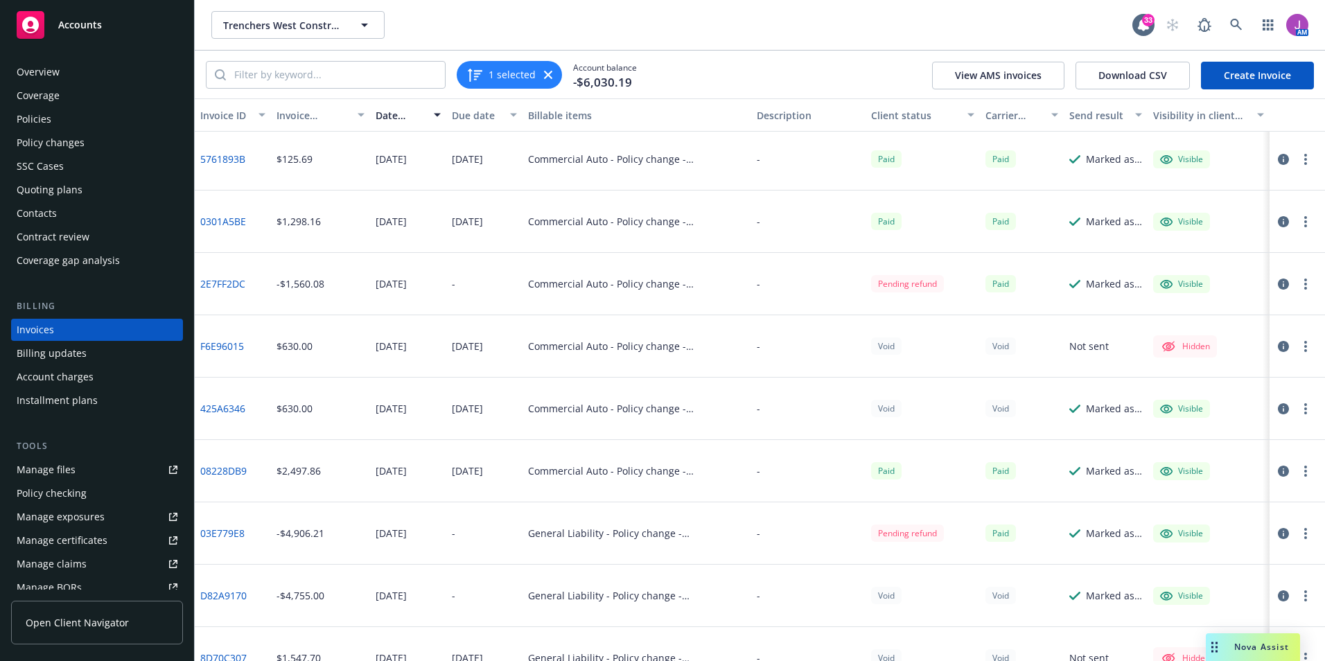
scroll to position [139, 0]
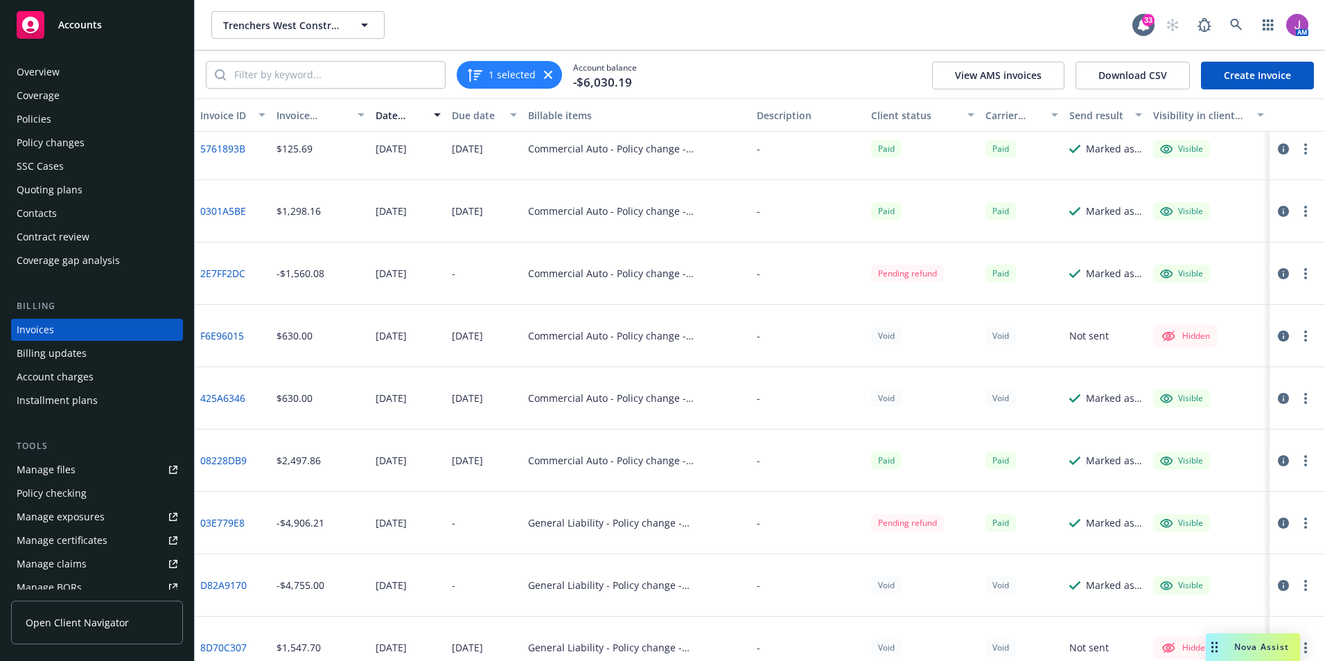
click at [53, 121] on div "Policies" at bounding box center [97, 119] width 161 height 22
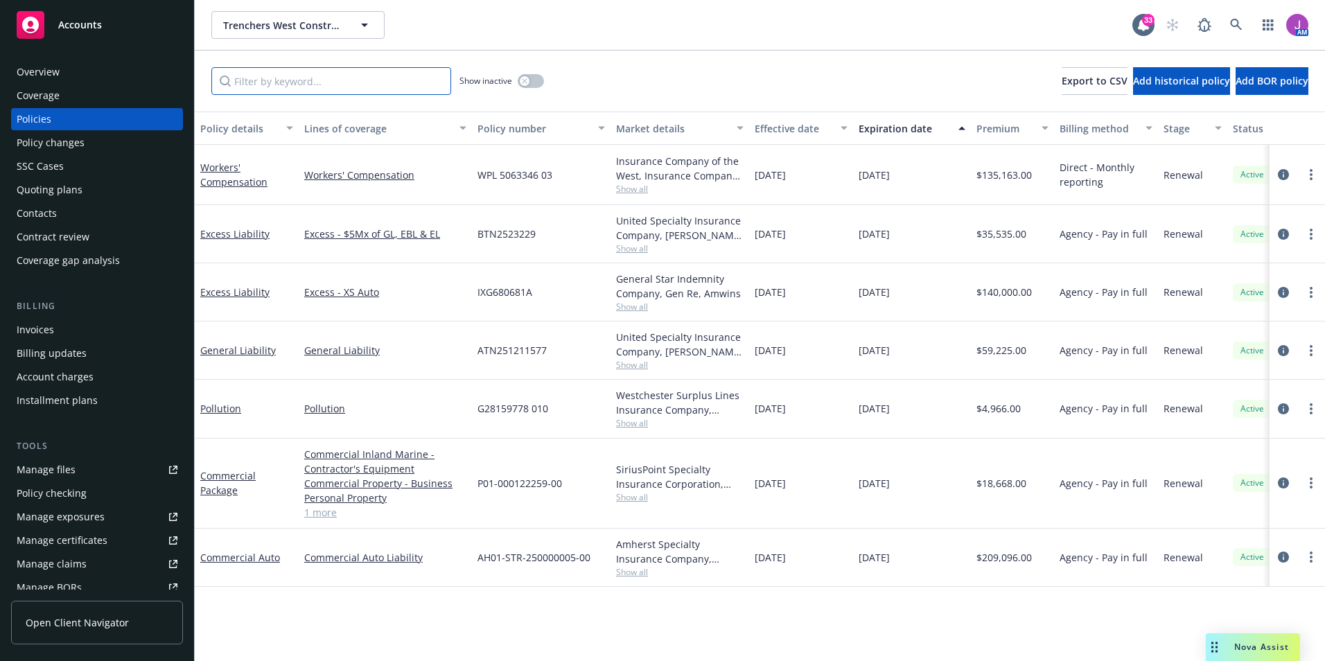
click at [345, 76] on input "Filter by keyword..." at bounding box center [331, 81] width 240 height 28
click at [56, 320] on div "Invoices" at bounding box center [97, 330] width 161 height 22
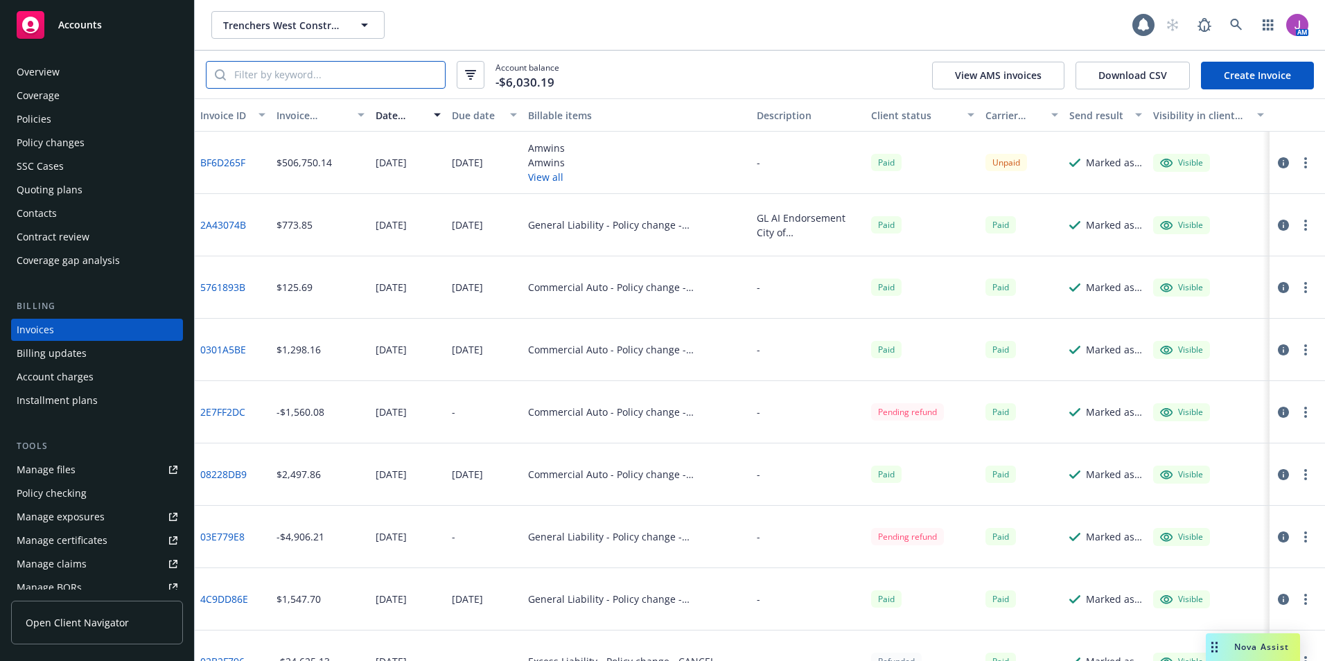
click at [289, 82] on input "search" at bounding box center [335, 75] width 219 height 26
paste input "BF6D265F"
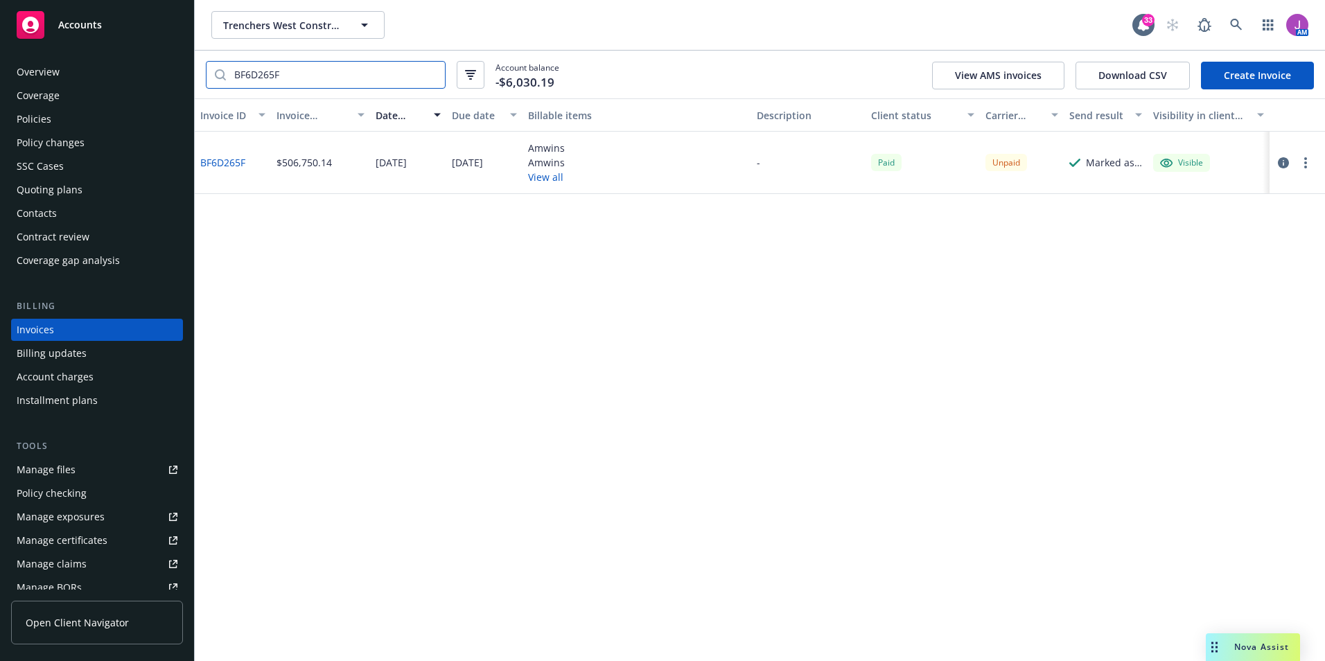
type input "BF6D265F"
click at [241, 160] on link "BF6D265F" at bounding box center [222, 162] width 45 height 15
click at [1307, 167] on button "button" at bounding box center [1306, 163] width 17 height 17
click at [1206, 351] on link "Copy logging email" at bounding box center [1225, 358] width 177 height 28
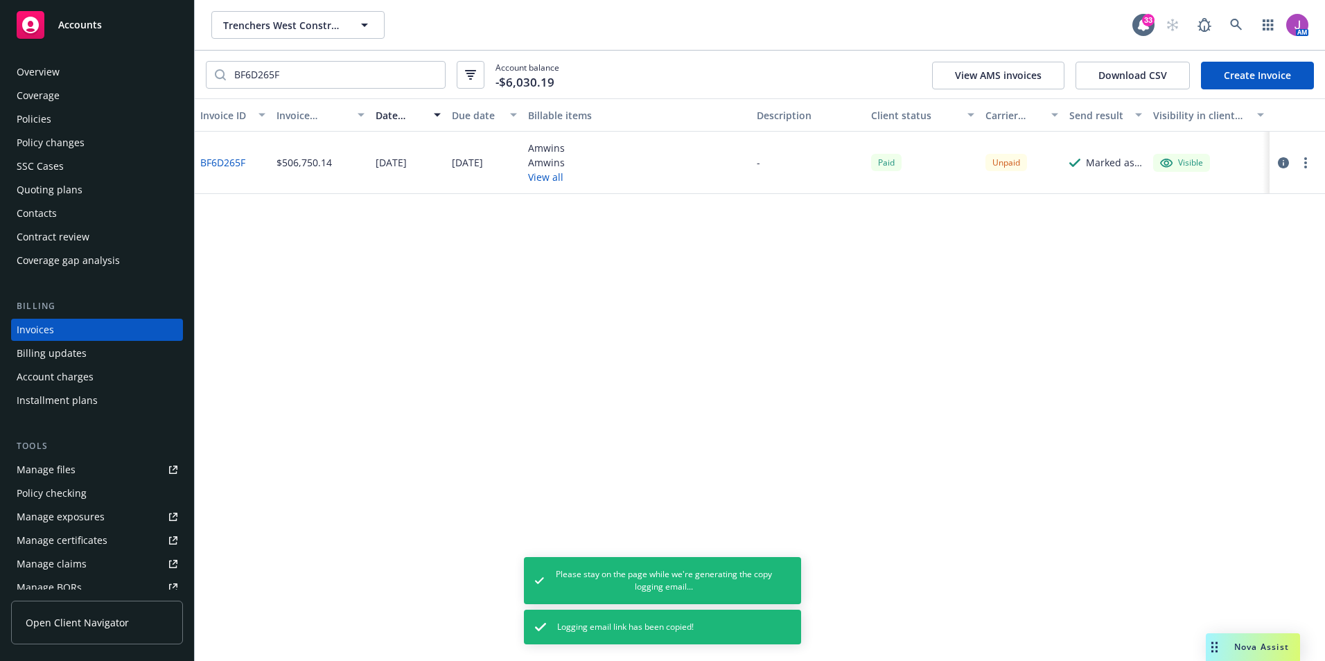
click at [85, 121] on div "Policies" at bounding box center [97, 119] width 161 height 22
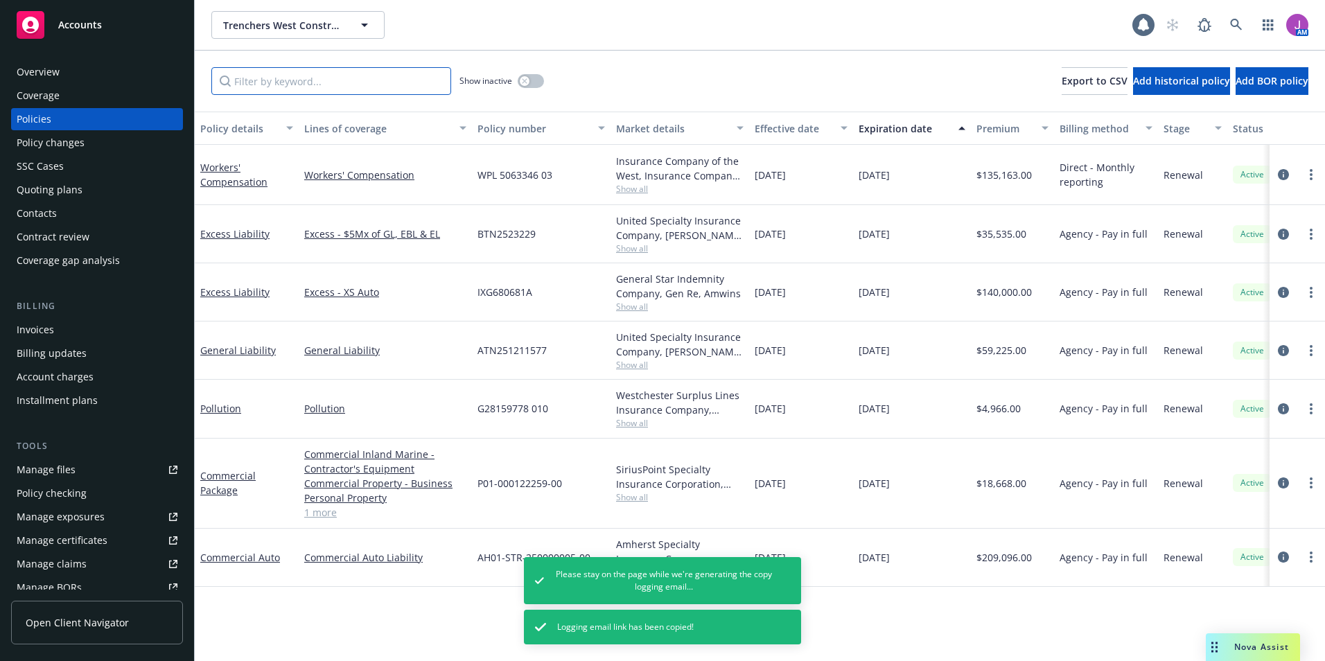
click at [279, 78] on input "Filter by keyword..." at bounding box center [331, 81] width 240 height 28
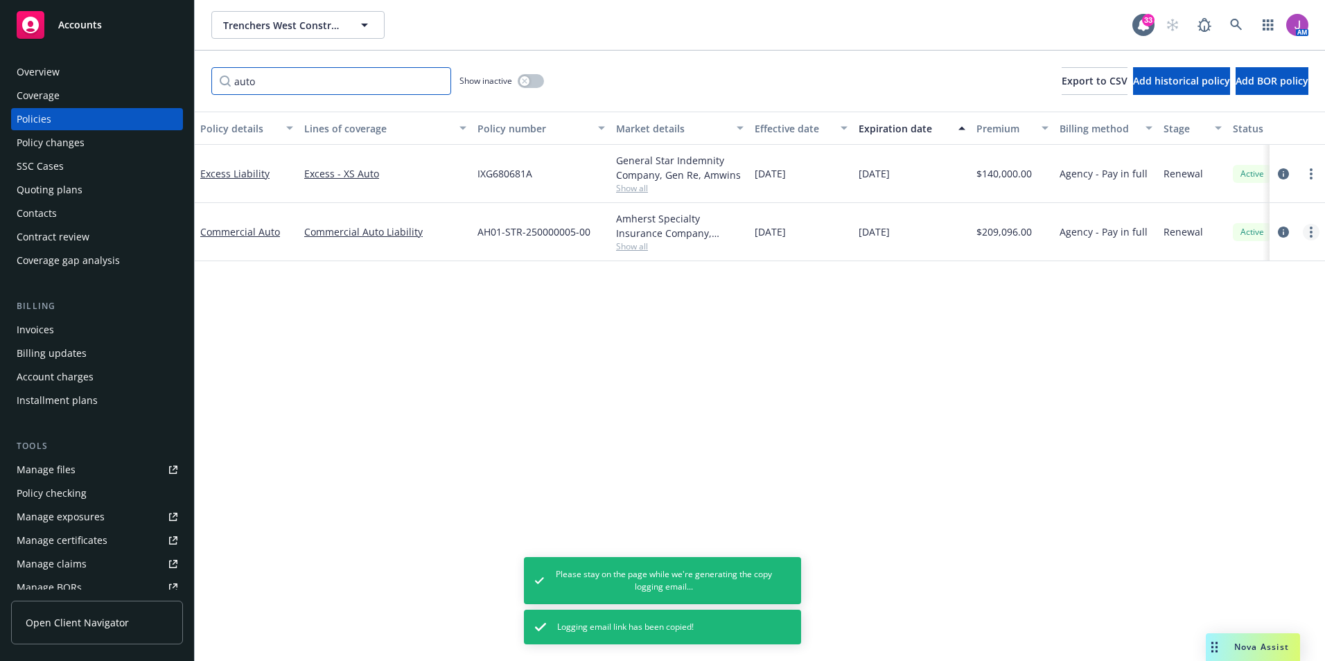
type input "auto"
click at [1311, 236] on icon "more" at bounding box center [1311, 232] width 3 height 11
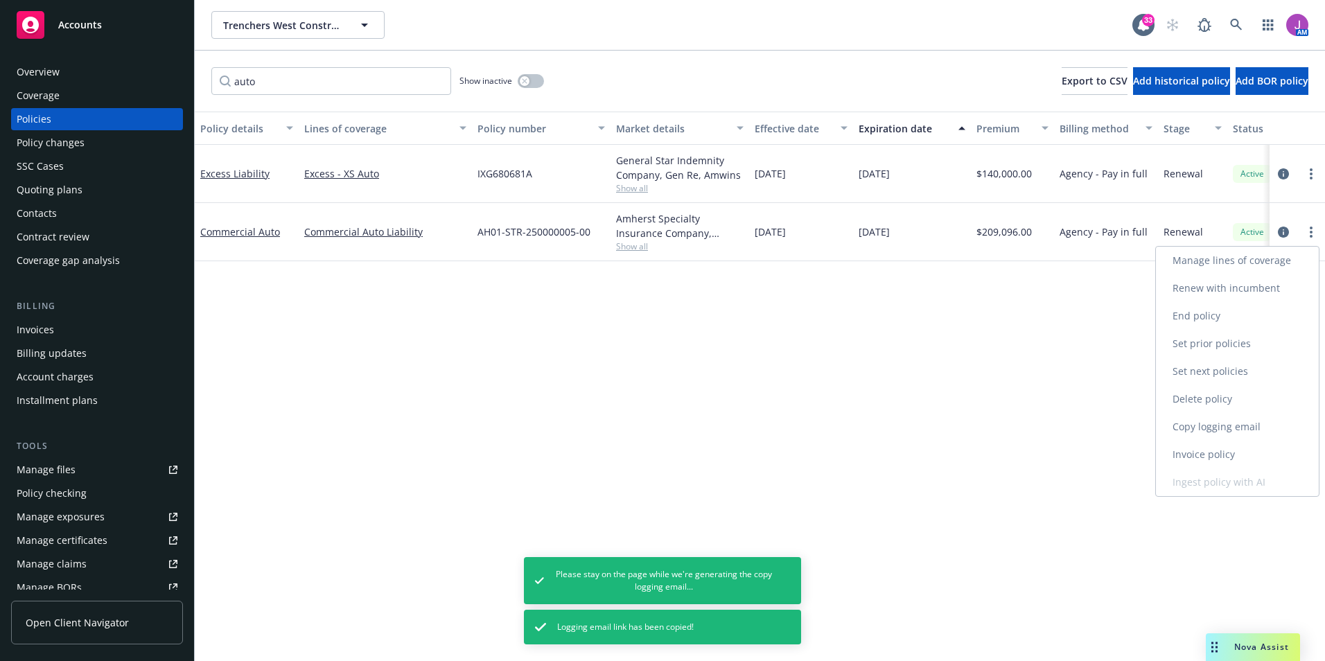
click at [1218, 431] on link "Copy logging email" at bounding box center [1237, 427] width 163 height 28
